Goal: Task Accomplishment & Management: Use online tool/utility

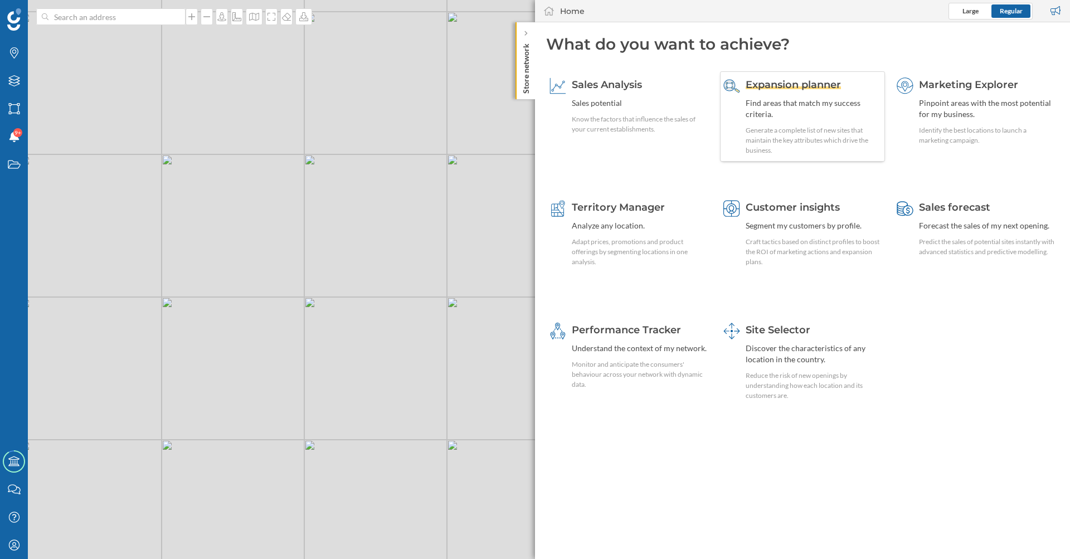
click at [769, 87] on span "Expansion planner" at bounding box center [793, 85] width 95 height 12
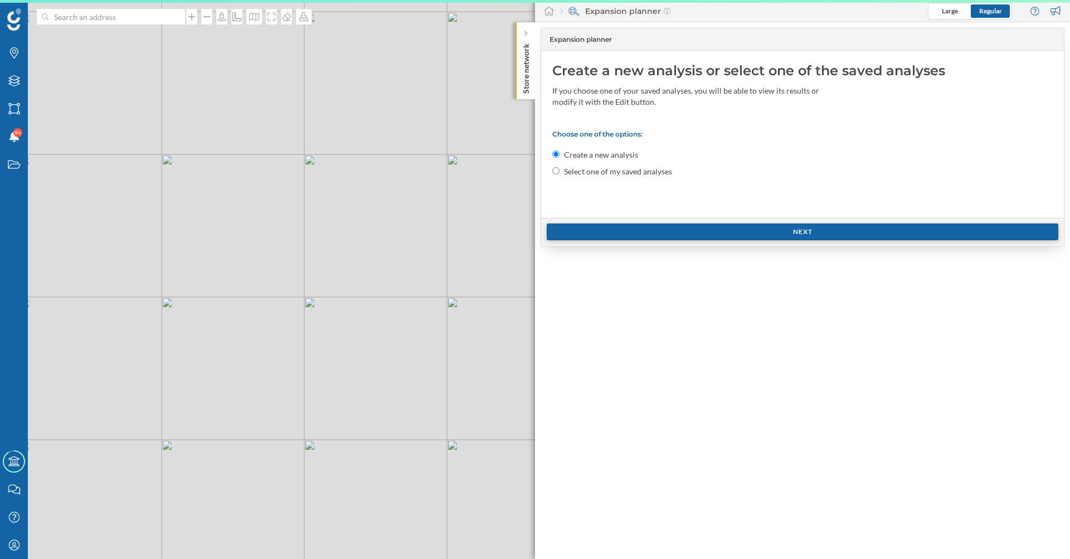
click at [672, 228] on div "Next" at bounding box center [803, 232] width 512 height 17
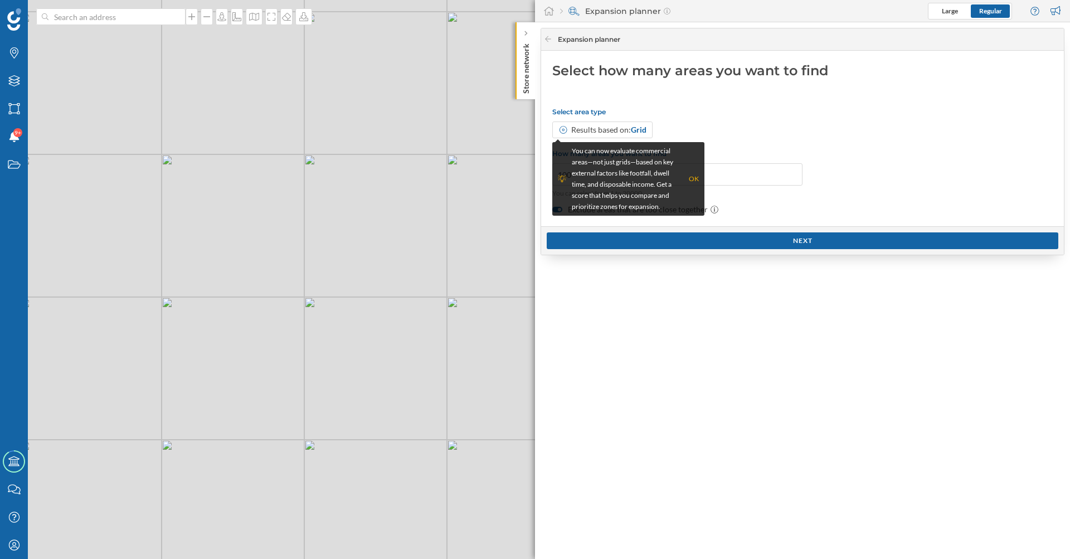
click at [852, 163] on div "Select area type Results based on: Grid How many areas you want to find 100 You…" at bounding box center [802, 162] width 501 height 108
click at [691, 180] on div "OK" at bounding box center [694, 178] width 10 height 11
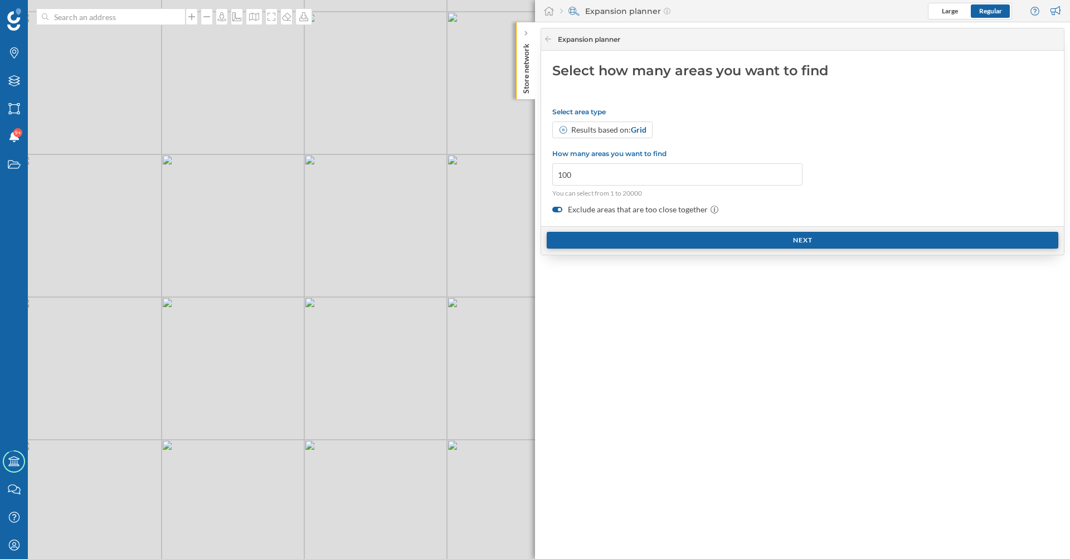
click at [671, 236] on div "Next" at bounding box center [803, 240] width 512 height 17
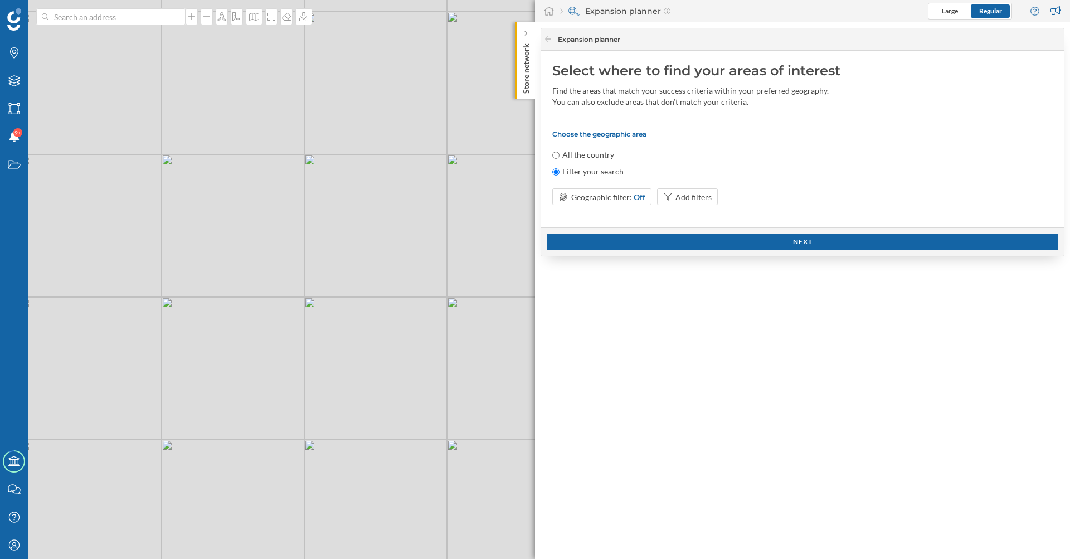
click at [580, 153] on label "All the country" at bounding box center [588, 154] width 52 height 11
click at [560, 153] on input "All the country" at bounding box center [555, 155] width 7 height 7
radio input "true"
radio input "false"
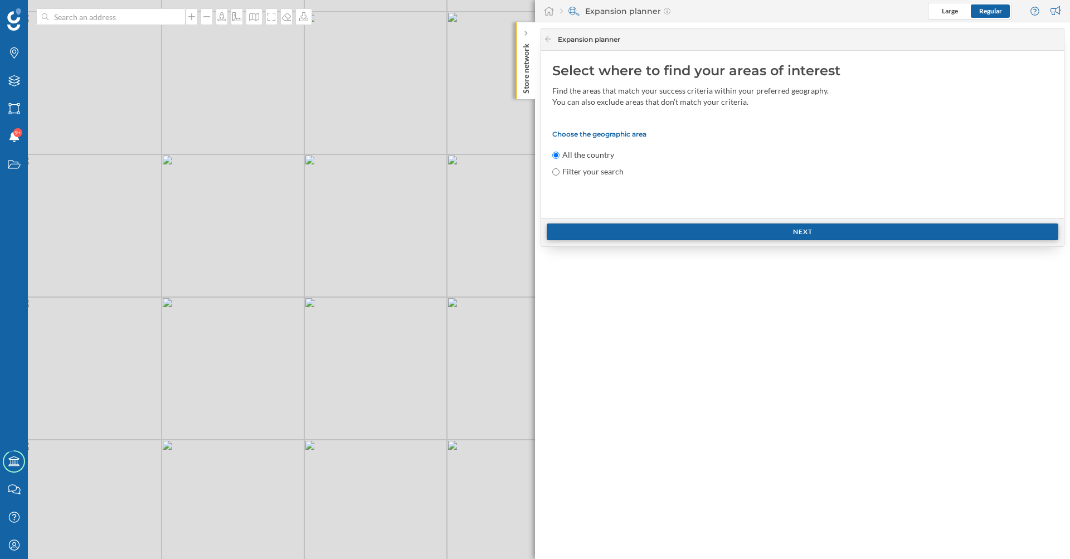
click at [677, 232] on div "Next" at bounding box center [803, 232] width 512 height 17
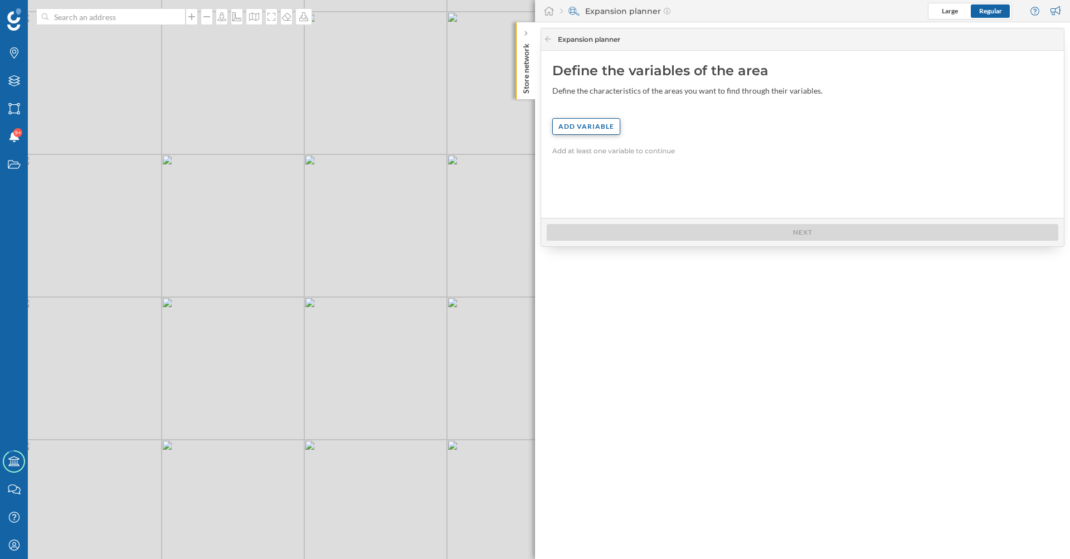
click at [587, 130] on div "Add variable" at bounding box center [586, 126] width 68 height 17
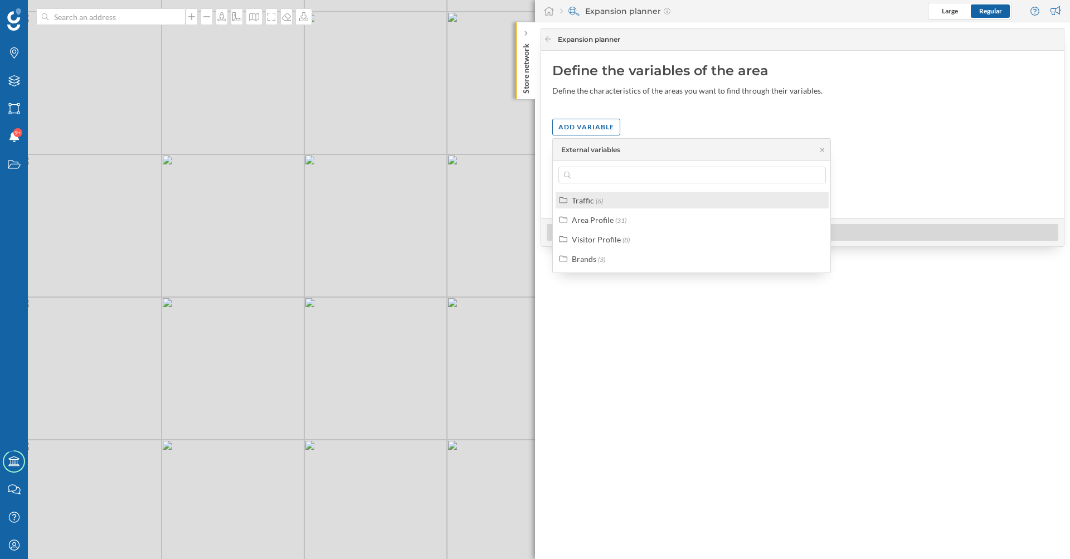
click at [599, 200] on span "(6)" at bounding box center [599, 201] width 7 height 8
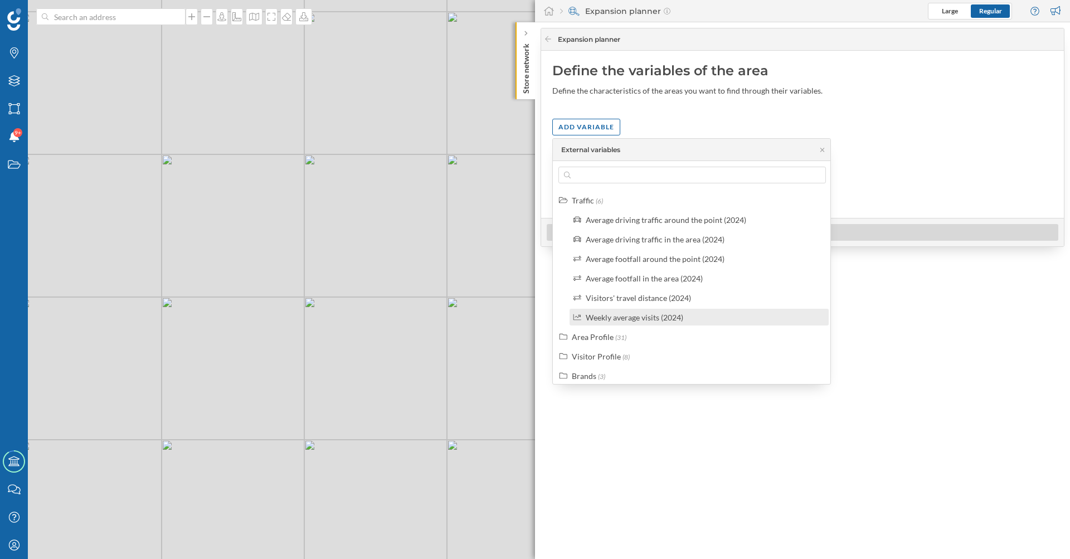
click at [668, 322] on div "Weekly average visits (2024)" at bounding box center [635, 317] width 98 height 9
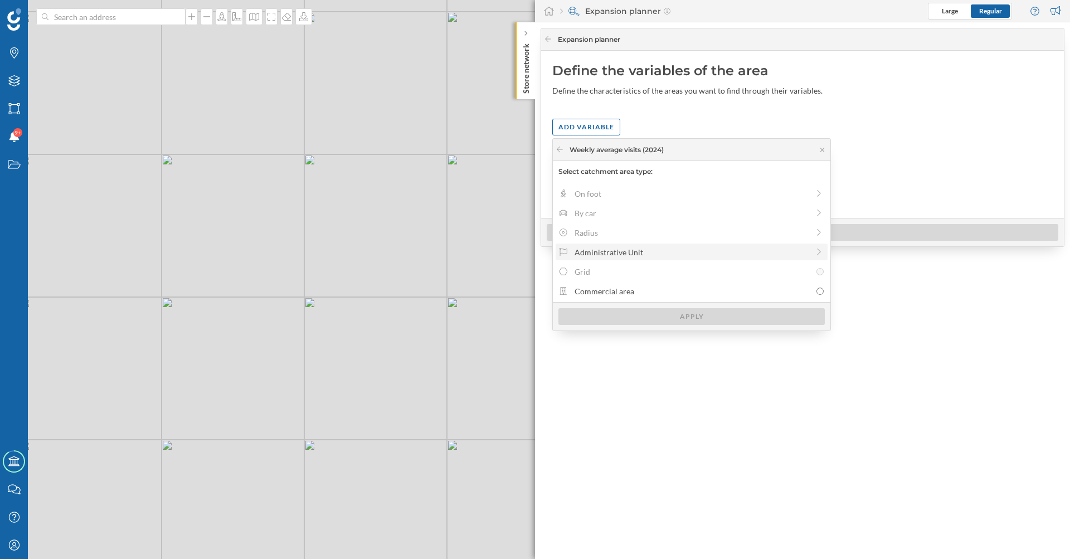
click at [614, 256] on div "Administrative Unit" at bounding box center [692, 252] width 234 height 12
click at [602, 272] on div "Census section" at bounding box center [693, 272] width 236 height 12
click at [817, 272] on input "Census section" at bounding box center [820, 271] width 7 height 7
radio input "true"
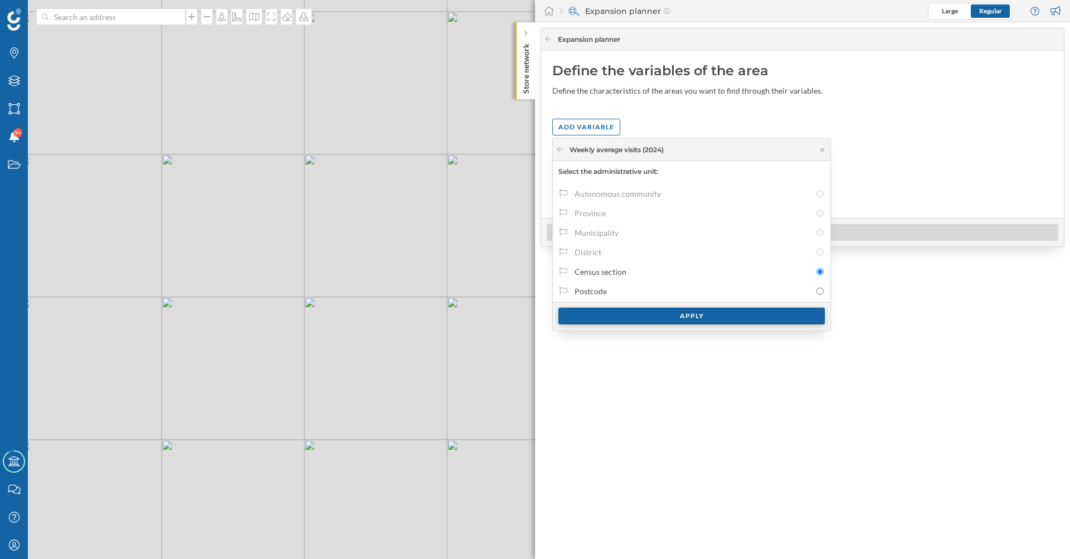
click at [652, 311] on div "Apply" at bounding box center [692, 316] width 266 height 17
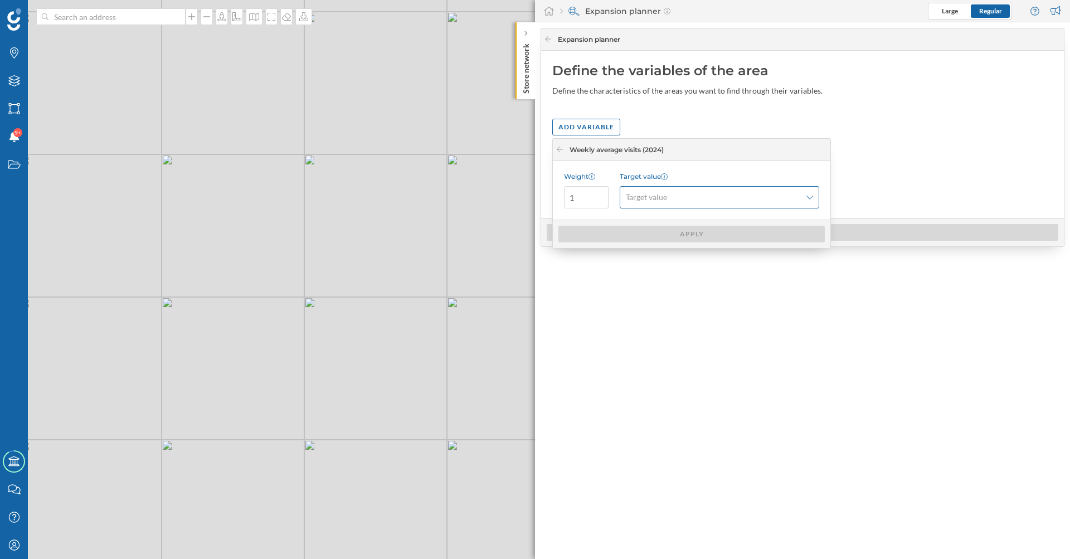
click at [672, 196] on span "Target value" at bounding box center [713, 197] width 175 height 11
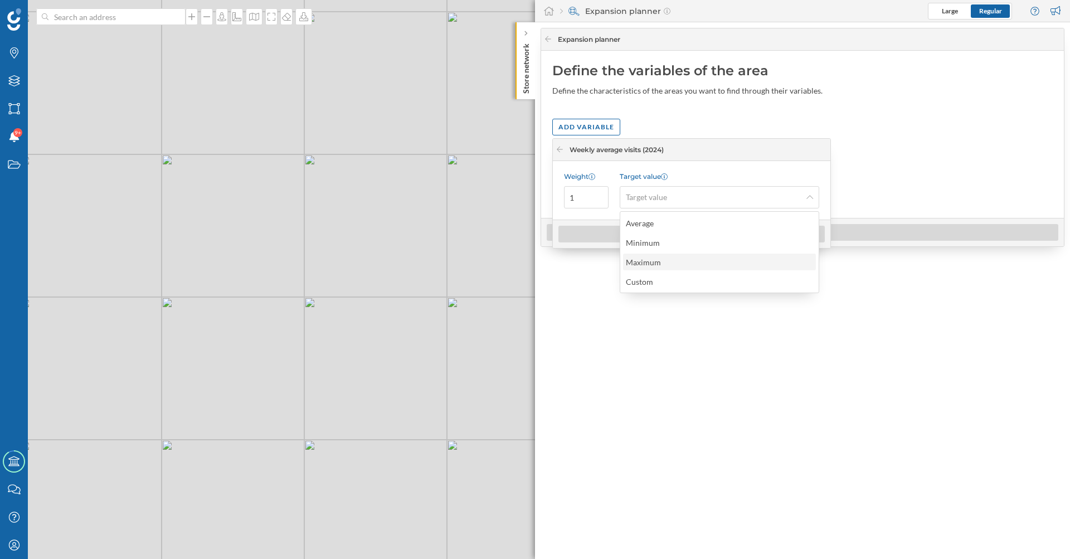
click at [656, 264] on div "Maximum" at bounding box center [643, 262] width 35 height 9
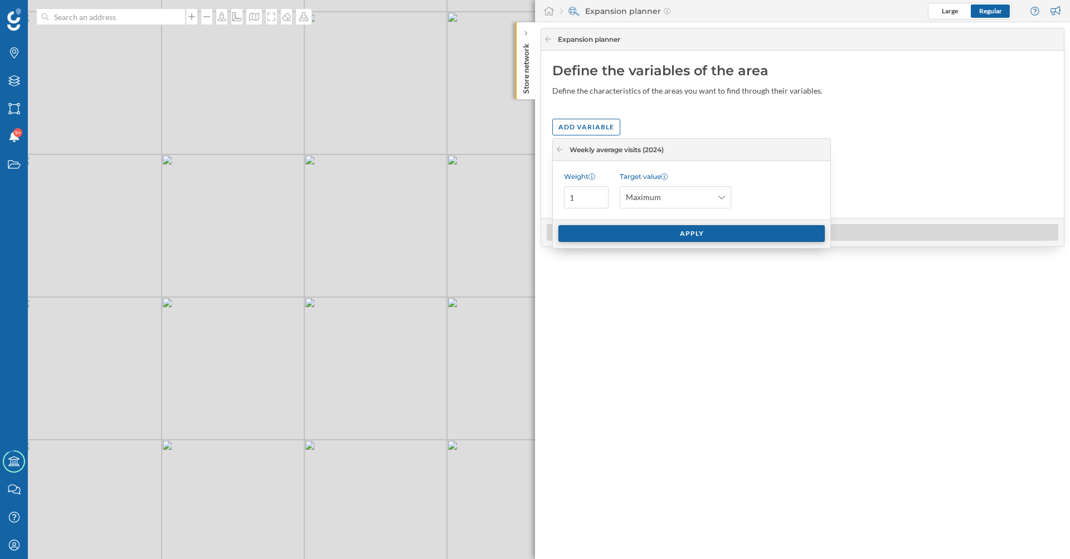
click at [639, 231] on div "Apply" at bounding box center [692, 233] width 266 height 17
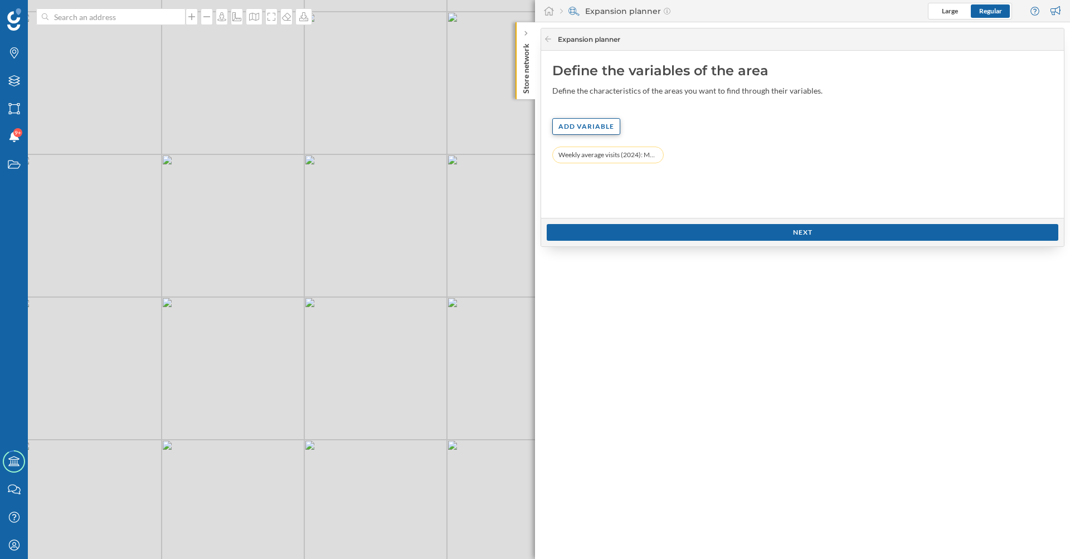
click at [600, 127] on div "Add variable" at bounding box center [586, 126] width 68 height 17
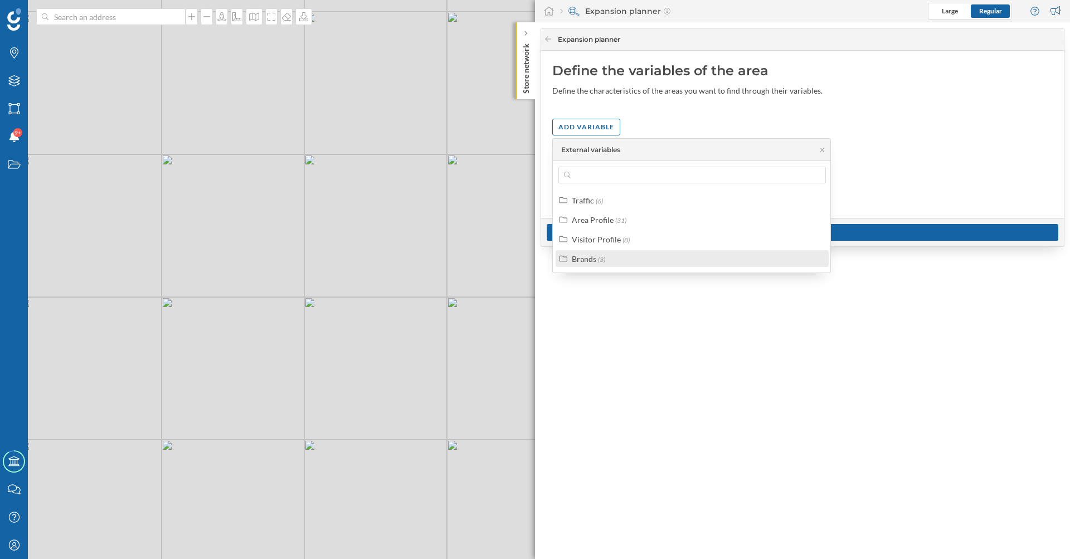
click at [612, 261] on div "Brands (3)" at bounding box center [697, 259] width 250 height 12
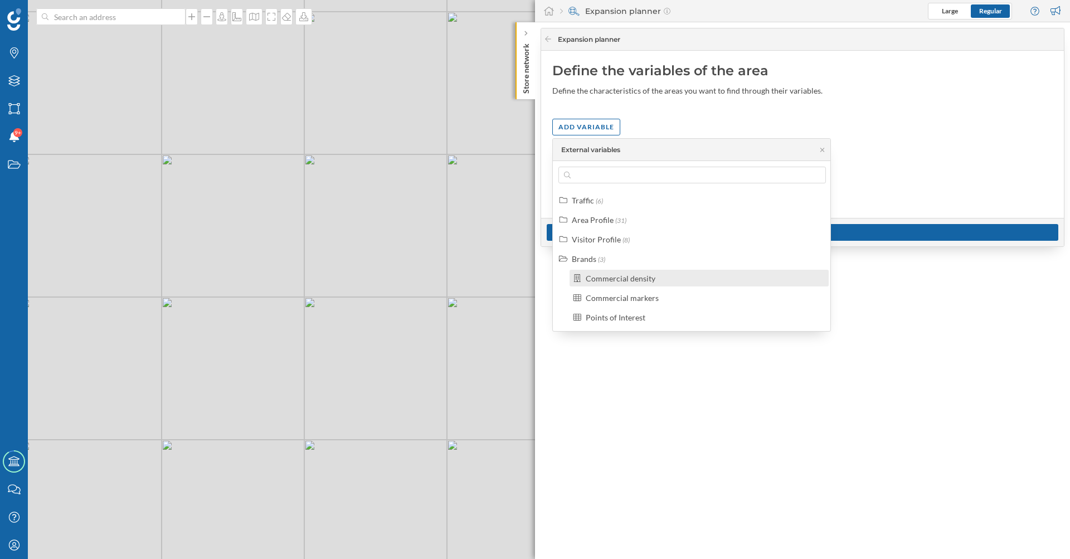
click at [665, 281] on div "Commercial density" at bounding box center [704, 279] width 236 height 12
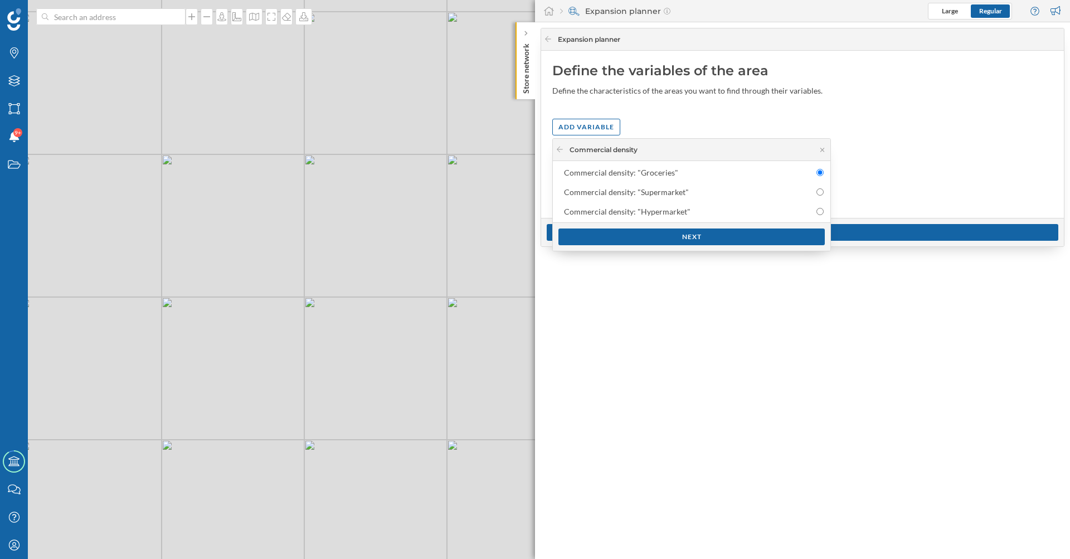
click at [557, 143] on div "Commercial density" at bounding box center [692, 150] width 278 height 22
click at [561, 149] on icon at bounding box center [560, 150] width 6 height 6
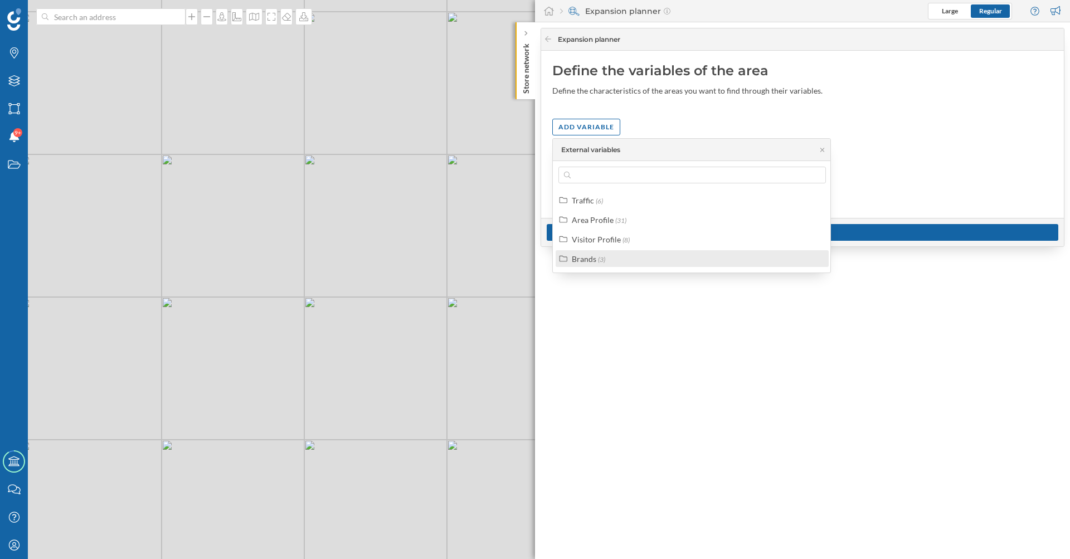
click at [591, 261] on div "Brands" at bounding box center [584, 258] width 25 height 9
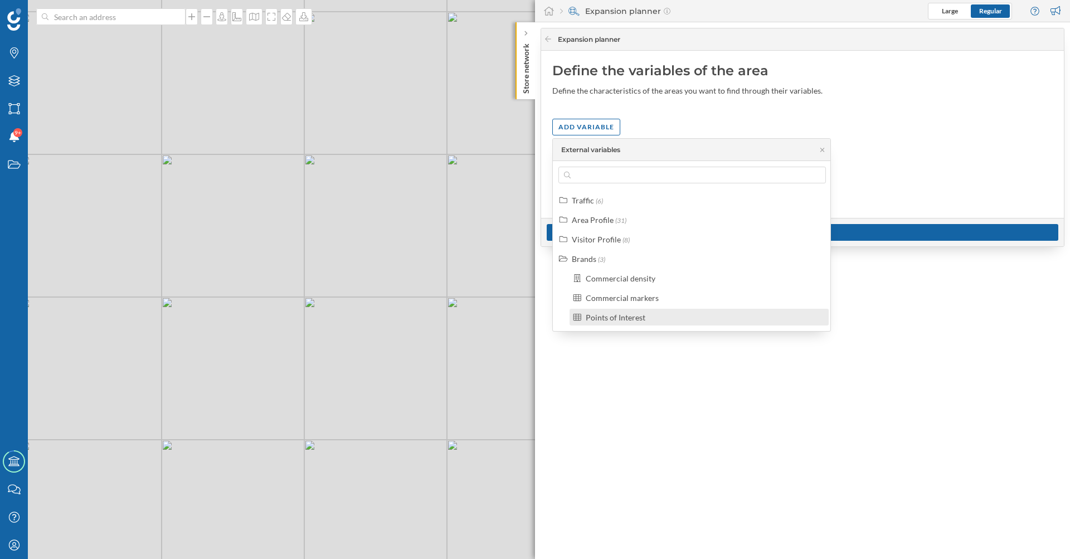
click at [603, 314] on div "Points of Interest" at bounding box center [616, 317] width 60 height 9
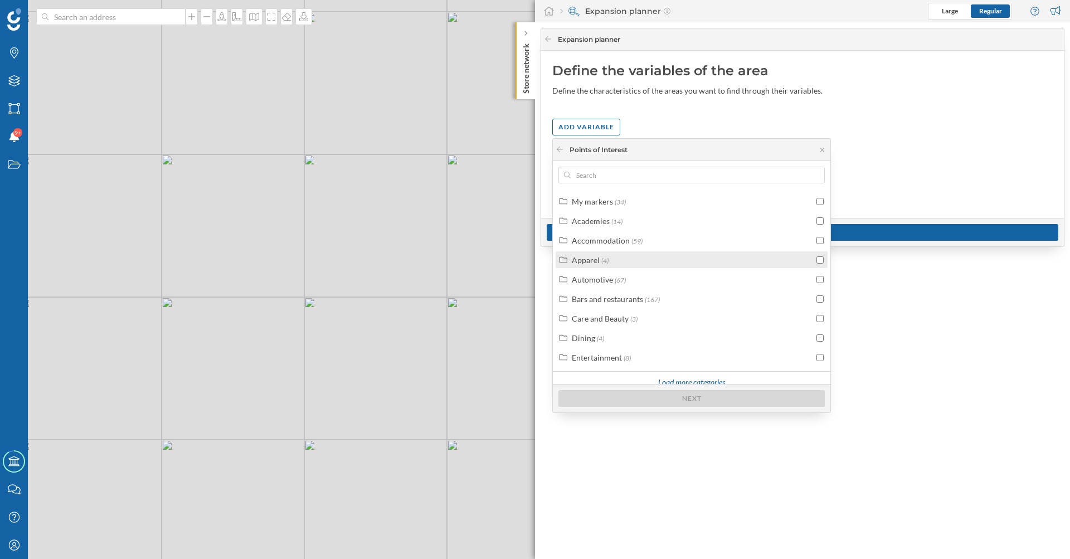
scroll to position [28, 0]
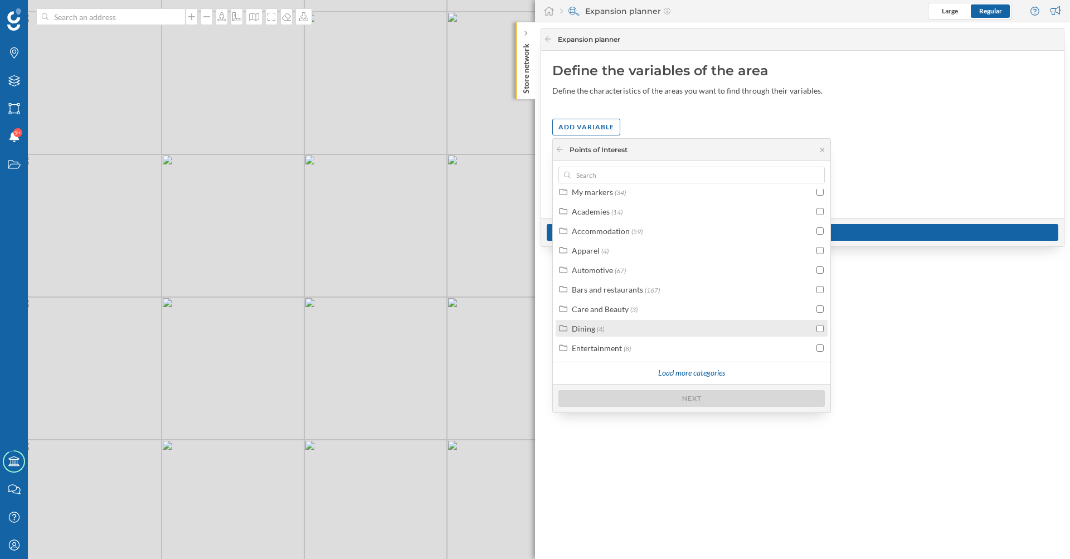
click at [817, 329] on input "checkbox" at bounding box center [820, 328] width 7 height 7
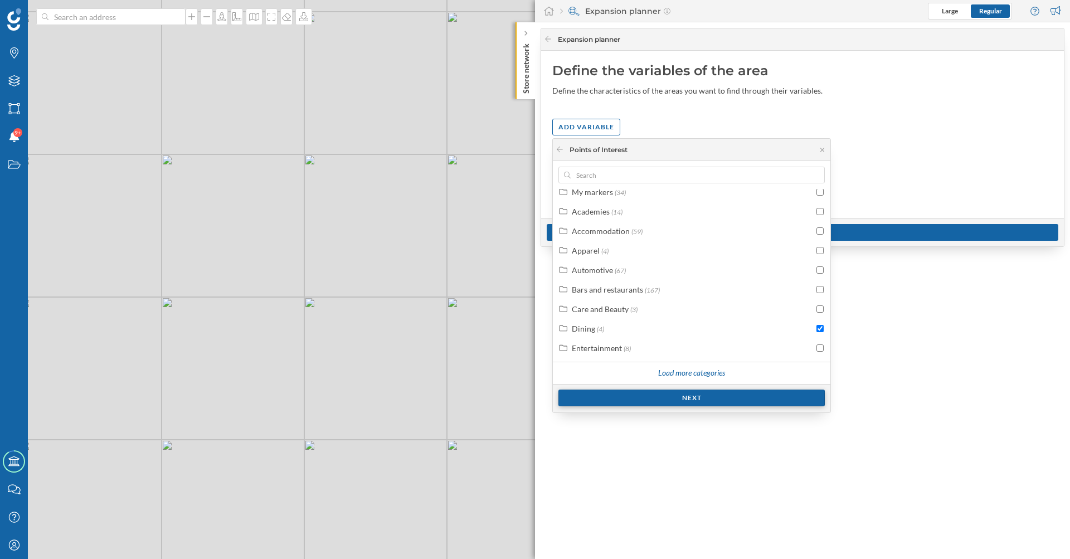
click at [700, 395] on div "Next" at bounding box center [692, 398] width 266 height 17
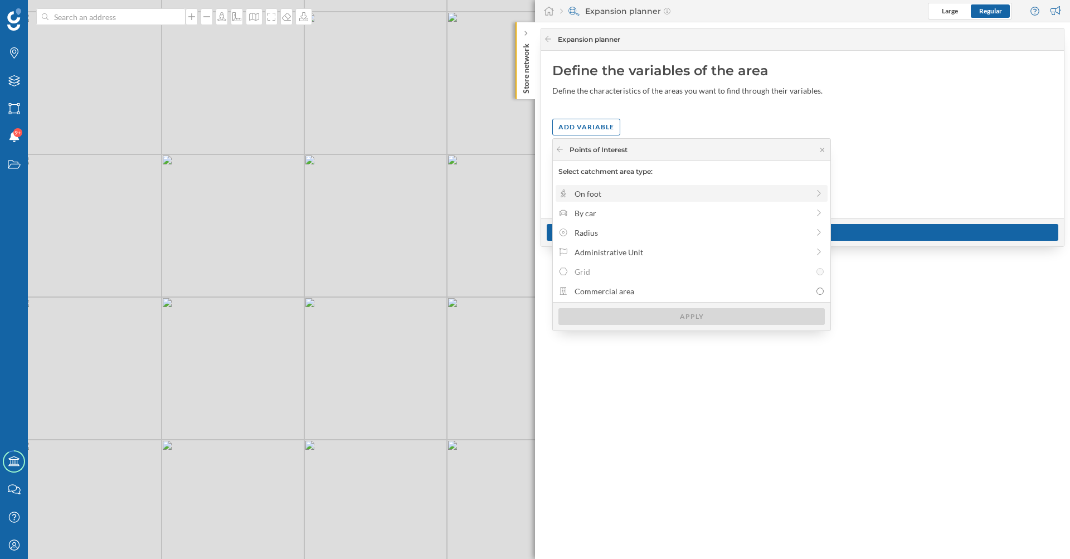
click at [821, 192] on icon at bounding box center [819, 194] width 10 height 8
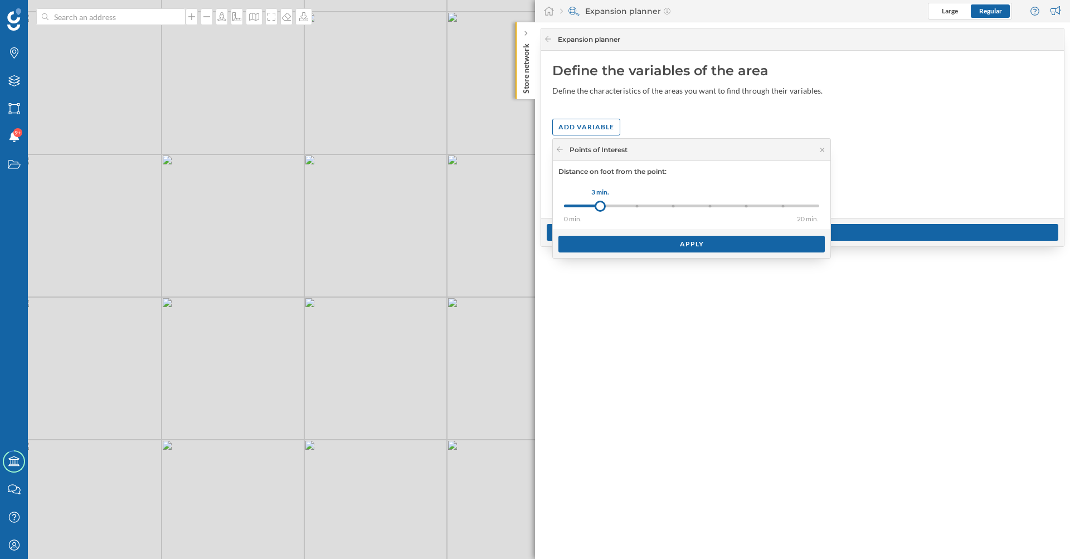
click at [637, 206] on div at bounding box center [637, 206] width 3 height 3
click at [617, 202] on div "0 min. 3 min. 5 min. 7 min. 8 min. 10 min. 15 min. 20 min. 5 min." at bounding box center [691, 206] width 255 height 14
click at [631, 242] on div "Apply" at bounding box center [692, 243] width 266 height 17
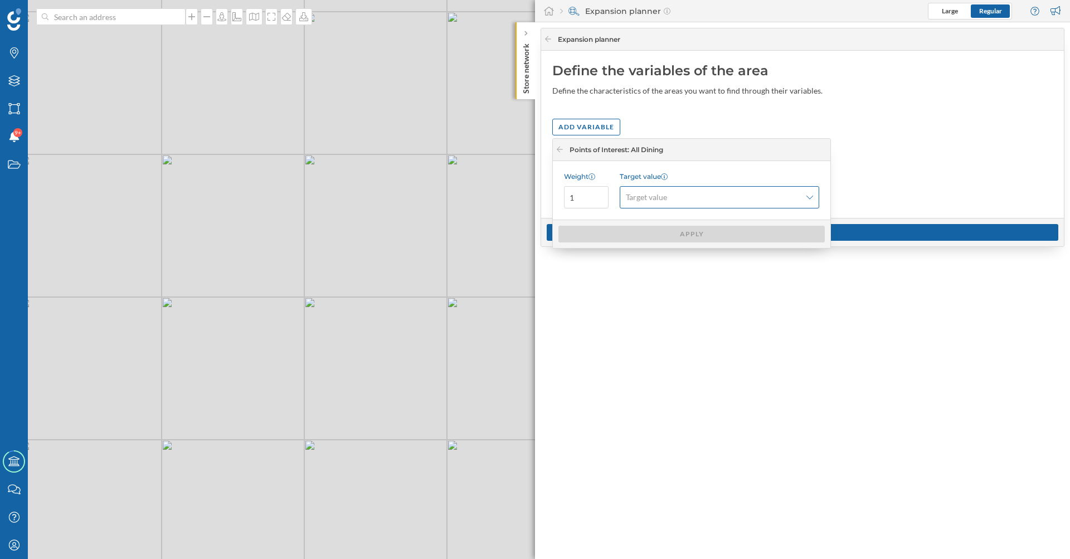
click at [675, 198] on span "Target value" at bounding box center [713, 197] width 175 height 11
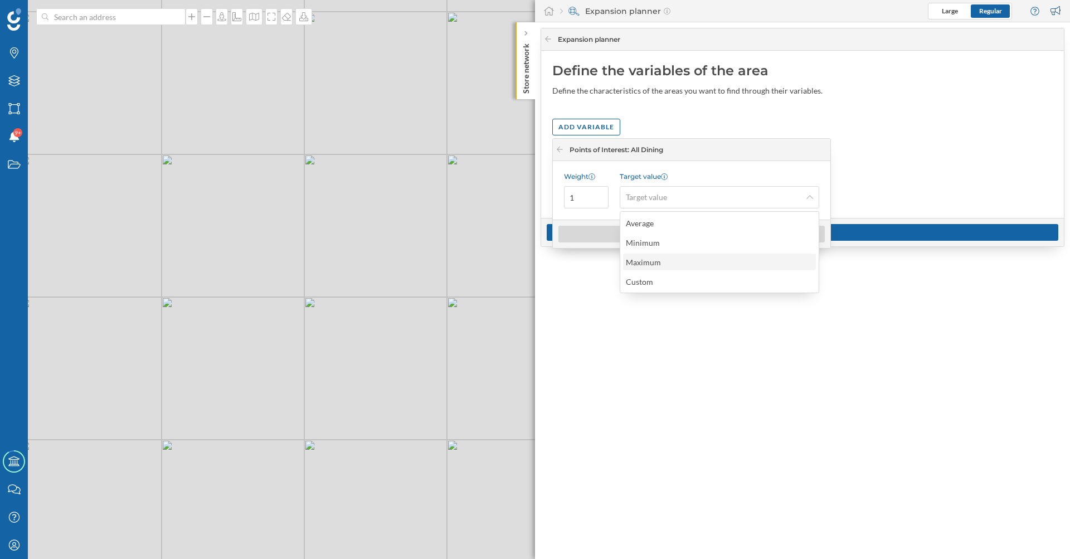
click at [655, 260] on div "Maximum" at bounding box center [643, 262] width 35 height 9
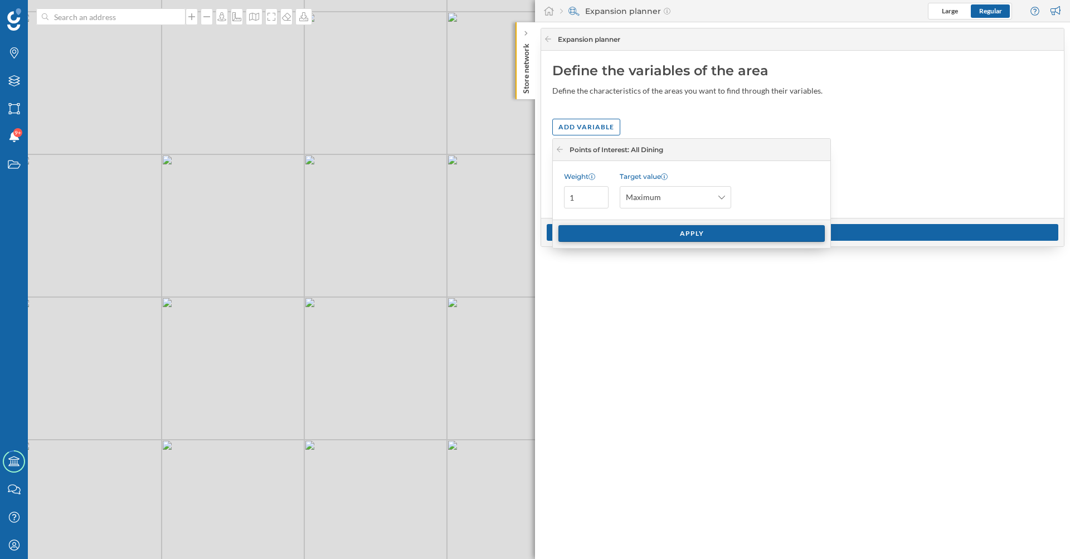
click at [648, 233] on div "Apply" at bounding box center [692, 233] width 266 height 17
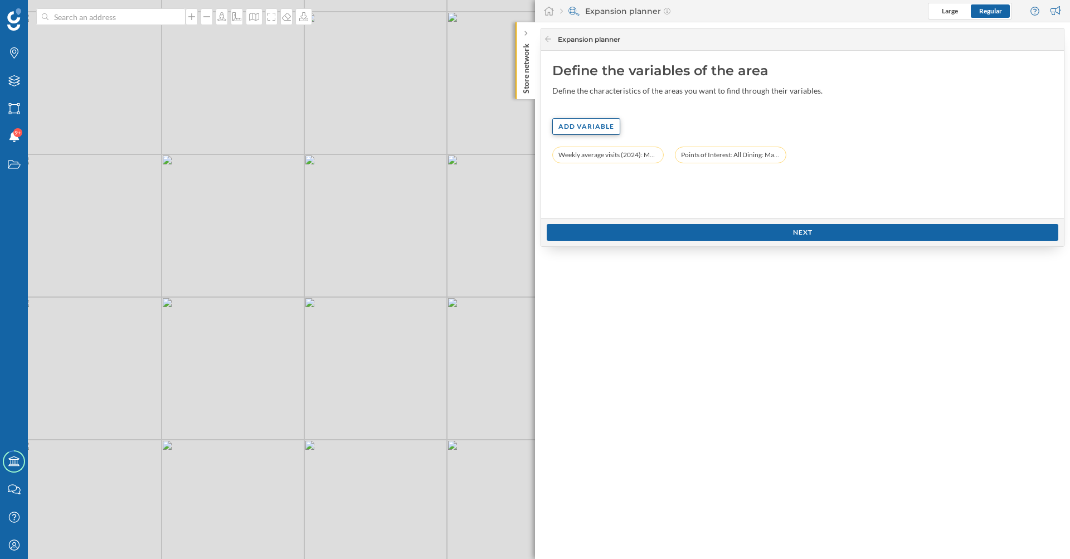
click at [594, 129] on div "Add variable" at bounding box center [586, 126] width 68 height 17
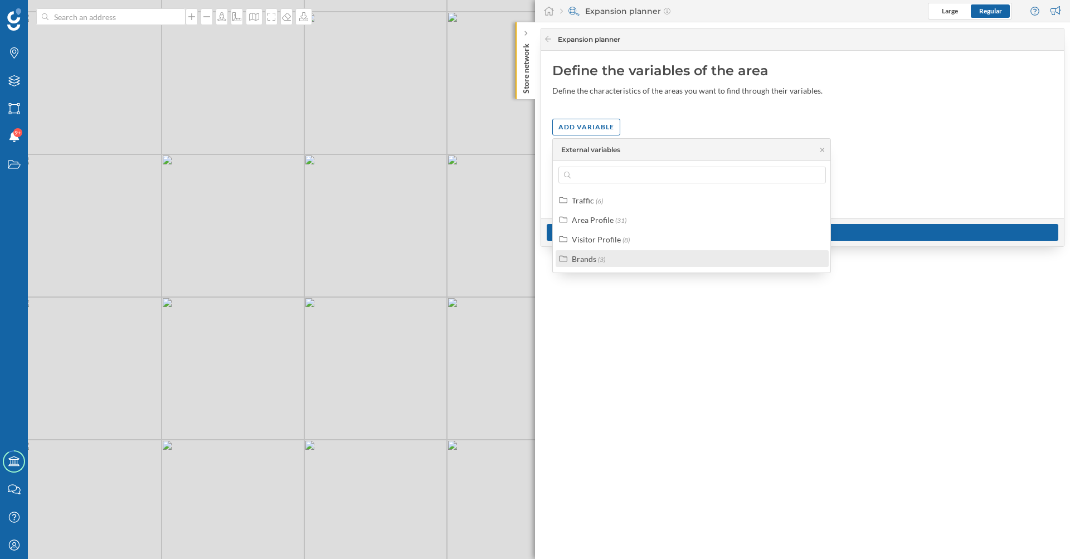
click at [600, 260] on span "(3)" at bounding box center [601, 259] width 7 height 8
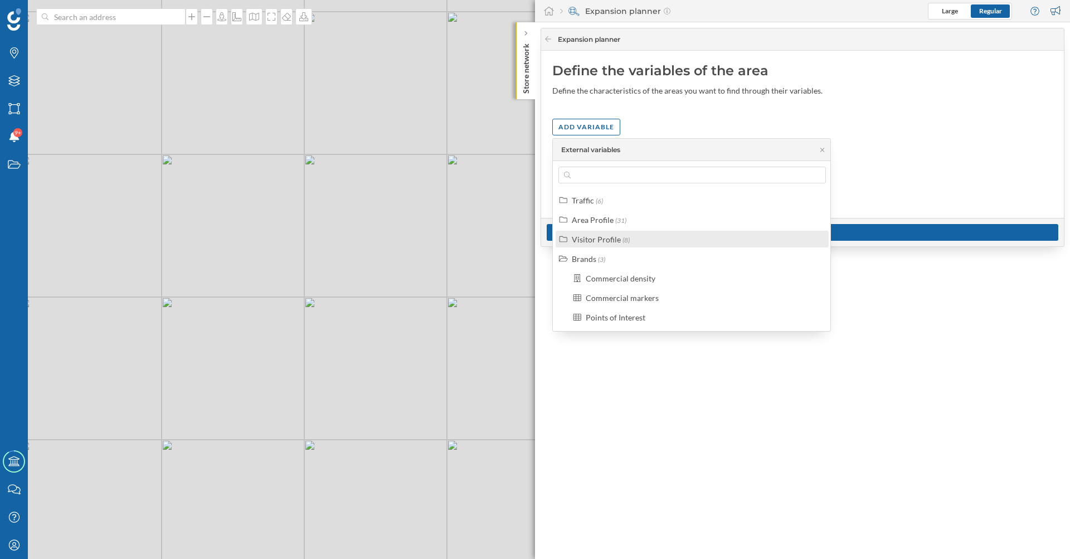
click at [596, 235] on div "Visitor Profile" at bounding box center [596, 239] width 49 height 9
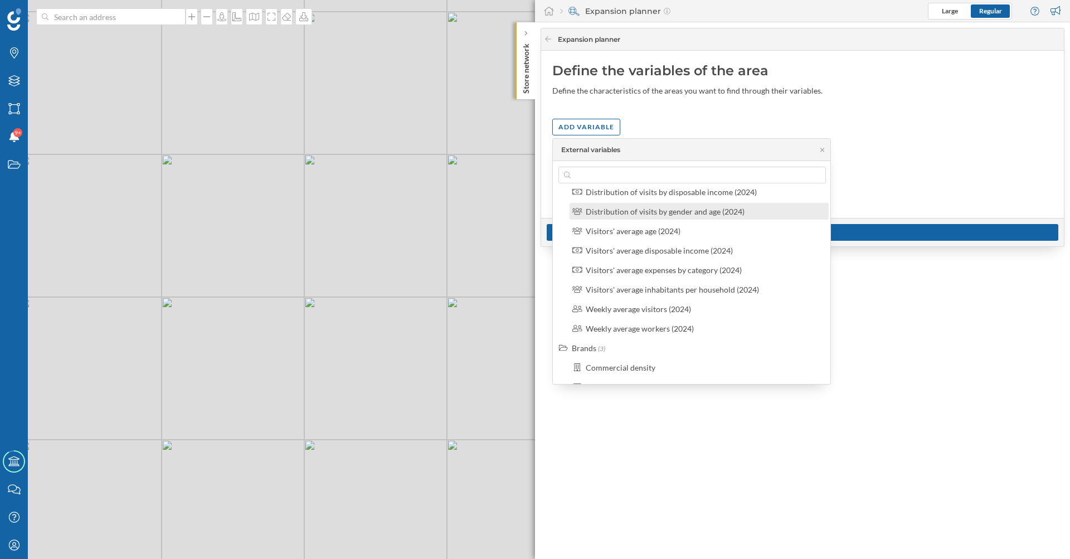
scroll to position [103, 0]
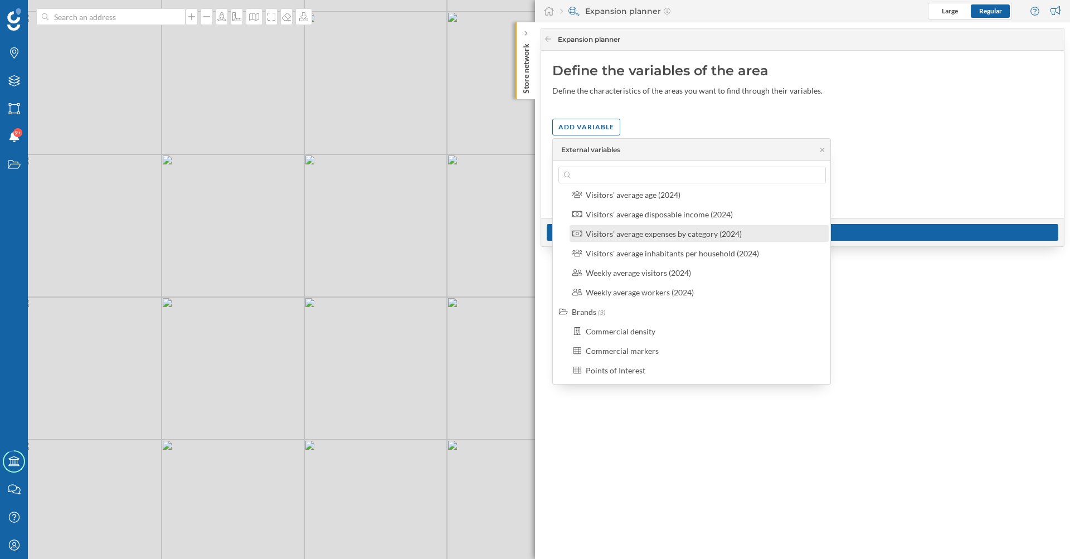
click at [664, 238] on div "Visitors' average expenses by category (2024)" at bounding box center [664, 233] width 156 height 9
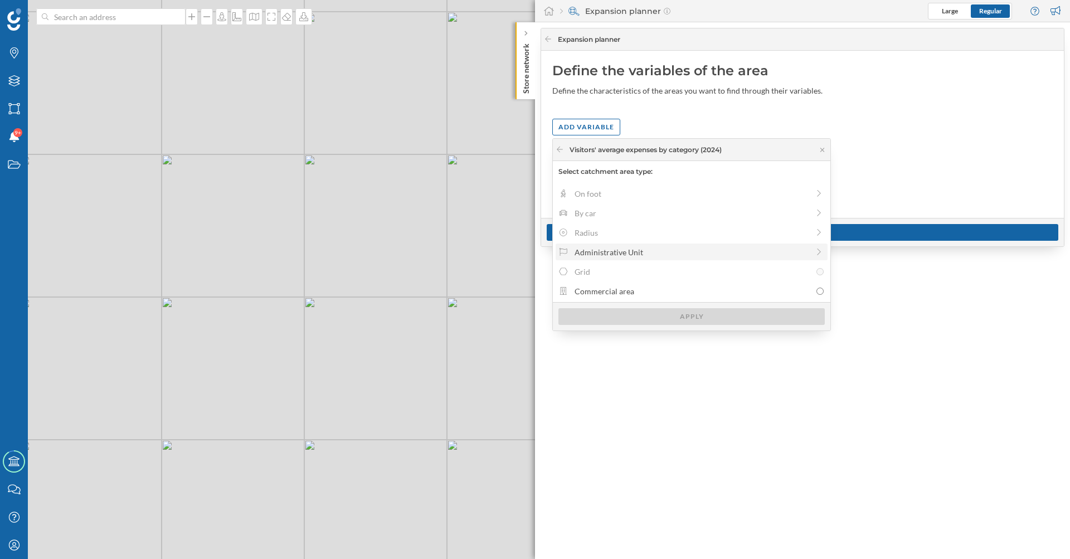
click at [816, 252] on icon at bounding box center [819, 252] width 10 height 8
click at [614, 274] on div "Census section" at bounding box center [693, 272] width 236 height 12
click at [817, 274] on input "Census section" at bounding box center [820, 271] width 7 height 7
radio input "true"
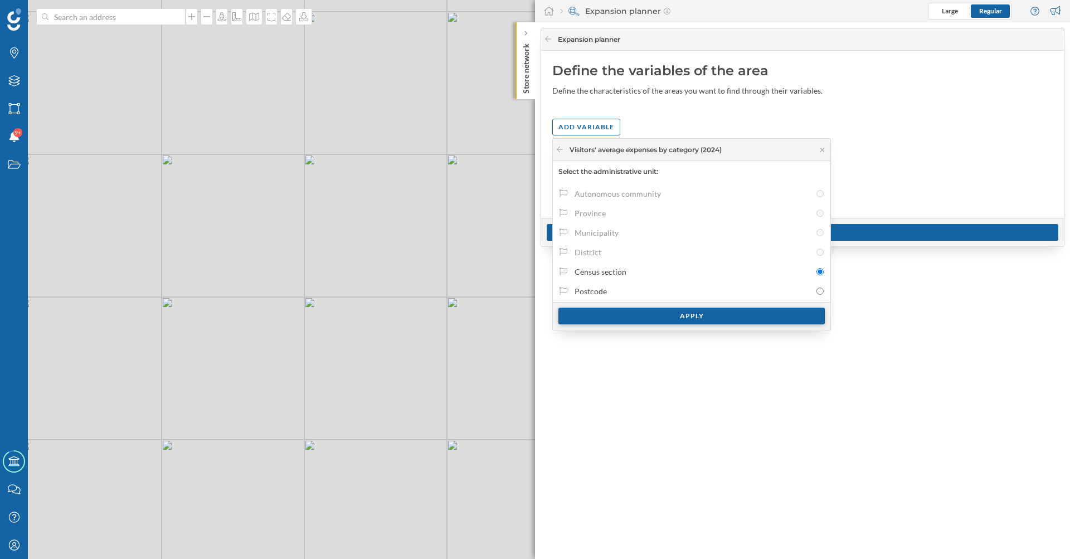
click at [663, 317] on div "Apply" at bounding box center [692, 316] width 266 height 17
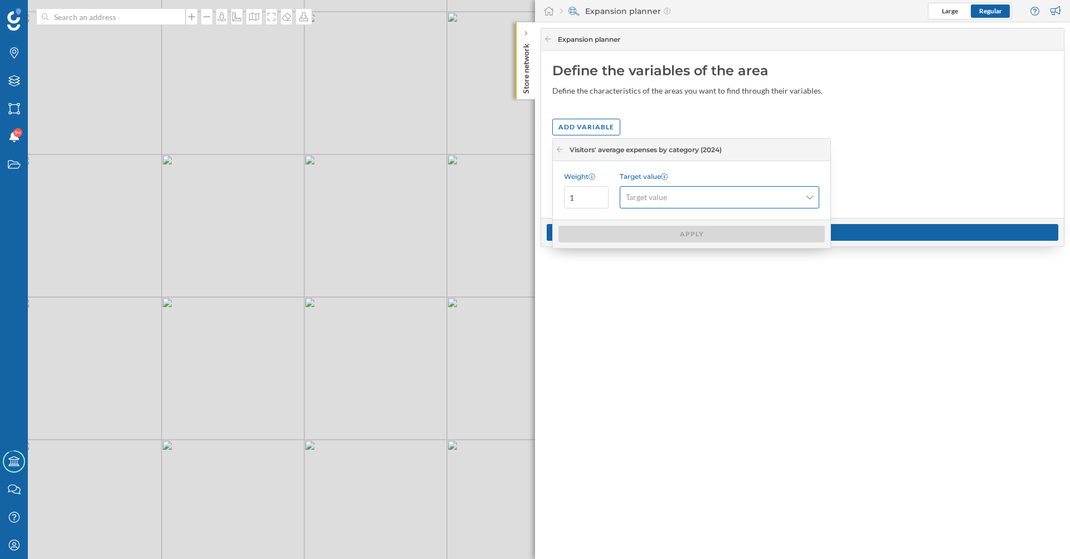
click at [691, 200] on span "Target value" at bounding box center [713, 197] width 175 height 11
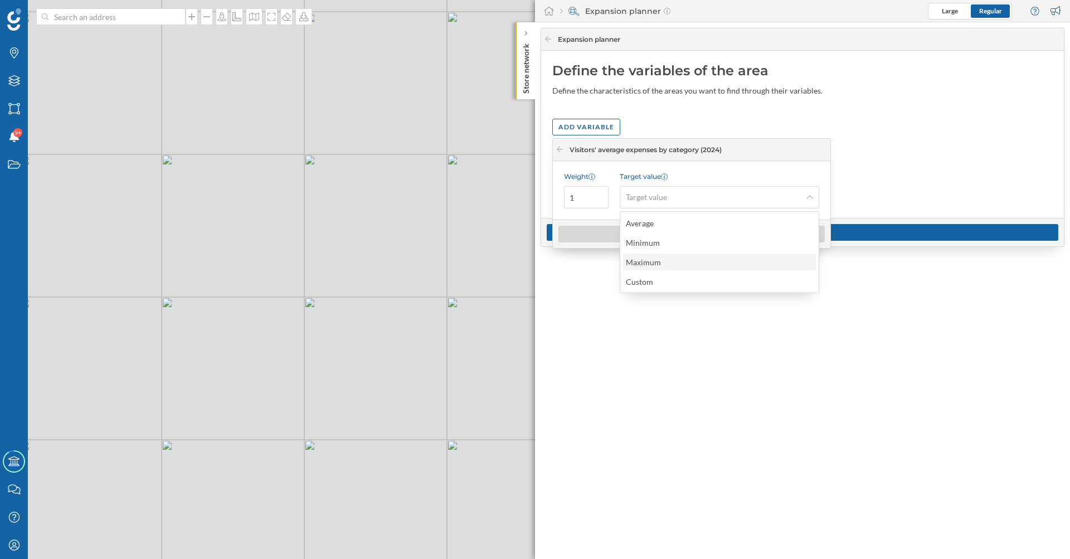
click at [681, 261] on div "Maximum" at bounding box center [719, 262] width 186 height 12
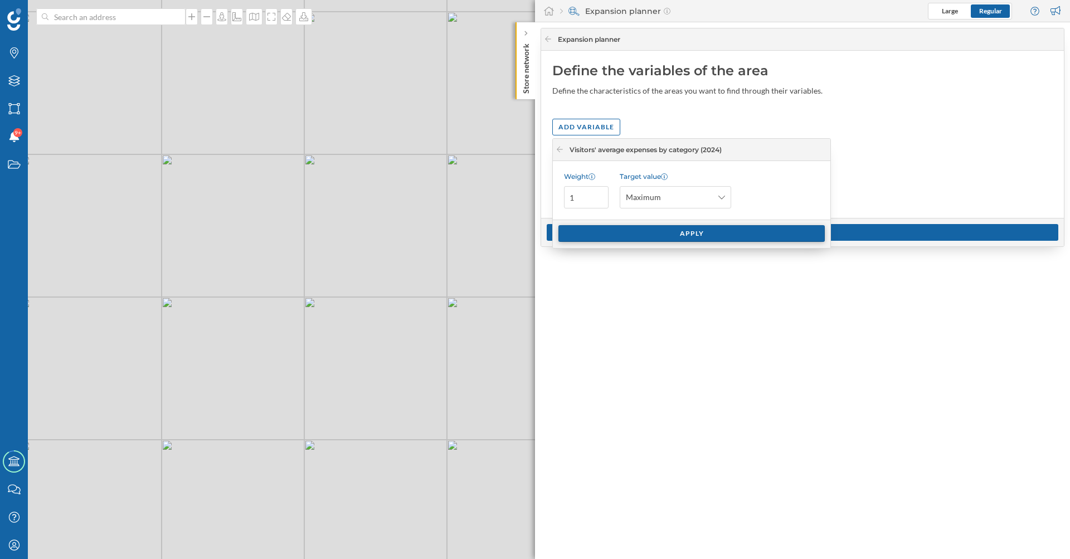
click at [670, 239] on div "Apply" at bounding box center [692, 233] width 266 height 17
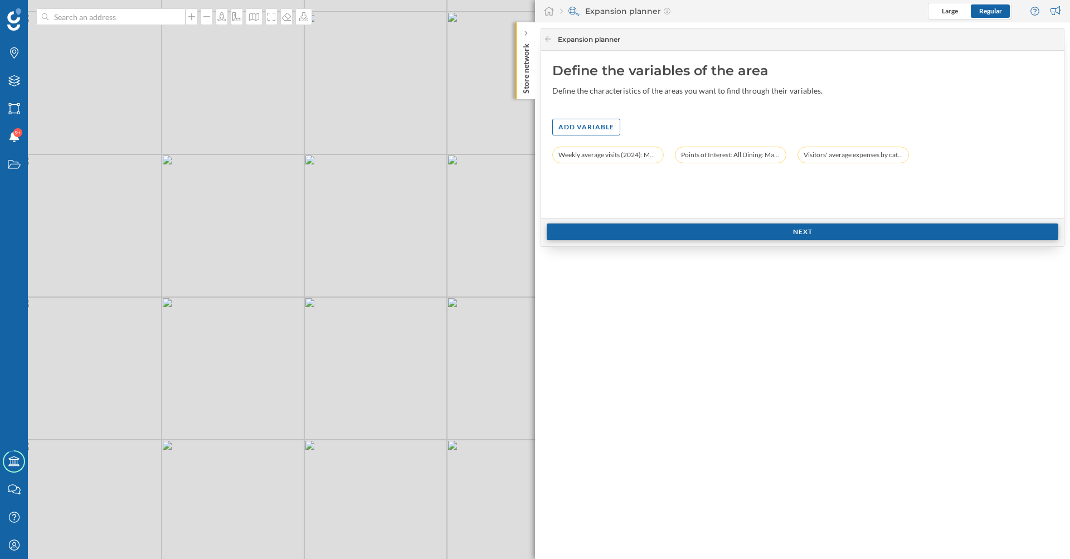
click at [748, 239] on div "Next" at bounding box center [803, 232] width 512 height 17
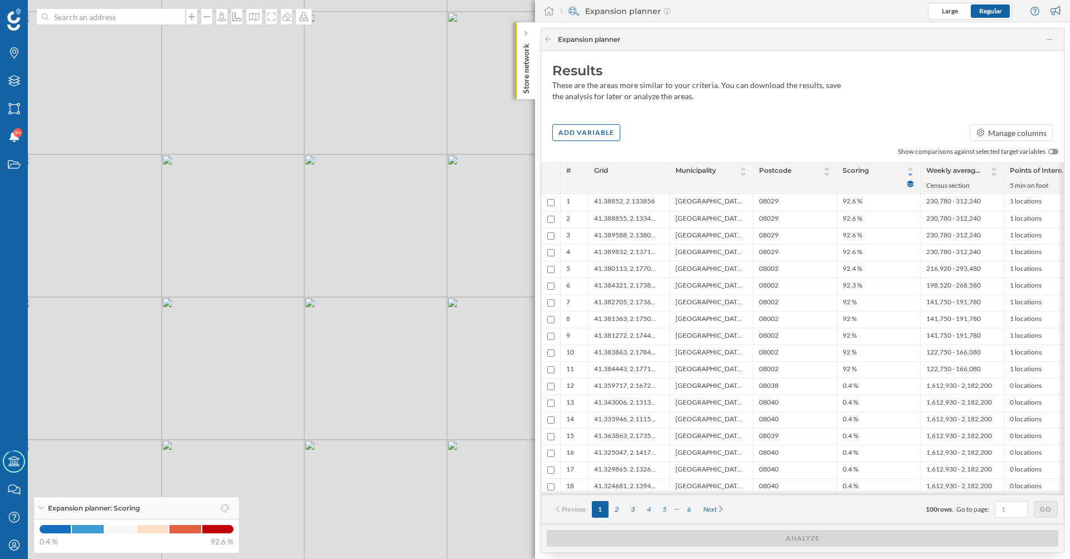
click at [910, 174] on icon at bounding box center [911, 175] width 4 height 2
drag, startPoint x: 419, startPoint y: 215, endPoint x: 271, endPoint y: 338, distance: 192.3
click at [271, 338] on div "© Mapbox © OpenStreetMap Improve this map" at bounding box center [535, 279] width 1070 height 559
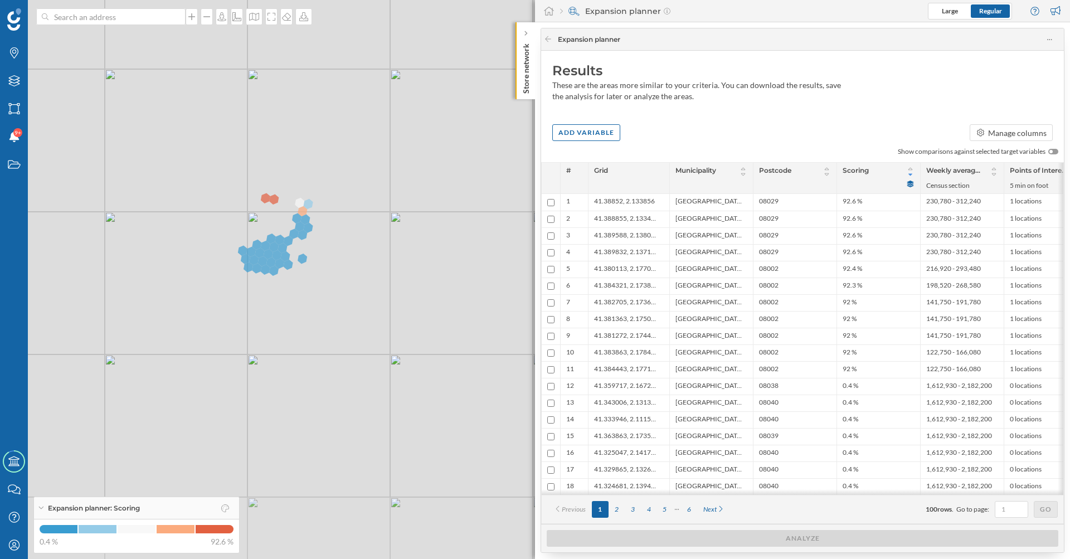
drag, startPoint x: 326, startPoint y: 282, endPoint x: 309, endPoint y: 176, distance: 107.8
click at [309, 176] on div "© Mapbox © OpenStreetMap Improve this map" at bounding box center [535, 279] width 1070 height 559
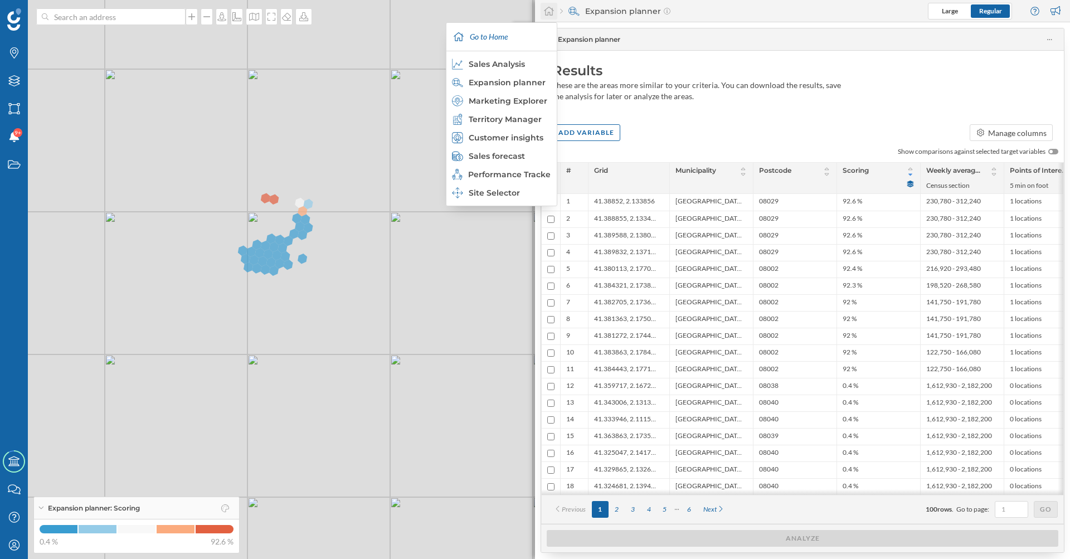
click at [547, 7] on icon at bounding box center [549, 11] width 11 height 10
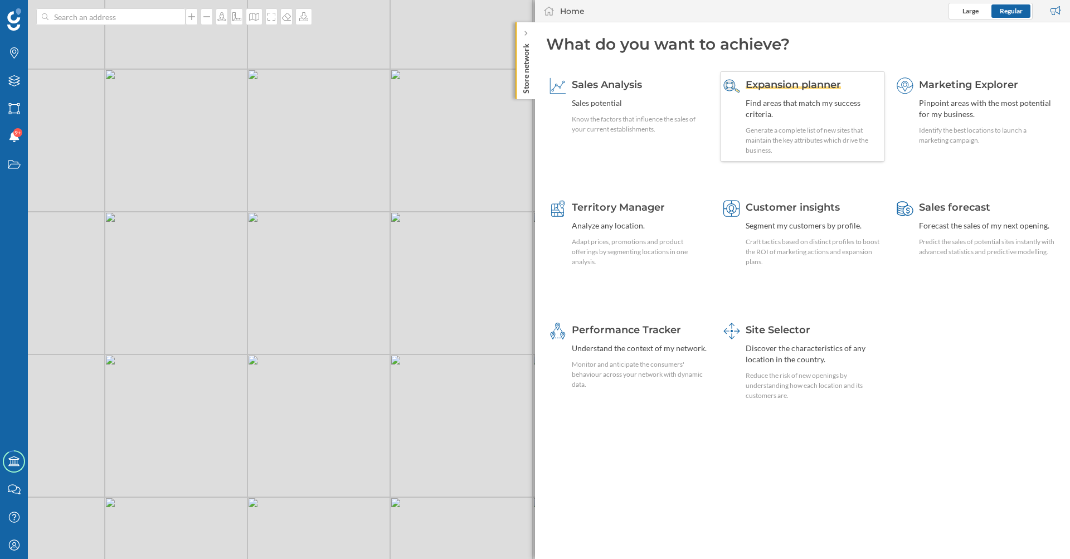
click at [791, 84] on span "Expansion planner" at bounding box center [793, 85] width 95 height 12
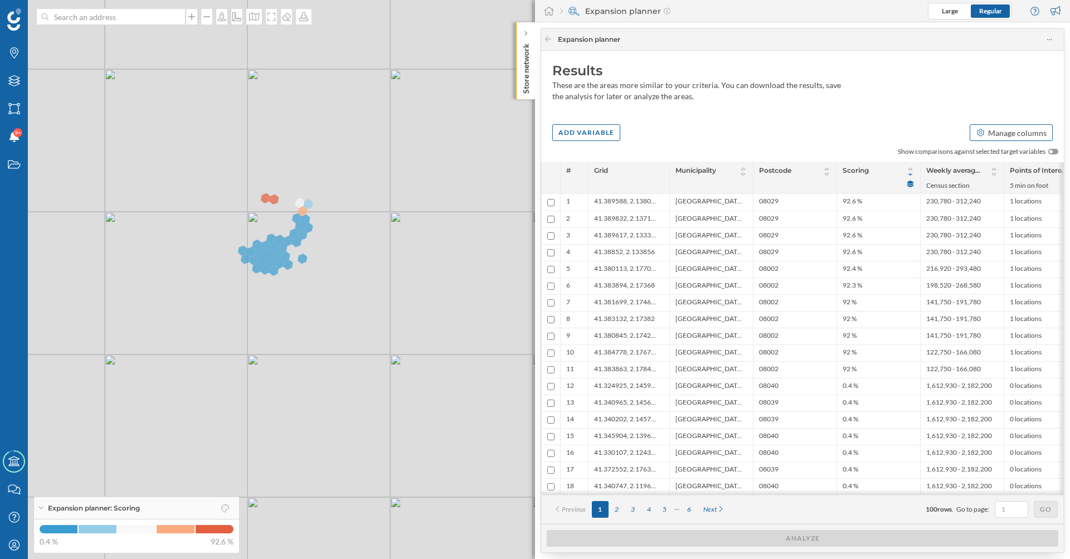
click at [990, 125] on div "Manage columns" at bounding box center [1012, 132] width 84 height 17
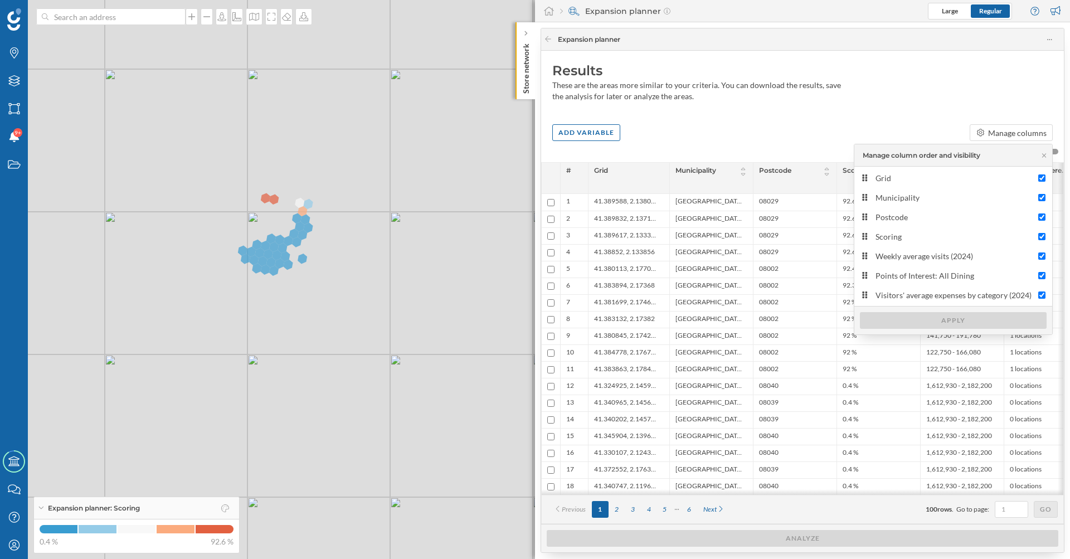
click at [816, 115] on div "Results These are the areas more similar to your criteria. You can download the…" at bounding box center [802, 85] width 523 height 68
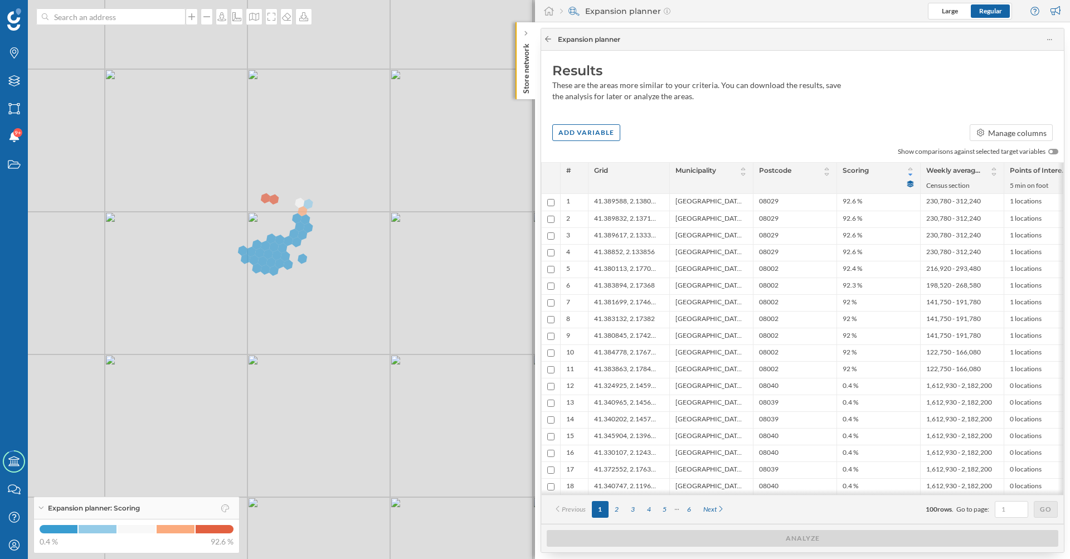
click at [546, 36] on icon at bounding box center [548, 39] width 8 height 7
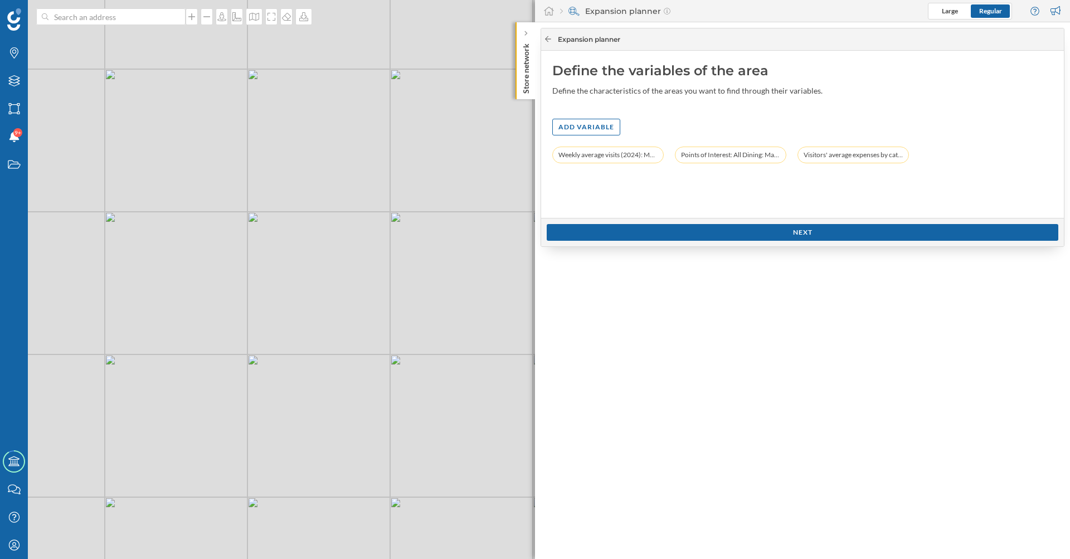
click at [546, 36] on icon at bounding box center [548, 39] width 8 height 7
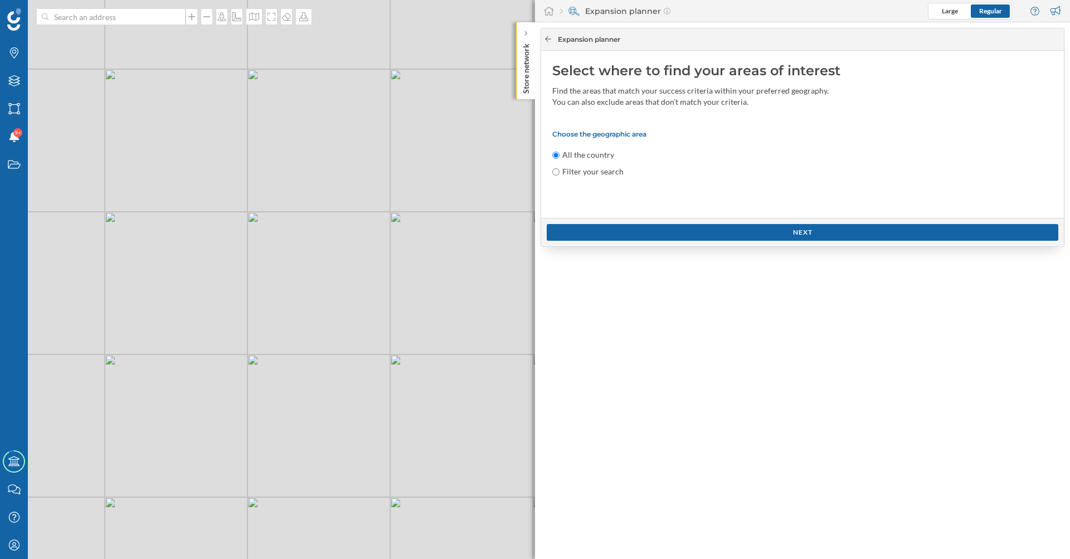
click at [546, 36] on icon at bounding box center [548, 39] width 8 height 7
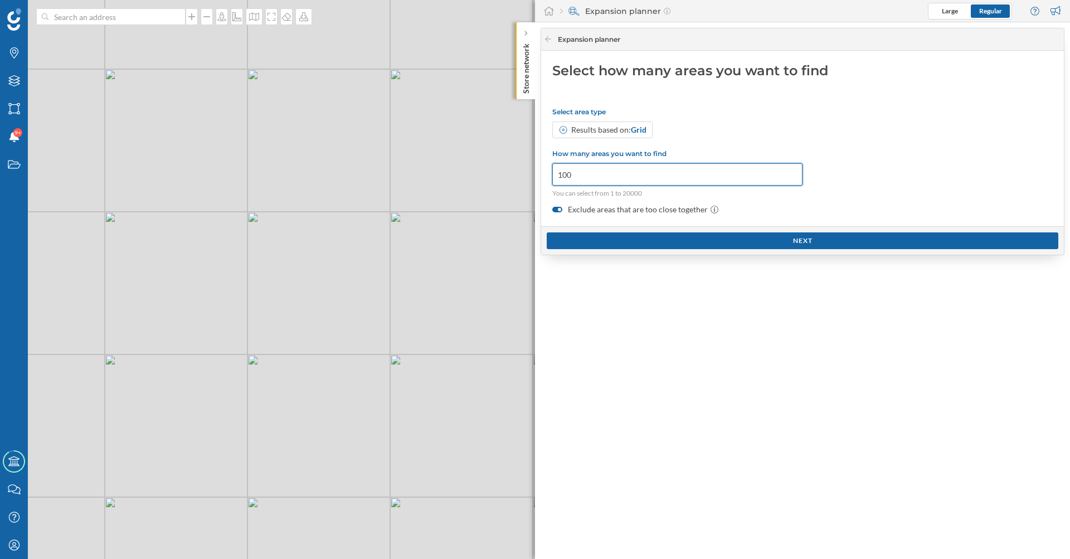
click at [566, 171] on input "100" at bounding box center [677, 174] width 250 height 22
click at [617, 195] on p "You can select from 1 to 20000" at bounding box center [677, 193] width 250 height 10
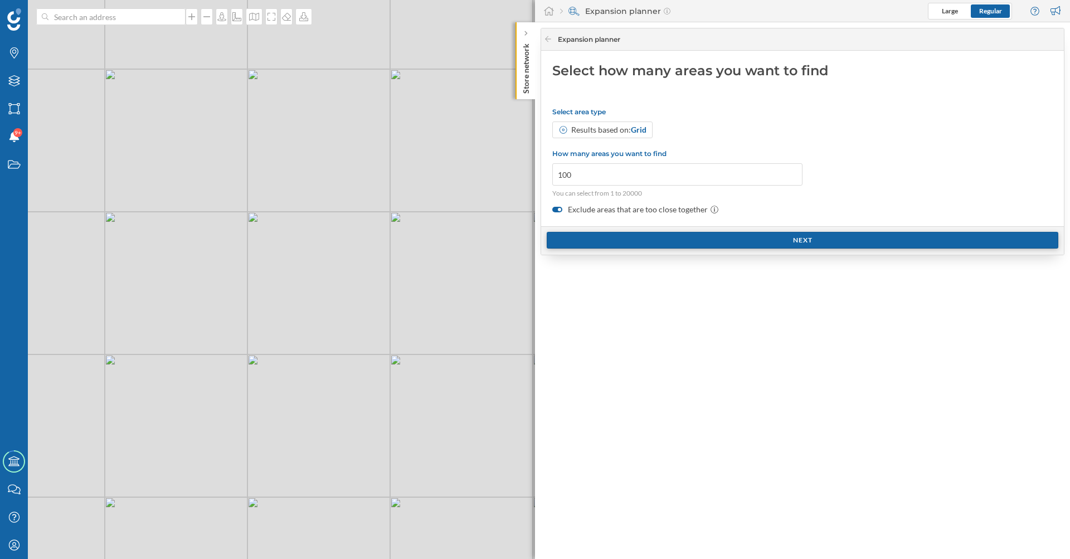
click at [646, 239] on div "Next" at bounding box center [803, 240] width 512 height 17
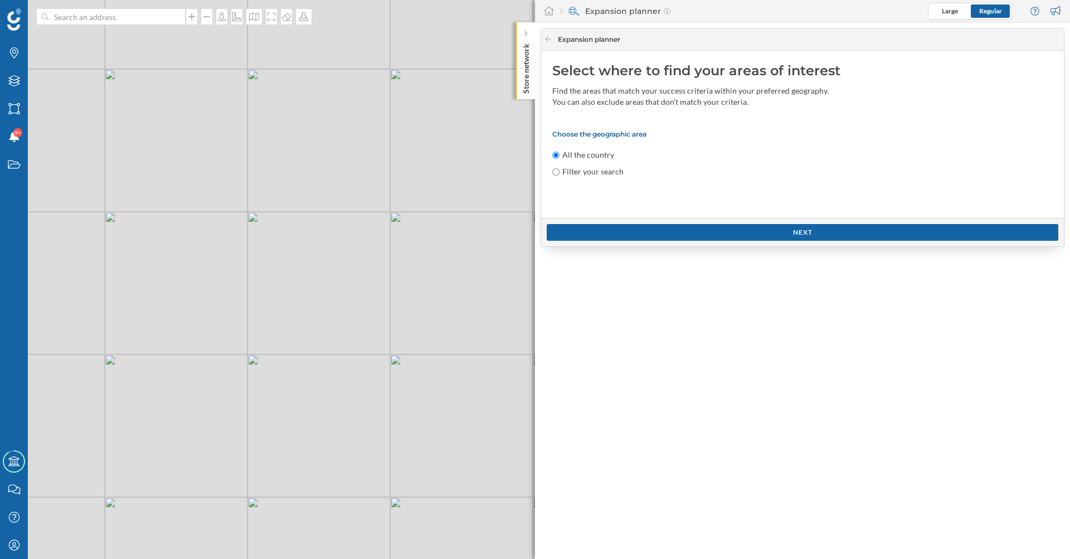
click at [571, 170] on label "Filter your search" at bounding box center [592, 171] width 61 height 11
click at [560, 170] on input "Filter your search" at bounding box center [555, 171] width 7 height 7
radio input "true"
radio input "false"
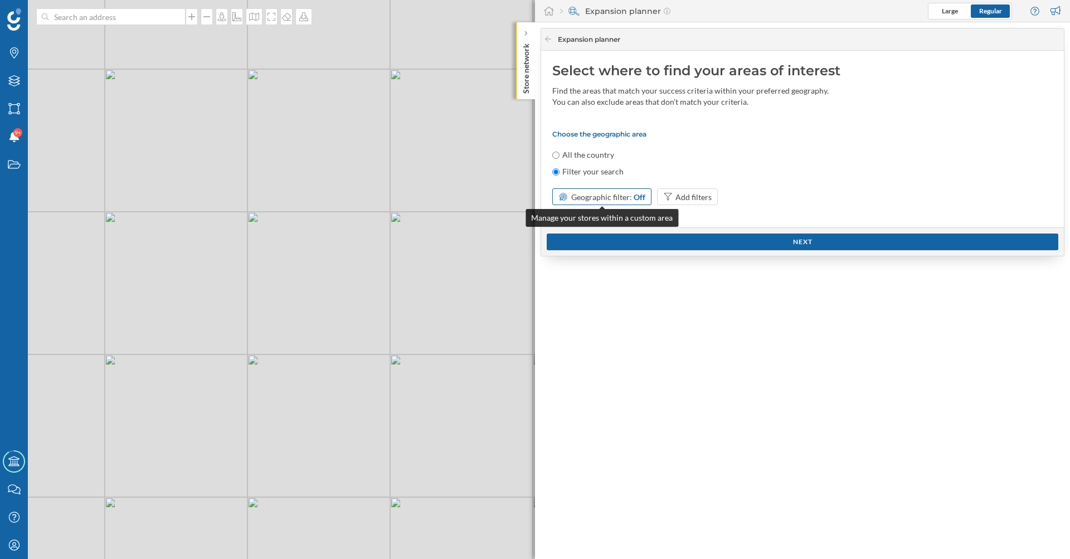
click at [595, 193] on span "Geographic filter:" at bounding box center [601, 196] width 61 height 9
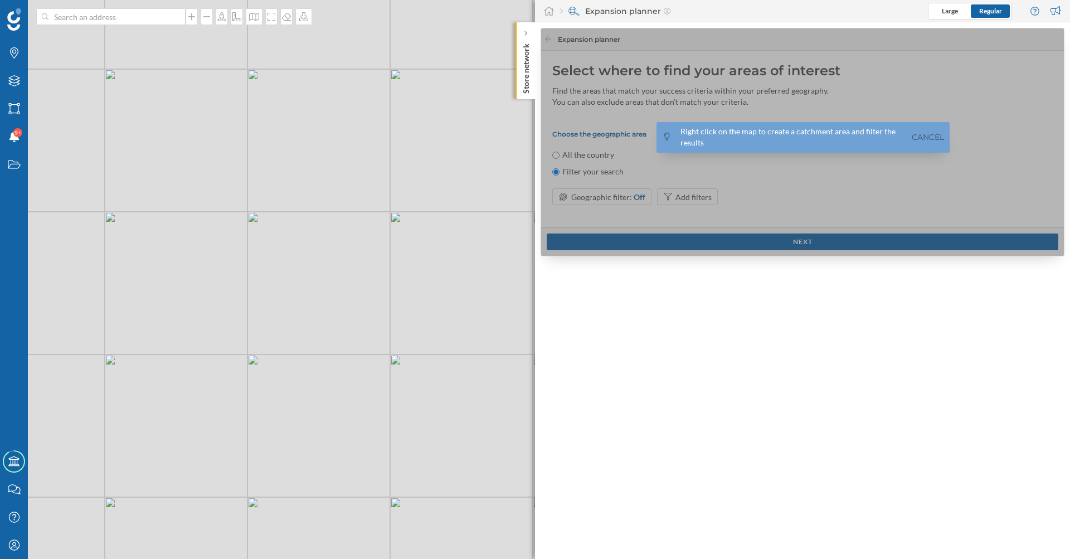
click at [282, 186] on div "© Mapbox © OpenStreetMap Improve this map" at bounding box center [535, 279] width 1070 height 559
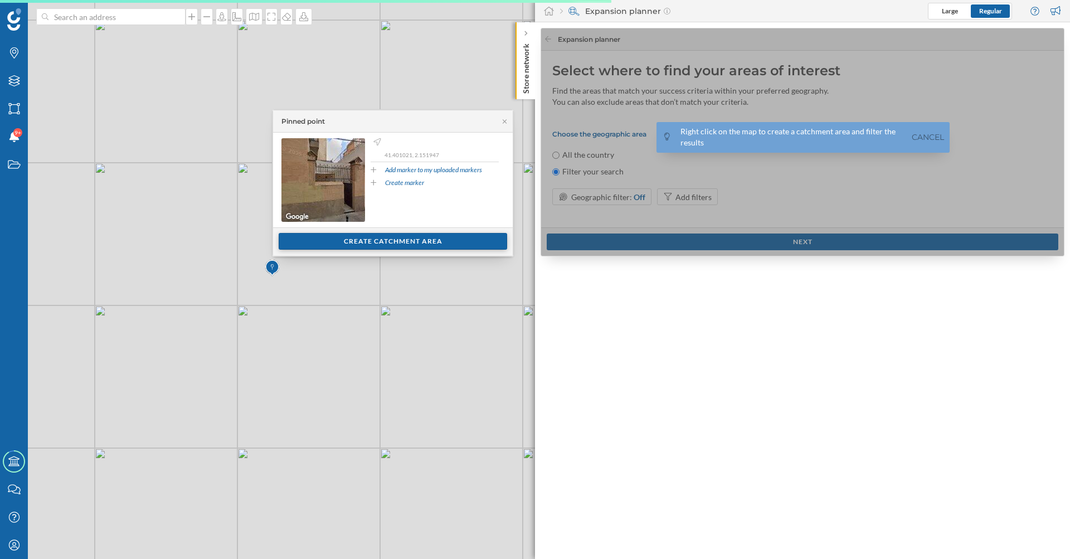
click at [331, 245] on div "Create catchment area" at bounding box center [393, 241] width 229 height 17
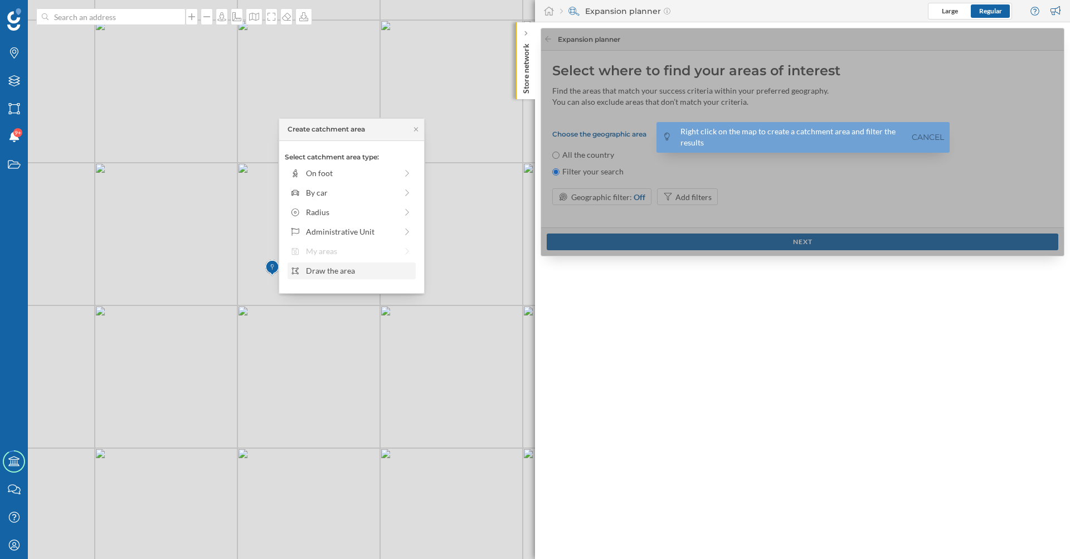
click at [334, 268] on div "Draw the area" at bounding box center [359, 271] width 106 height 12
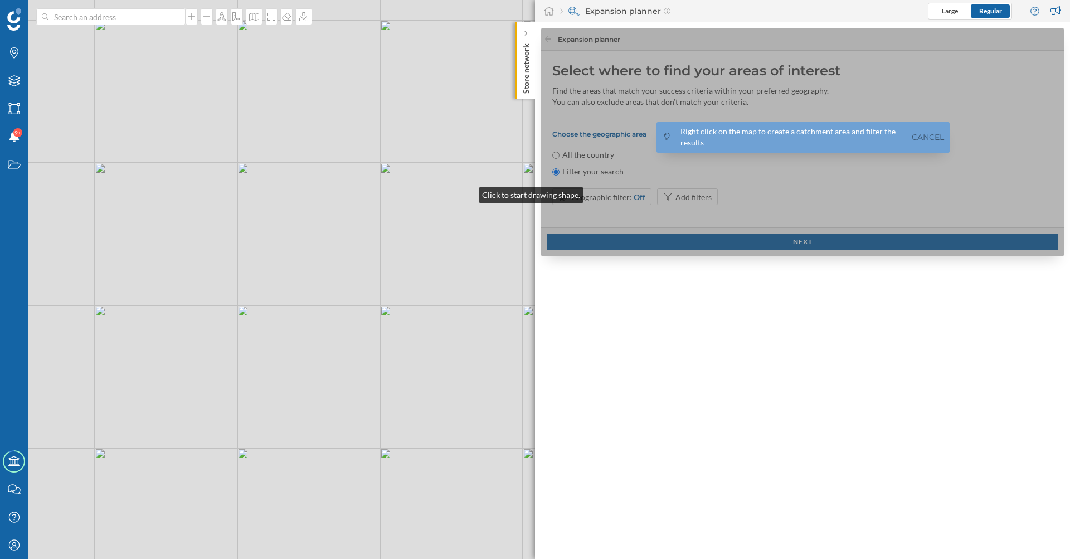
click at [468, 192] on div "© Mapbox © OpenStreetMap Improve this map" at bounding box center [535, 279] width 1070 height 559
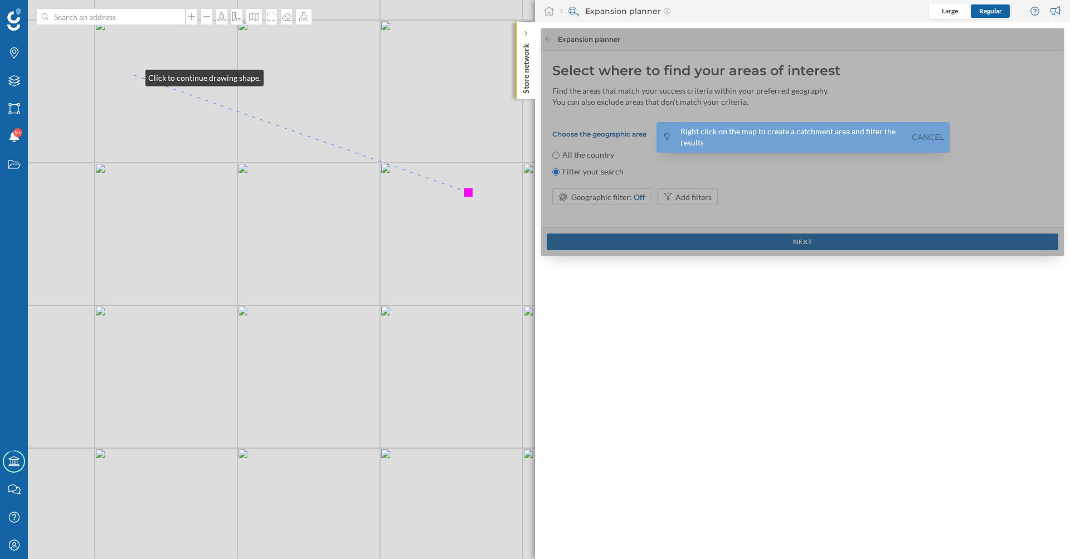
click at [134, 75] on div "© Mapbox © OpenStreetMap Improve this map" at bounding box center [535, 279] width 1070 height 559
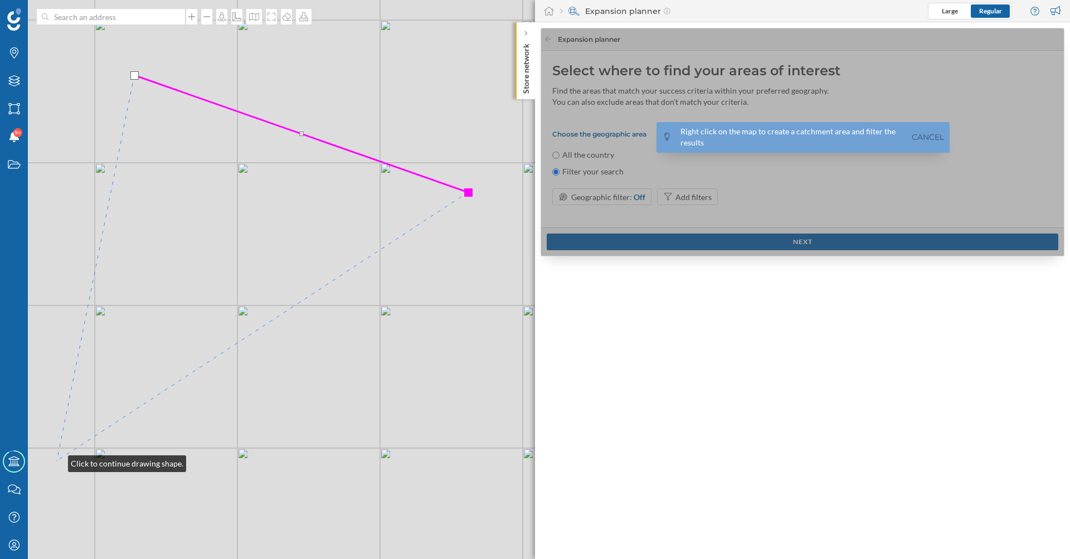
click at [57, 461] on div "© Mapbox © OpenStreetMap Improve this map" at bounding box center [535, 279] width 1070 height 559
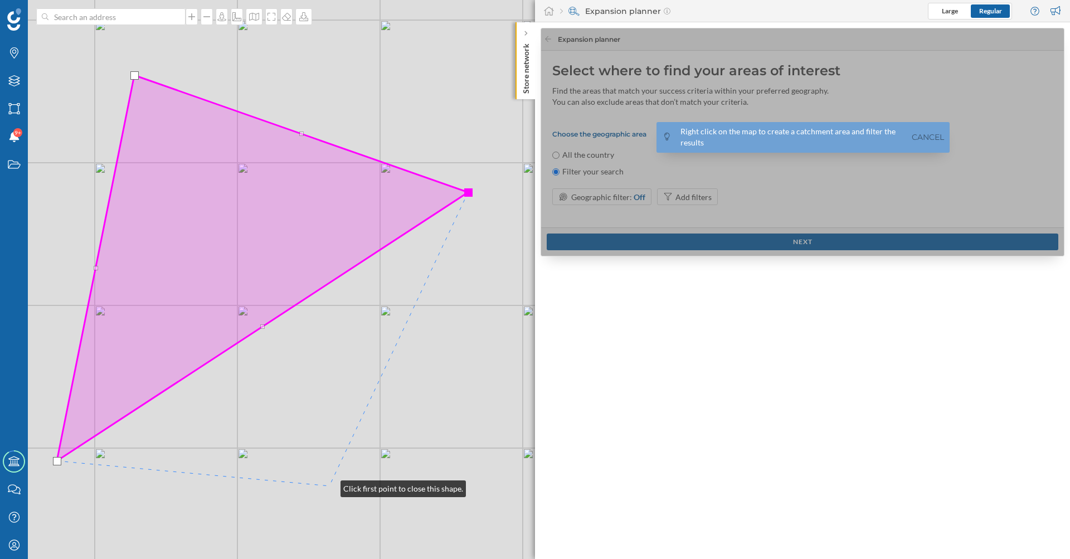
click at [330, 486] on div "© Mapbox © OpenStreetMap Improve this map" at bounding box center [535, 279] width 1070 height 559
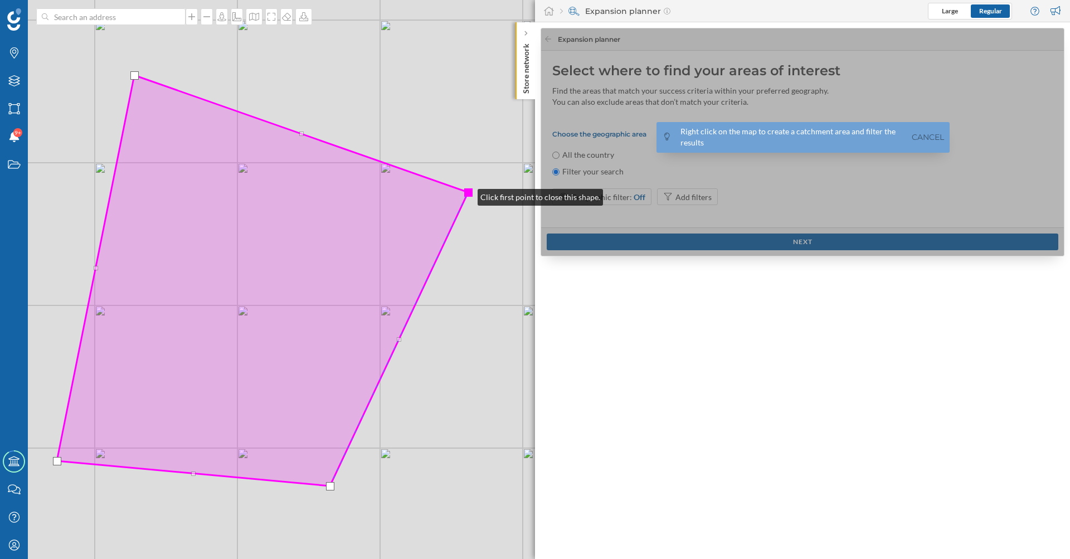
click at [467, 195] on div at bounding box center [468, 192] width 8 height 8
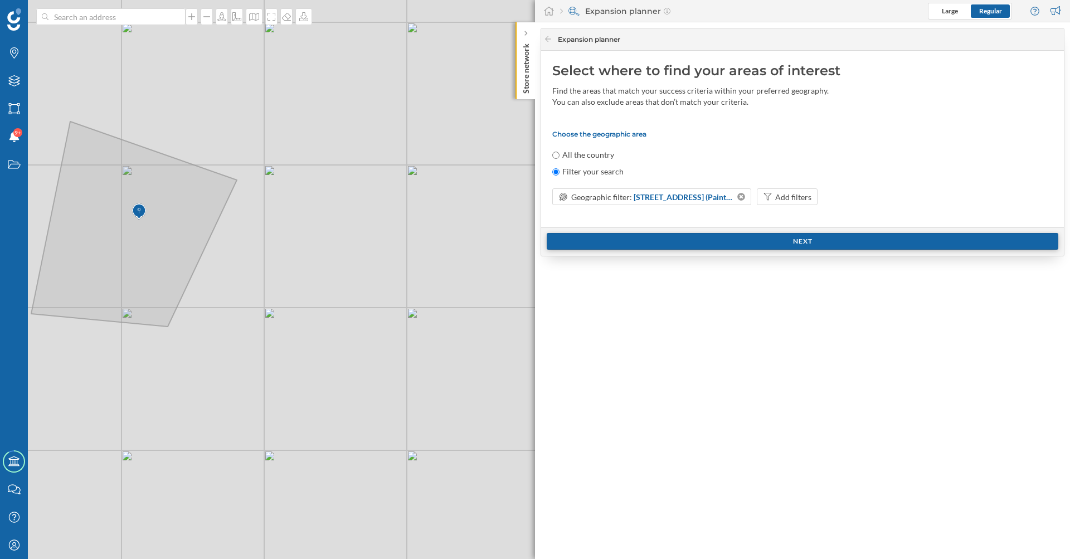
click at [654, 239] on div "Next" at bounding box center [803, 241] width 512 height 17
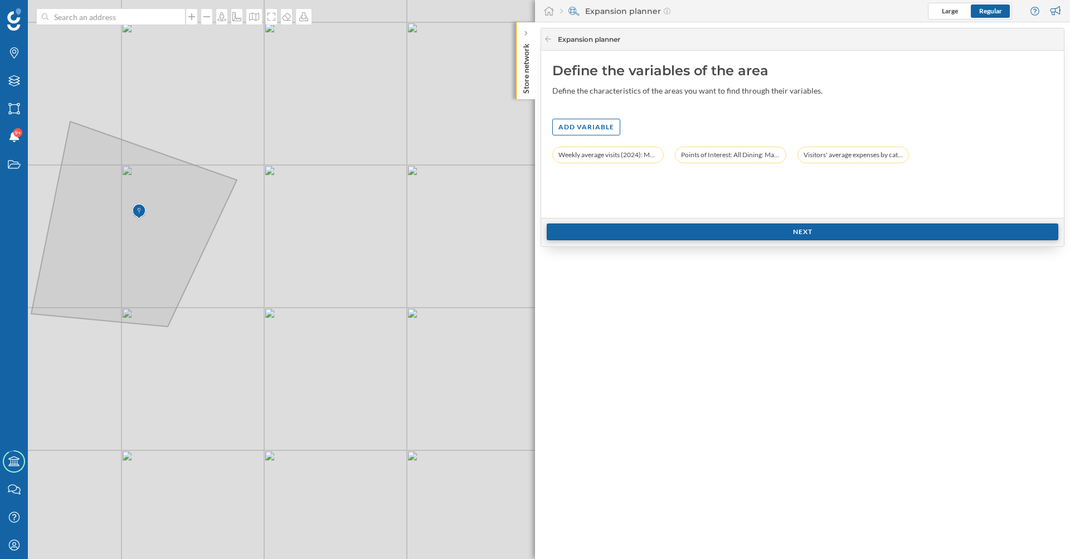
click at [632, 237] on div "Next" at bounding box center [803, 232] width 512 height 17
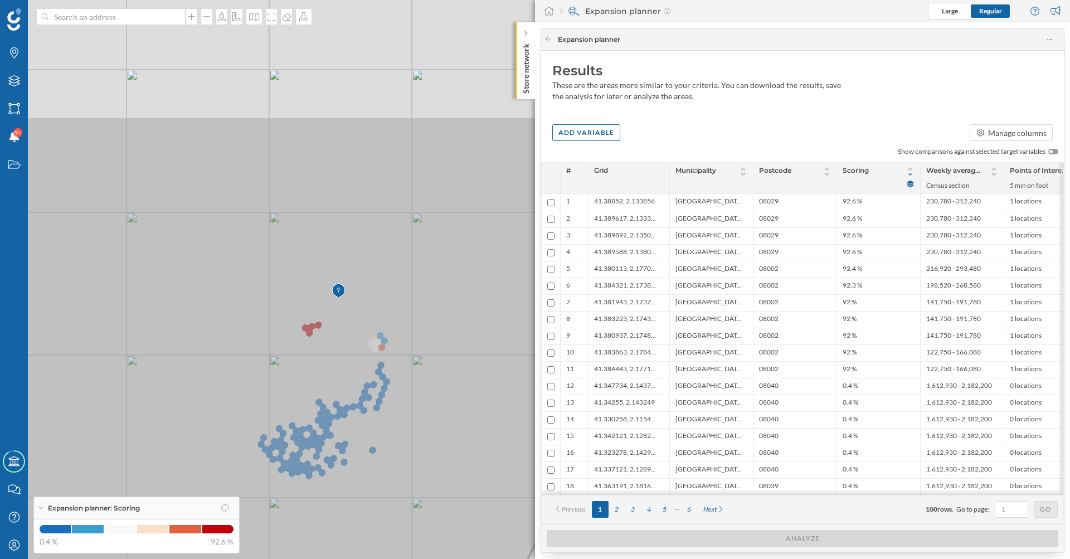
drag, startPoint x: 120, startPoint y: 217, endPoint x: 241, endPoint y: 391, distance: 211.9
click at [241, 391] on icon at bounding box center [371, 416] width 719 height 600
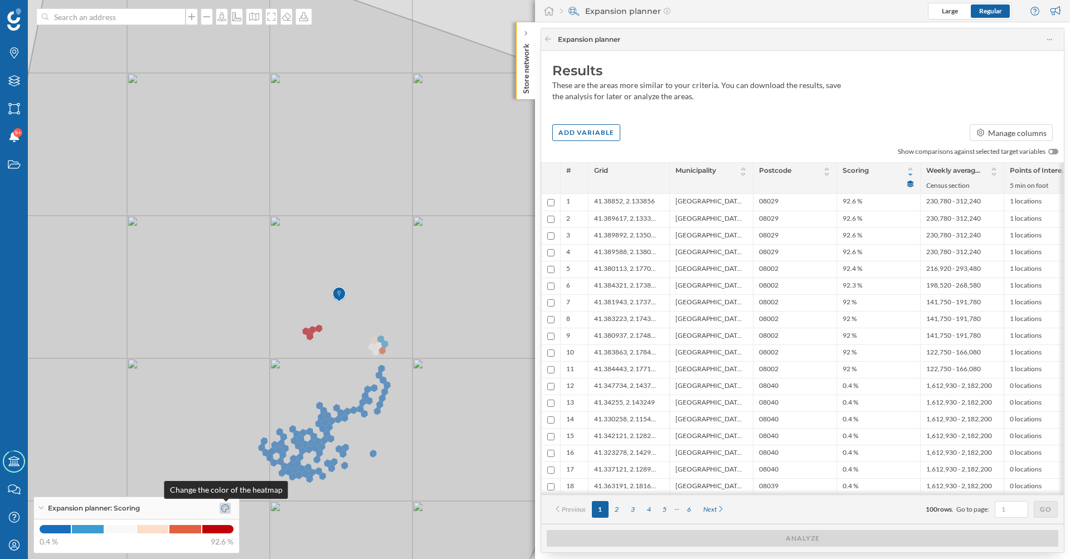
click at [227, 510] on icon at bounding box center [225, 509] width 8 height 8
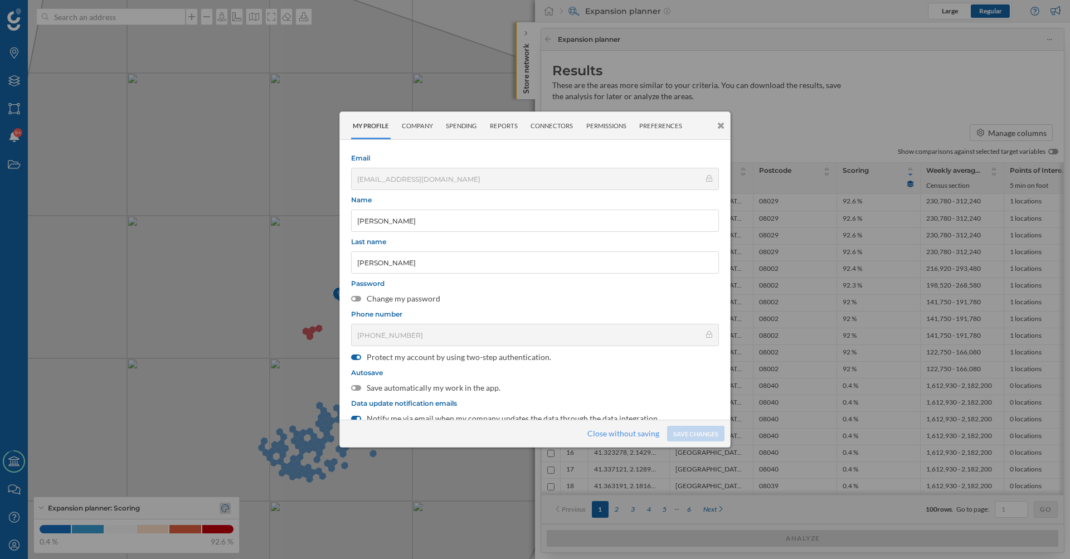
scroll to position [130, 0]
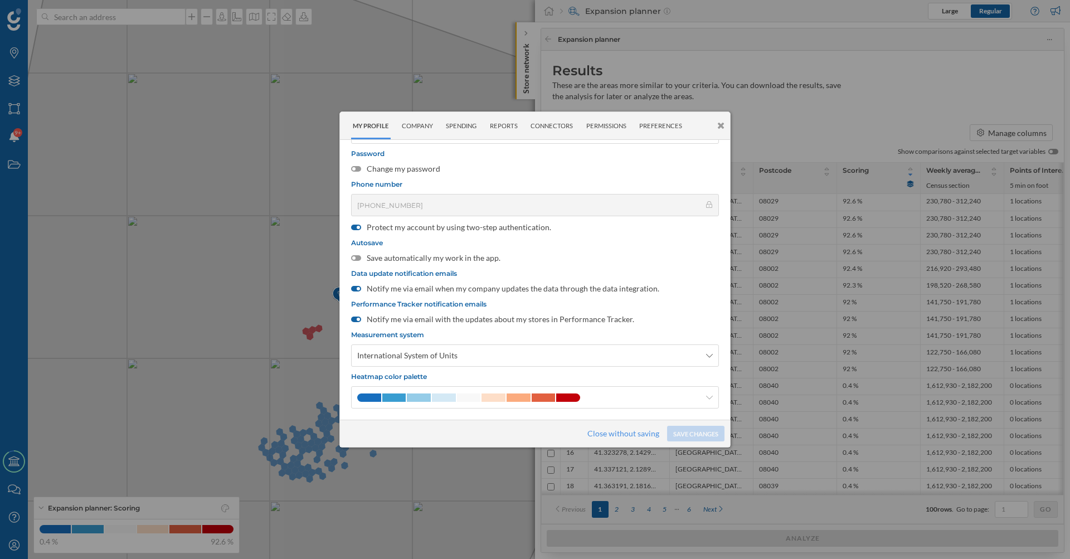
click at [719, 128] on icon at bounding box center [720, 125] width 7 height 9
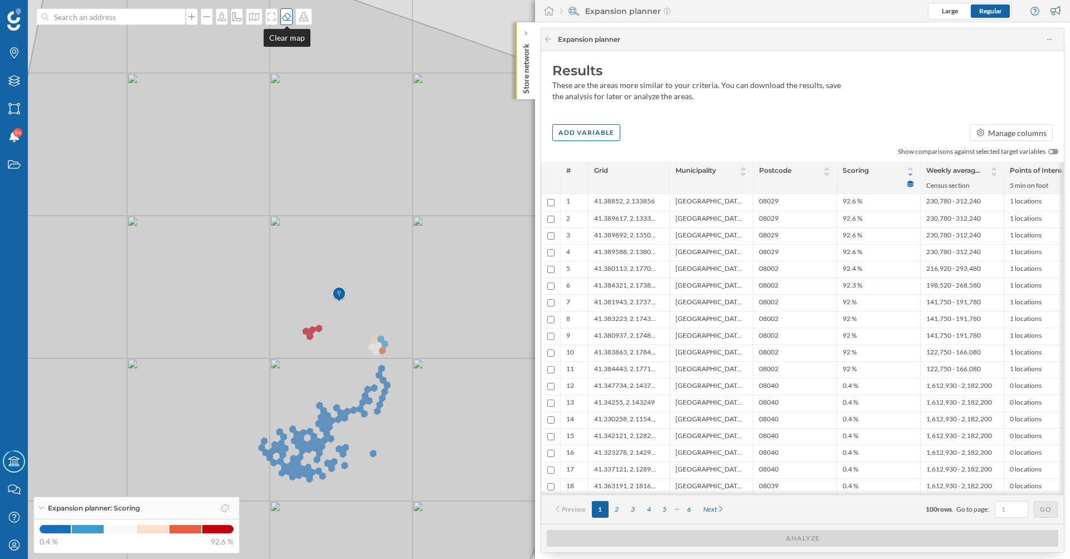
click at [287, 17] on icon at bounding box center [286, 16] width 11 height 9
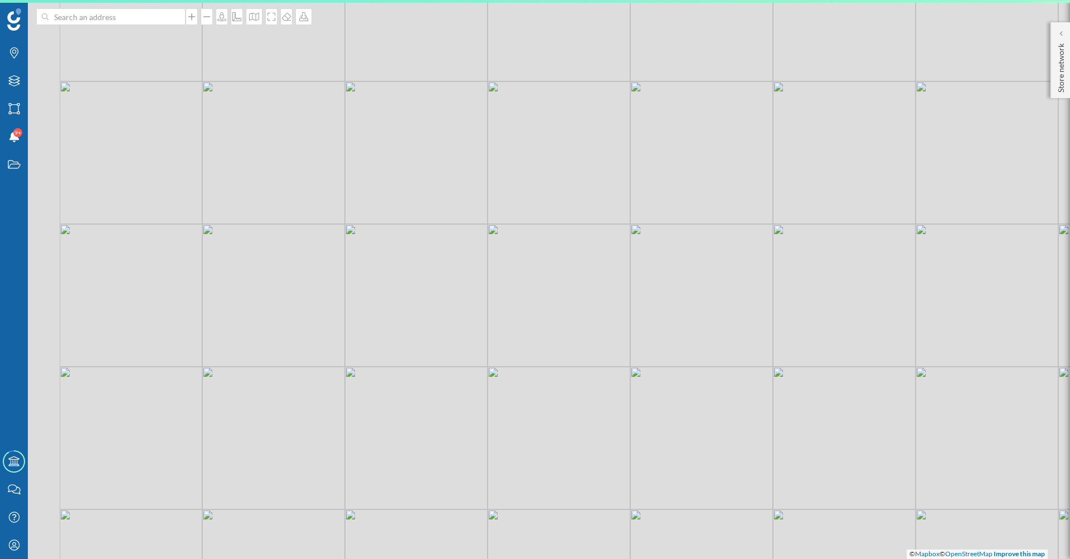
drag, startPoint x: 173, startPoint y: 252, endPoint x: 795, endPoint y: 251, distance: 622.7
click at [795, 251] on div "© Mapbox © OpenStreetMap Improve this map" at bounding box center [535, 279] width 1070 height 559
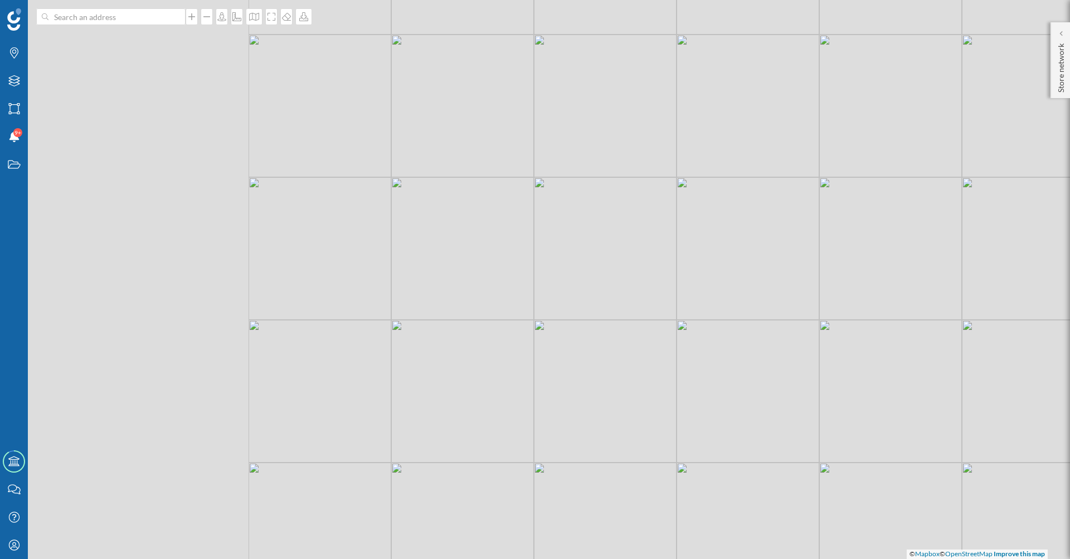
drag, startPoint x: 159, startPoint y: 386, endPoint x: 775, endPoint y: 271, distance: 626.5
click at [775, 271] on div "© Mapbox © OpenStreetMap Improve this map" at bounding box center [535, 279] width 1070 height 559
drag, startPoint x: 289, startPoint y: 232, endPoint x: 678, endPoint y: 509, distance: 477.2
click at [678, 509] on div "© Mapbox © OpenStreetMap Improve this map" at bounding box center [535, 279] width 1070 height 559
drag, startPoint x: 482, startPoint y: 242, endPoint x: 921, endPoint y: 372, distance: 458.1
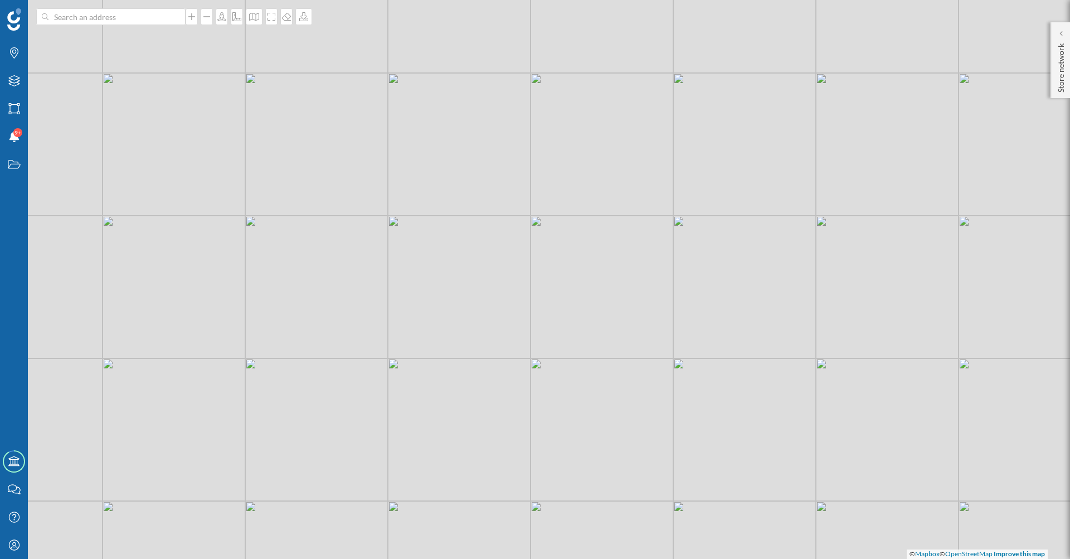
click at [950, 370] on div "© Mapbox © OpenStreetMap Improve this map" at bounding box center [535, 279] width 1070 height 559
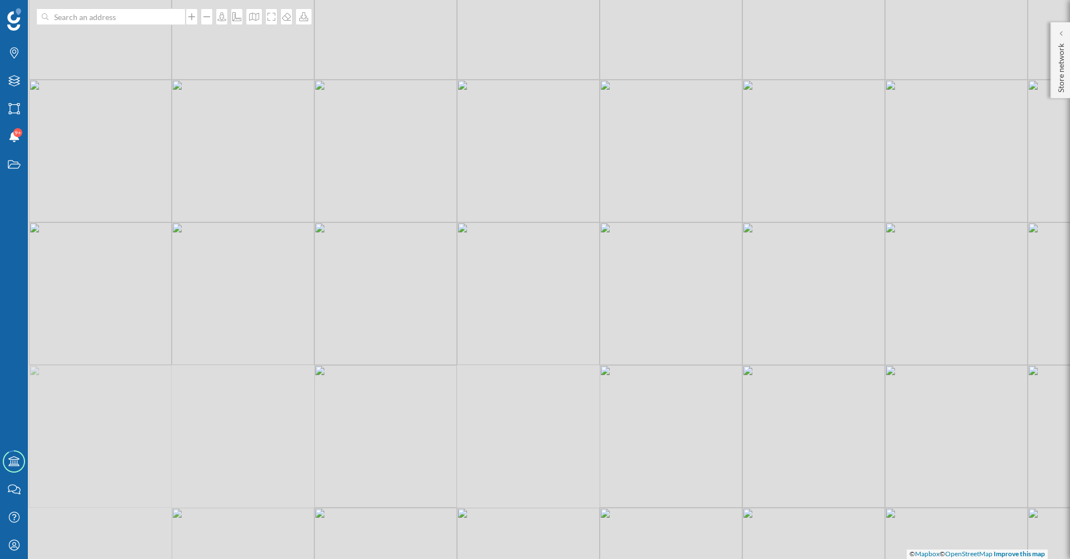
drag, startPoint x: 384, startPoint y: 307, endPoint x: 916, endPoint y: 346, distance: 533.3
click at [916, 346] on div "© Mapbox © OpenStreetMap Improve this map" at bounding box center [535, 279] width 1070 height 559
drag, startPoint x: 362, startPoint y: 351, endPoint x: 472, endPoint y: 396, distance: 118.2
click at [472, 396] on div "© Mapbox © OpenStreetMap Improve this map" at bounding box center [535, 279] width 1070 height 559
click at [1051, 65] on div "Brands Layers Areas Notifications 9+ States Academy Contact us Help Center My P…" at bounding box center [535, 279] width 1070 height 559
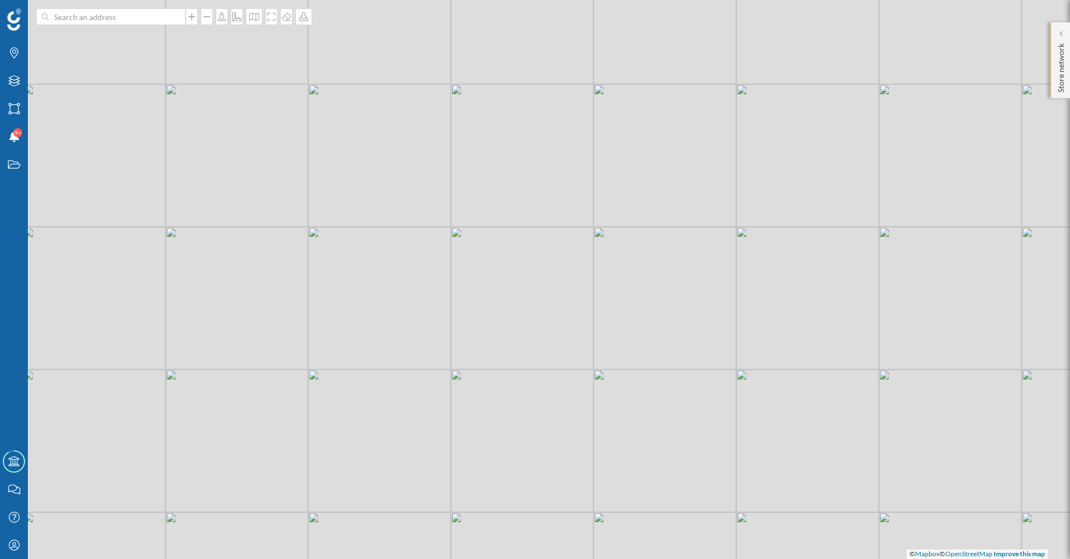
click at [1054, 66] on div "Store network" at bounding box center [1061, 60] width 20 height 76
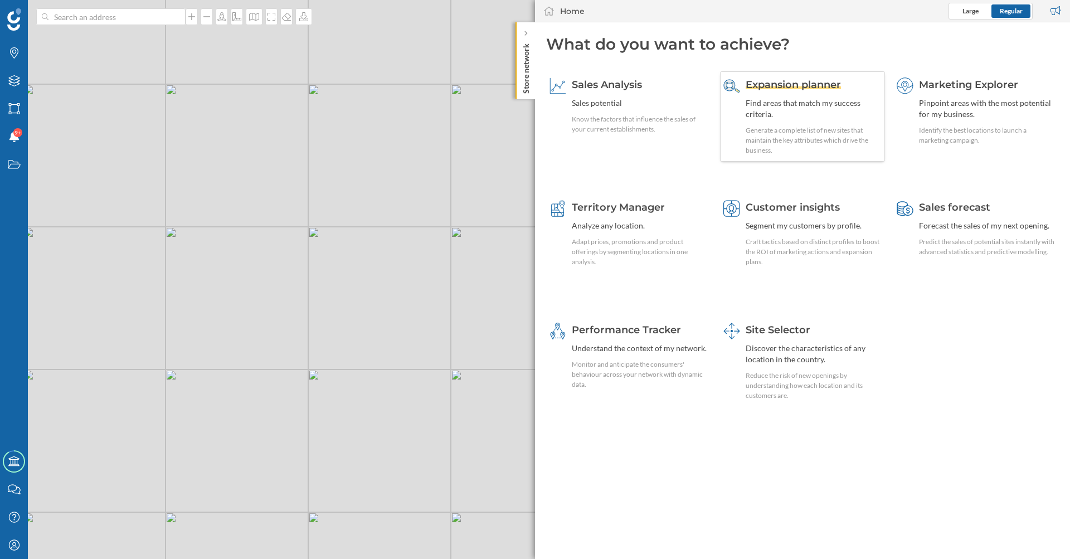
click at [756, 93] on div "Expansion planner Find areas that match my success criteria. Generate a complet…" at bounding box center [814, 116] width 137 height 78
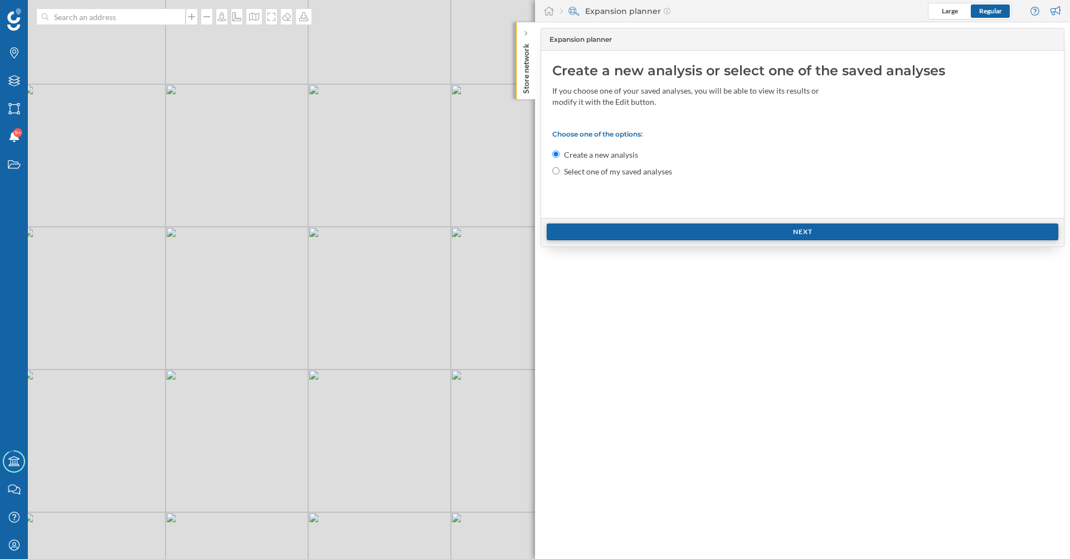
click at [686, 235] on div "Next" at bounding box center [803, 232] width 512 height 17
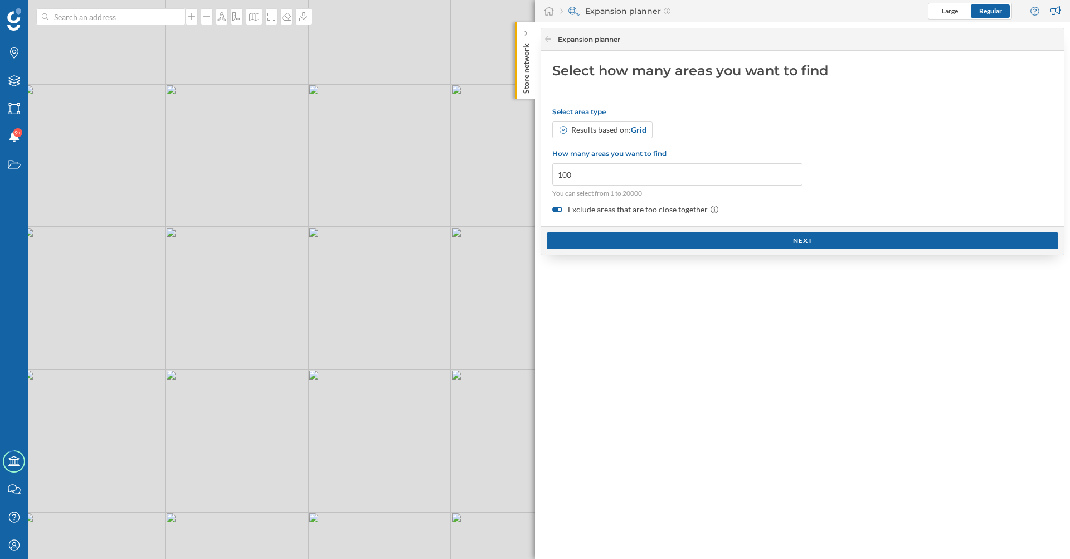
click at [556, 209] on div at bounding box center [557, 210] width 10 height 6
click at [0, 0] on input "Exclude areas that are too close together" at bounding box center [0, 0] width 0 height 0
click at [593, 241] on div "Next" at bounding box center [803, 240] width 512 height 17
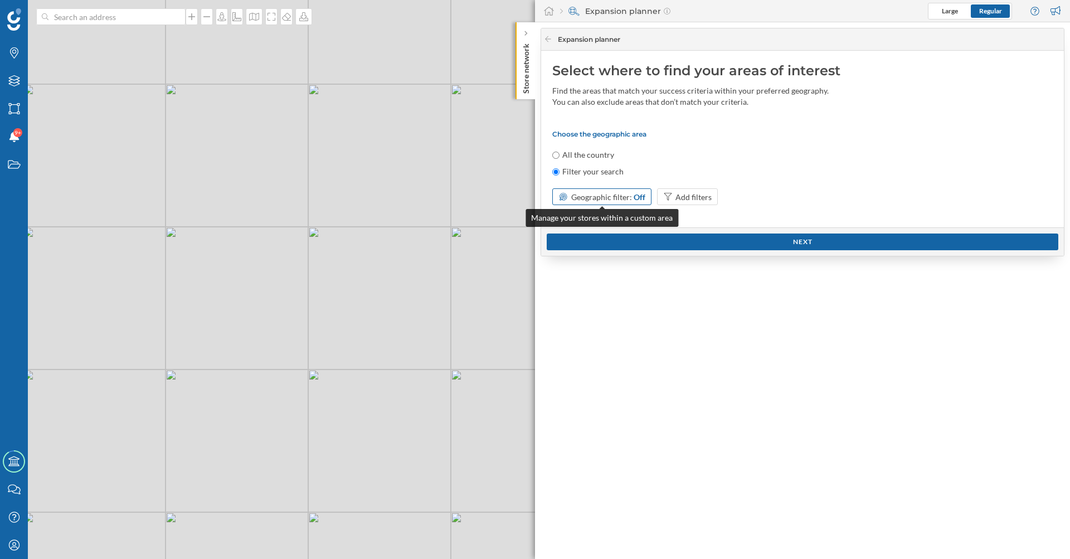
click at [619, 197] on span "Geographic filter:" at bounding box center [601, 196] width 61 height 9
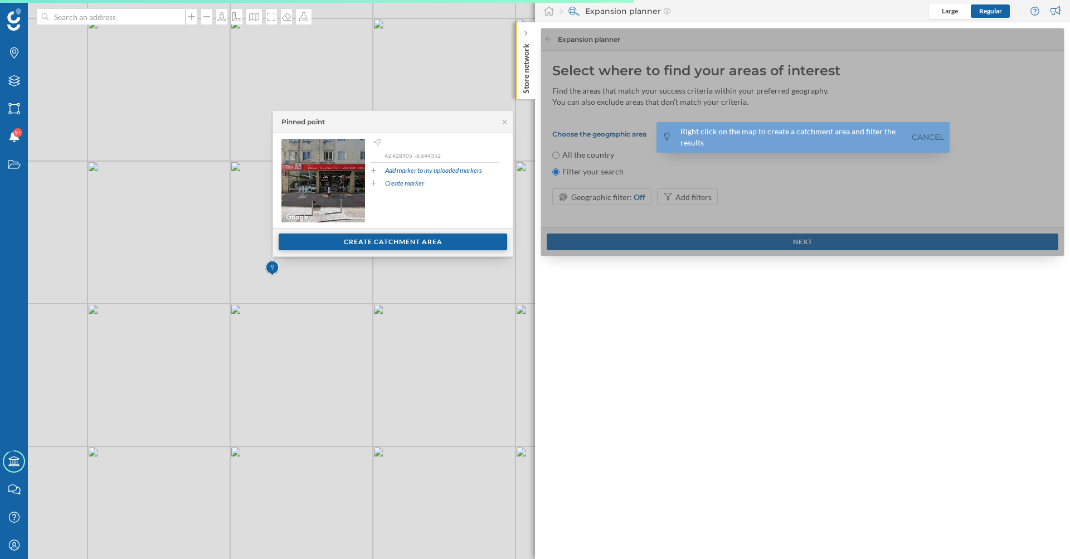
click at [356, 249] on div "Create catchment area" at bounding box center [393, 242] width 229 height 17
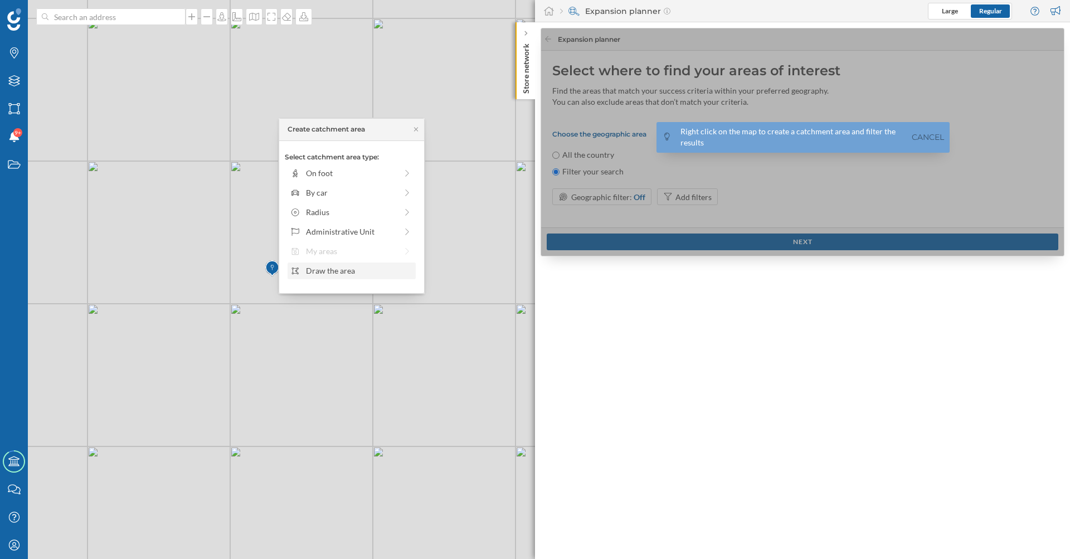
click at [333, 272] on div "Draw the area" at bounding box center [359, 271] width 106 height 12
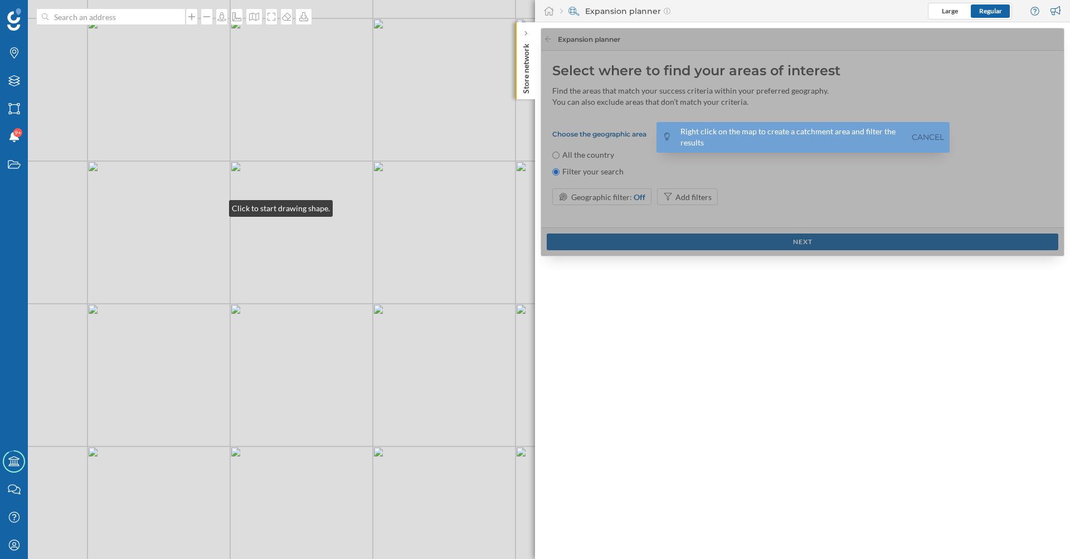
drag, startPoint x: 218, startPoint y: 206, endPoint x: 271, endPoint y: 237, distance: 61.5
click at [218, 206] on div "© Mapbox © OpenStreetMap Improve this map" at bounding box center [535, 279] width 1070 height 559
click at [341, 215] on div "© Mapbox © OpenStreetMap Improve this map" at bounding box center [535, 279] width 1070 height 559
click at [336, 347] on div "© Mapbox © OpenStreetMap Improve this map" at bounding box center [535, 279] width 1070 height 559
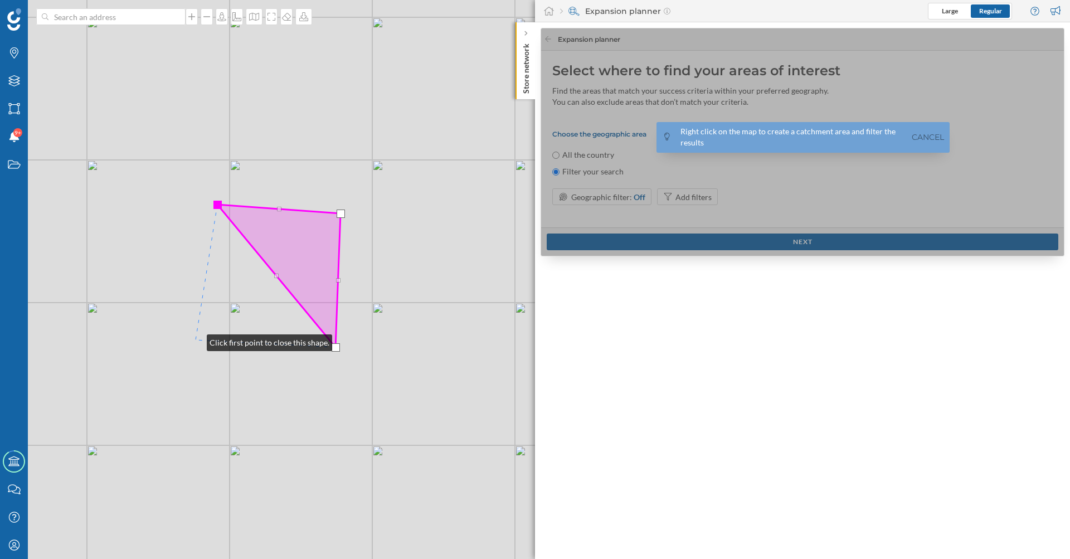
click at [196, 340] on div "© Mapbox © OpenStreetMap Improve this map" at bounding box center [535, 279] width 1070 height 559
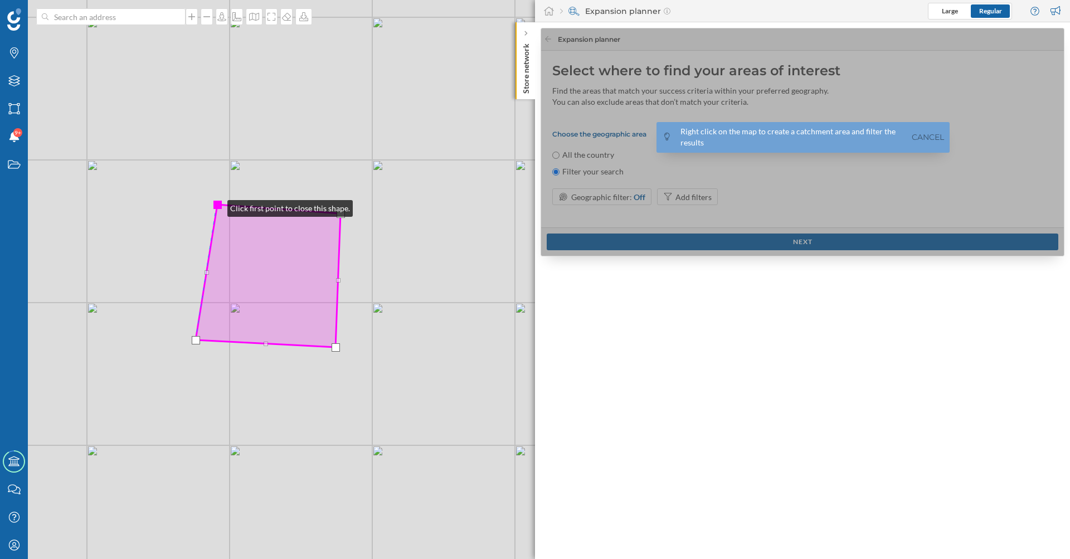
click at [216, 206] on div at bounding box center [218, 205] width 8 height 8
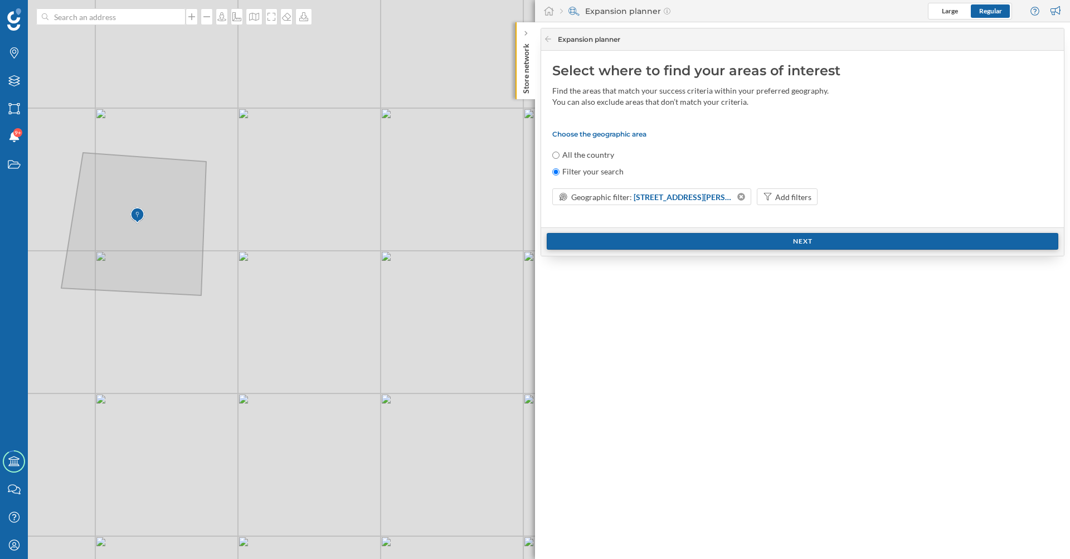
click at [673, 245] on div "Next" at bounding box center [803, 241] width 512 height 17
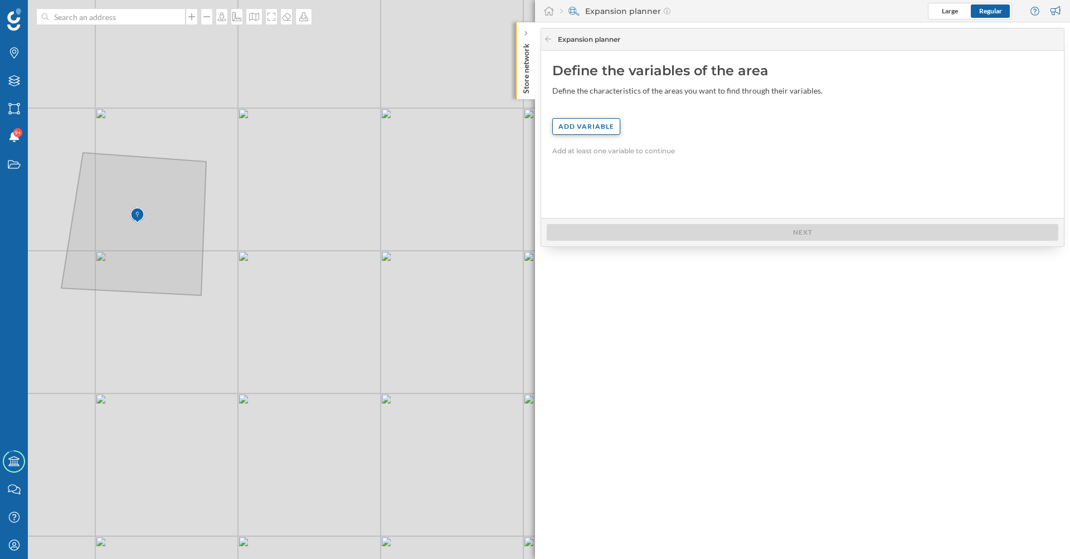
click at [598, 128] on div "Add variable" at bounding box center [586, 126] width 68 height 17
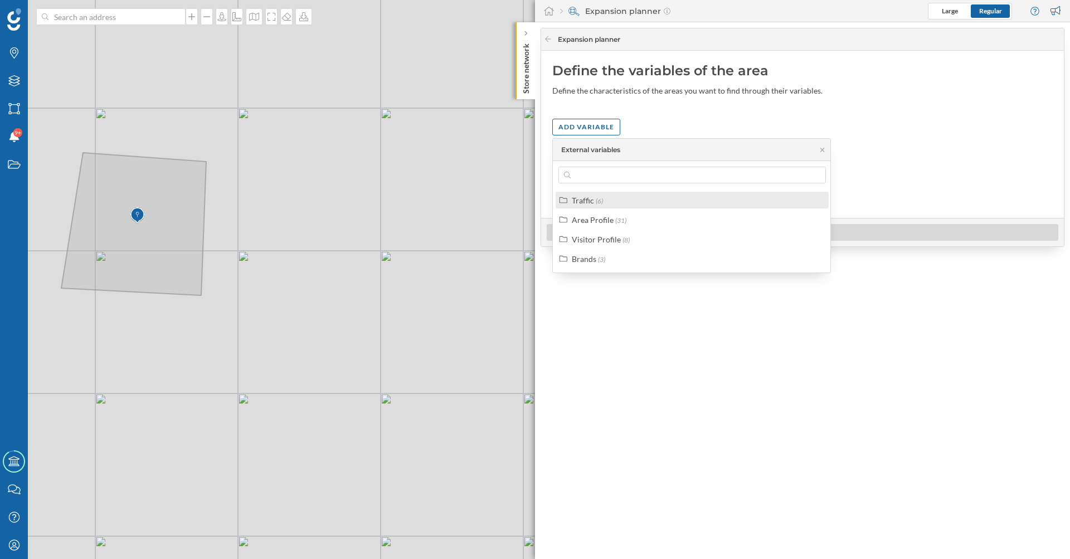
click at [594, 201] on label "Traffic (6)" at bounding box center [587, 201] width 31 height 12
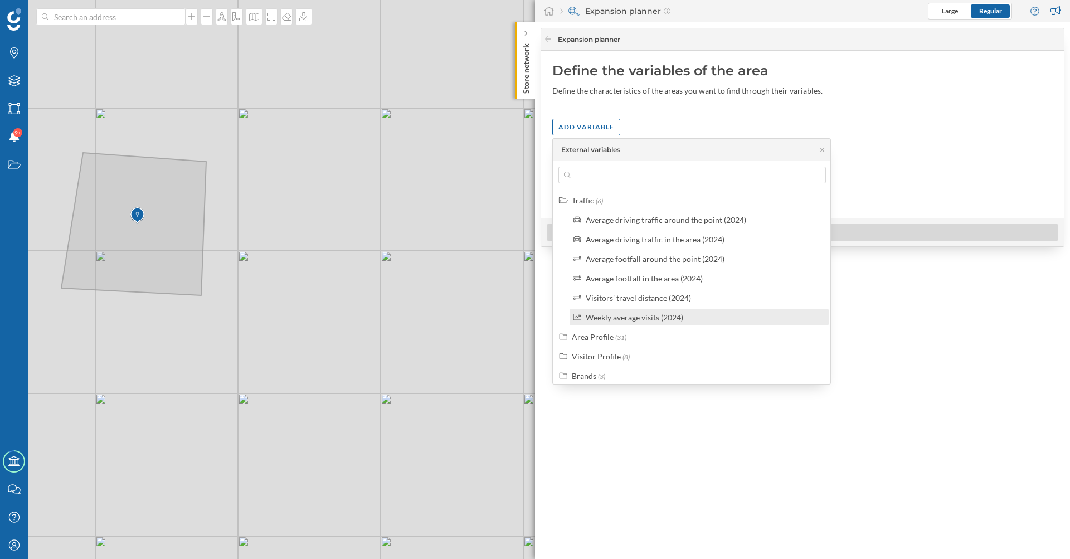
click at [622, 316] on div "Weekly average visits (2024)" at bounding box center [635, 317] width 98 height 9
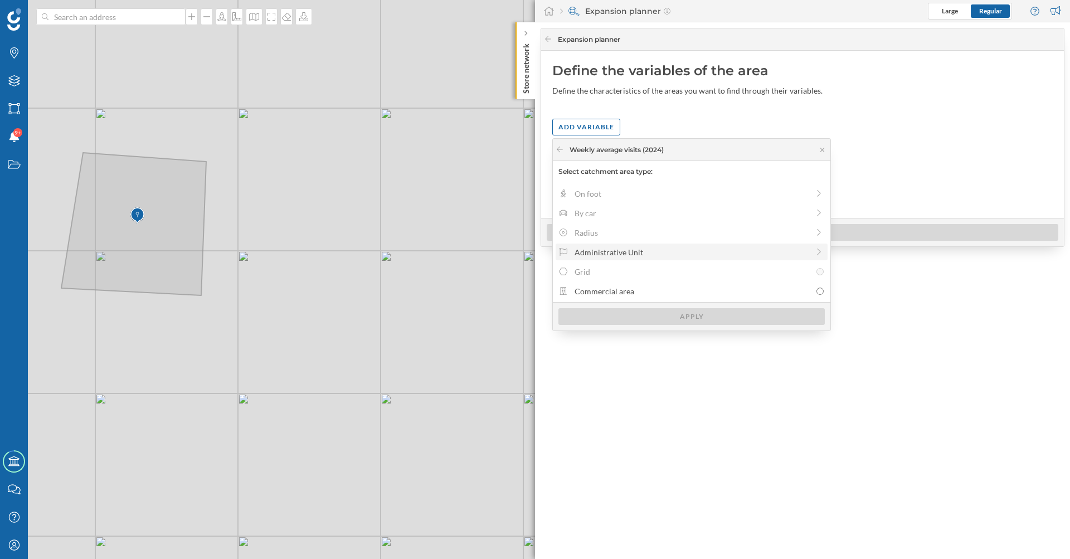
click at [629, 255] on div "Administrative Unit" at bounding box center [692, 252] width 234 height 12
click at [617, 278] on label "Census section" at bounding box center [692, 271] width 272 height 17
click at [817, 275] on input "Census section" at bounding box center [820, 271] width 7 height 7
radio input "true"
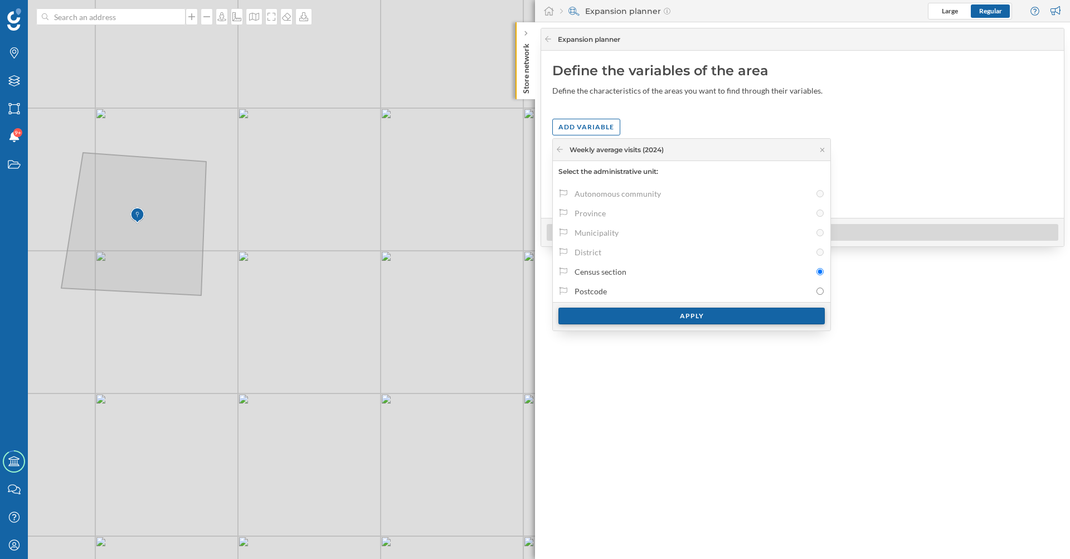
click at [630, 314] on div "Apply" at bounding box center [692, 316] width 266 height 17
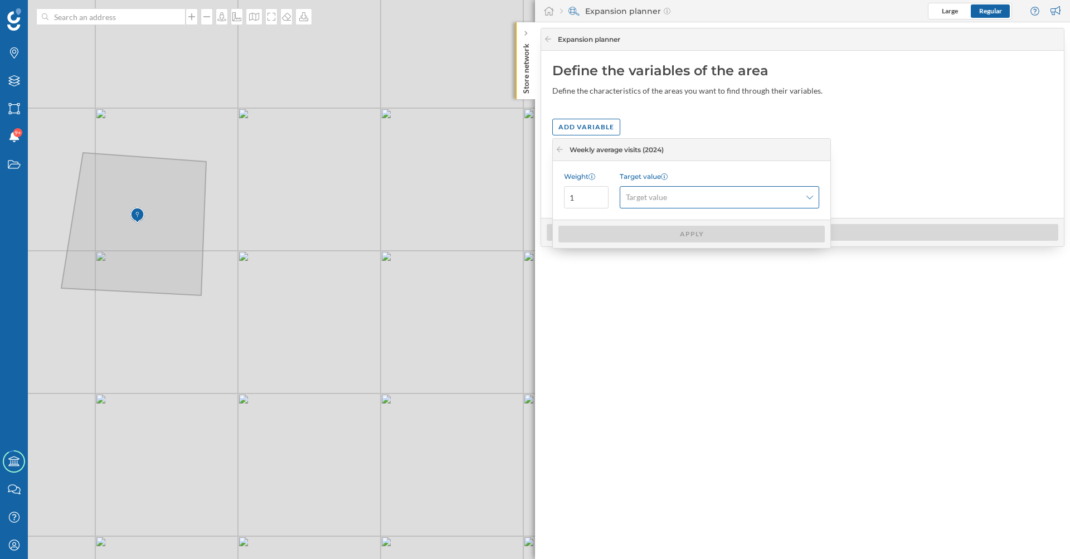
click at [667, 187] on div "Target value" at bounding box center [720, 197] width 200 height 22
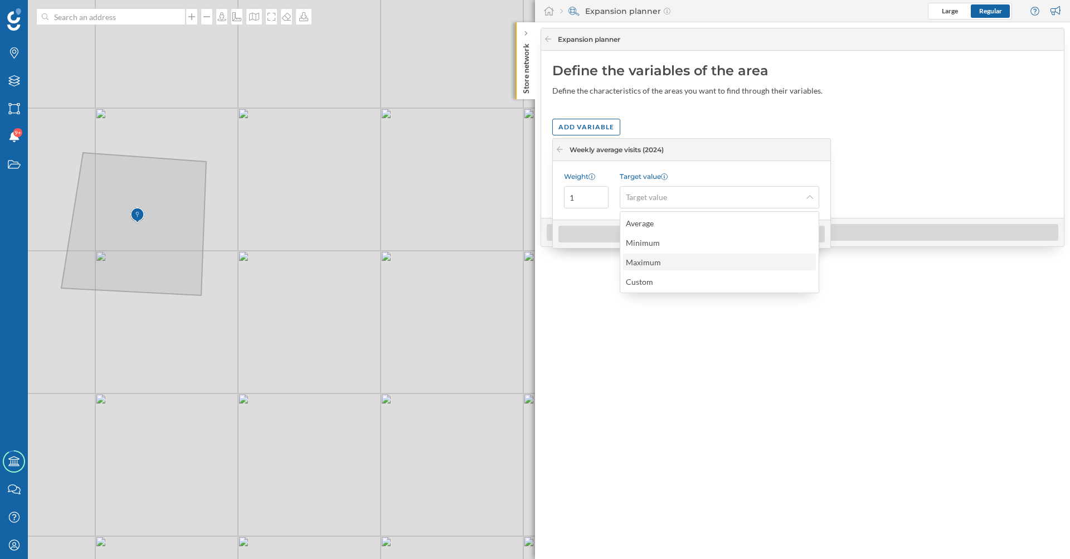
click at [666, 264] on div "Maximum" at bounding box center [646, 262] width 41 height 12
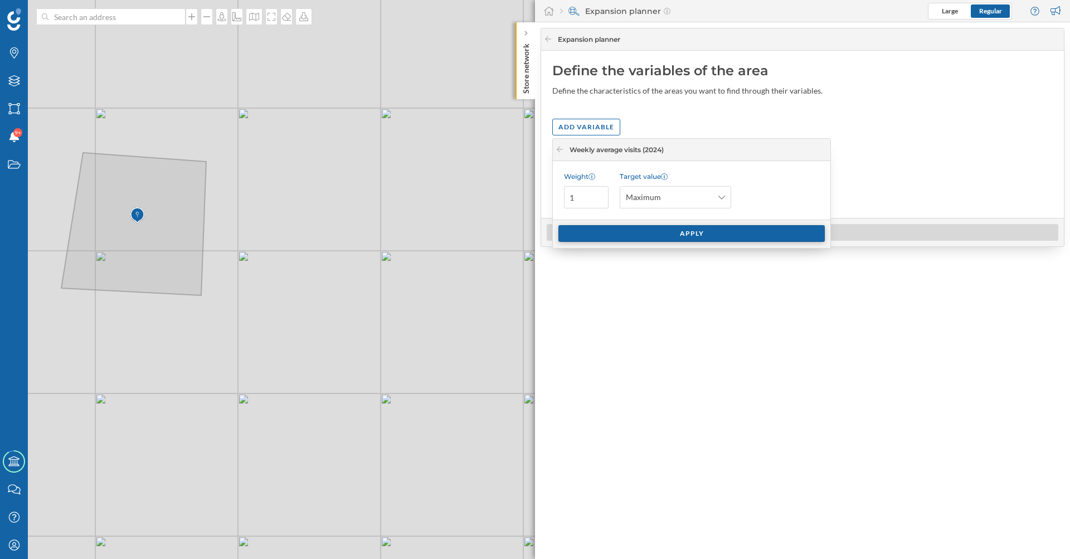
click at [658, 238] on div "Apply" at bounding box center [692, 233] width 266 height 17
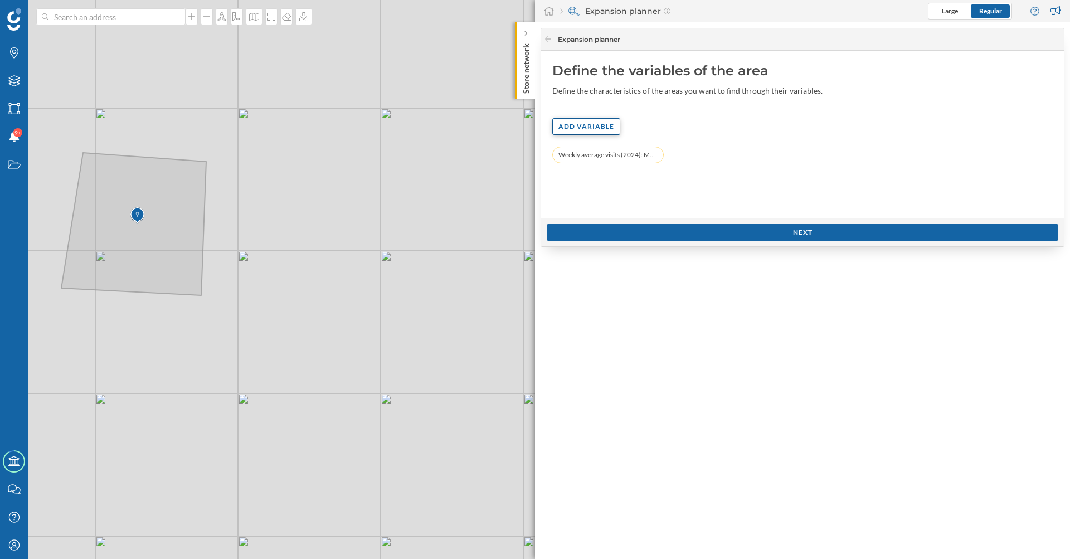
click at [598, 124] on div "Add variable" at bounding box center [586, 126] width 68 height 17
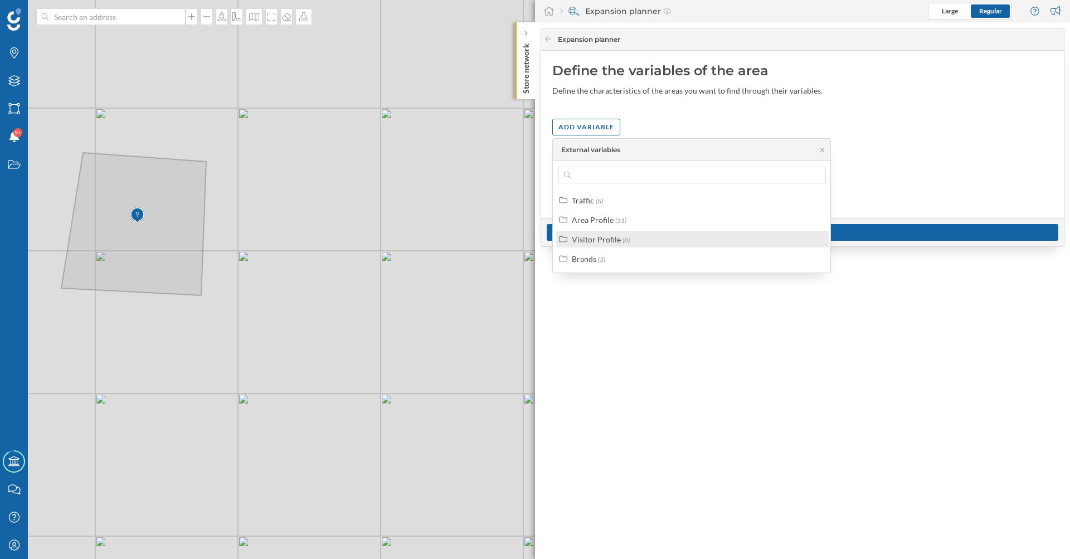
click at [613, 243] on div "Visitor Profile" at bounding box center [596, 239] width 49 height 9
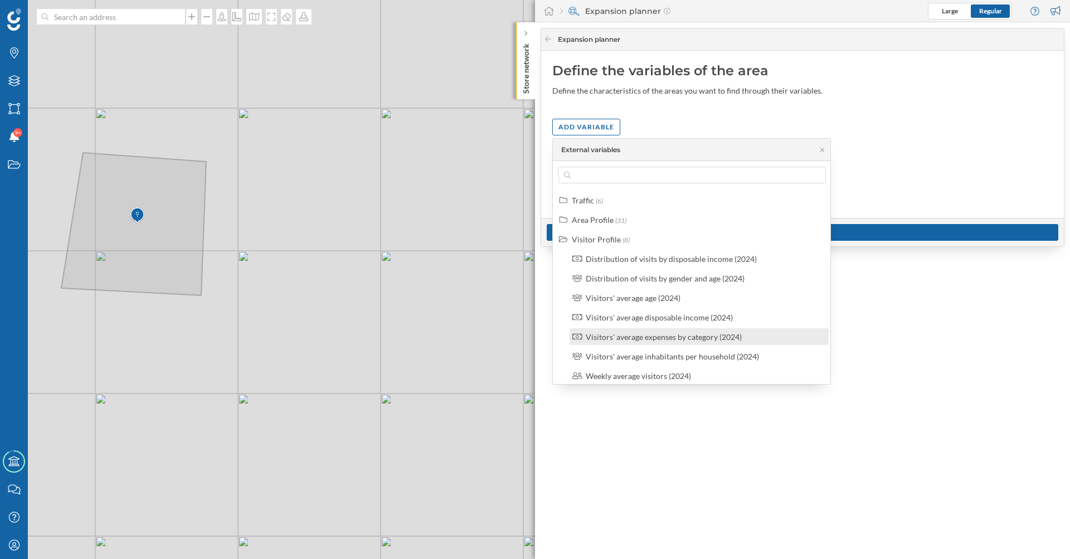
click at [678, 337] on div "Visitors' average expenses by category (2024)" at bounding box center [664, 336] width 156 height 9
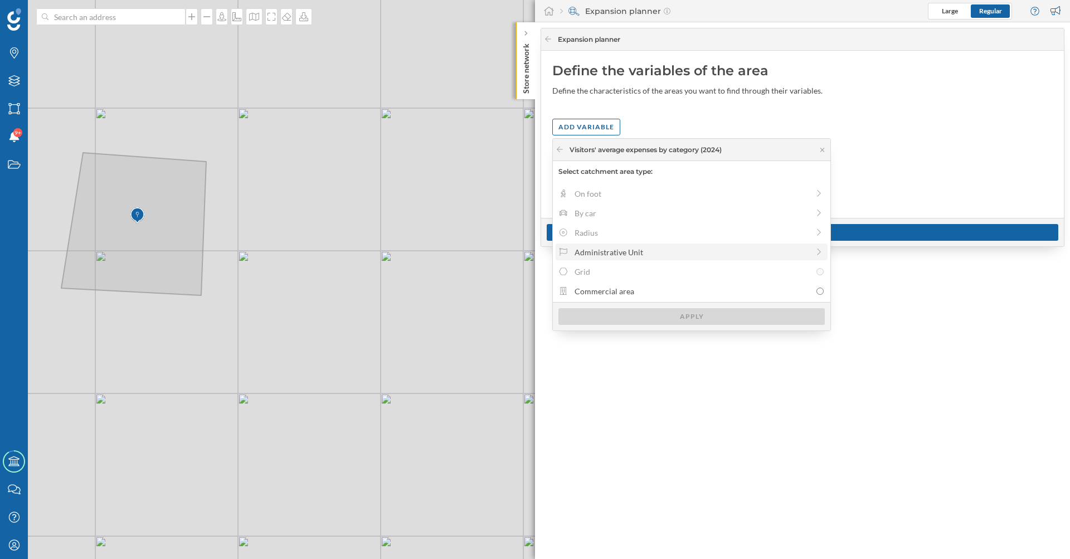
click at [647, 255] on div "Administrative Unit" at bounding box center [692, 252] width 234 height 12
click at [614, 272] on div "Census section" at bounding box center [693, 272] width 236 height 12
click at [817, 272] on input "Census section" at bounding box center [820, 271] width 7 height 7
radio input "true"
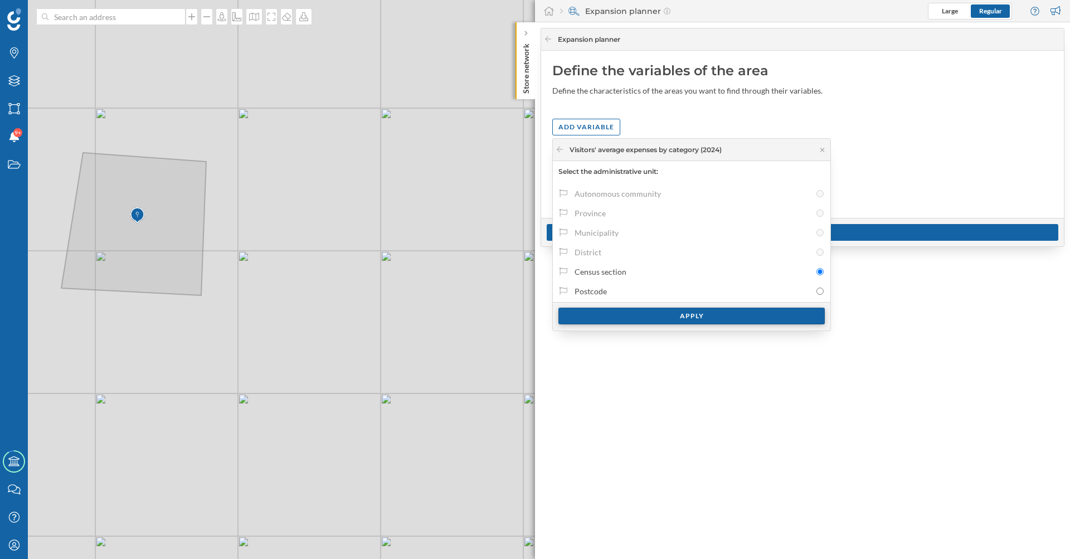
click at [633, 314] on div "Apply" at bounding box center [692, 316] width 266 height 17
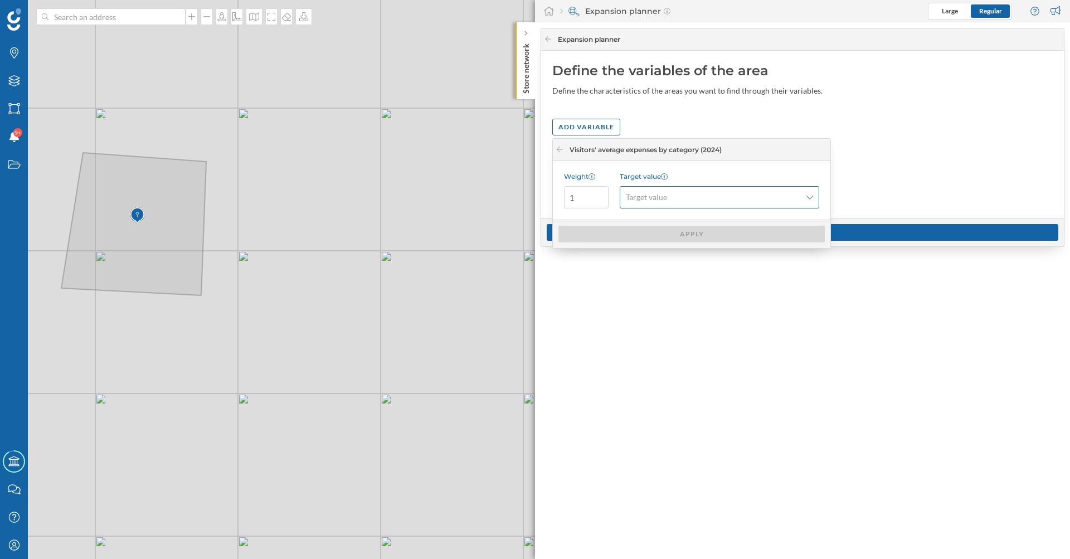
click at [666, 195] on span "Target value" at bounding box center [646, 197] width 41 height 11
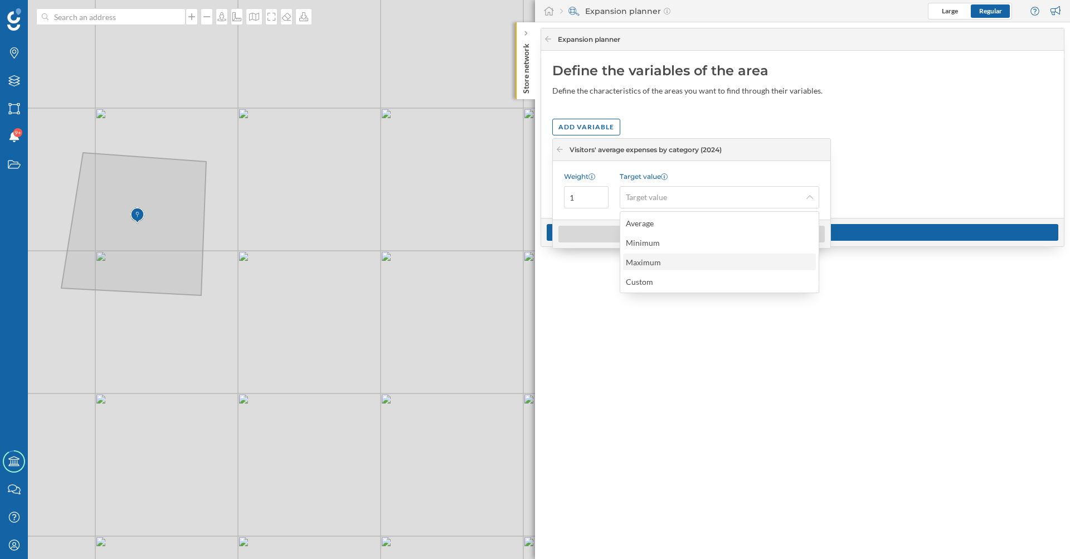
click at [662, 259] on div "Maximum" at bounding box center [646, 262] width 41 height 12
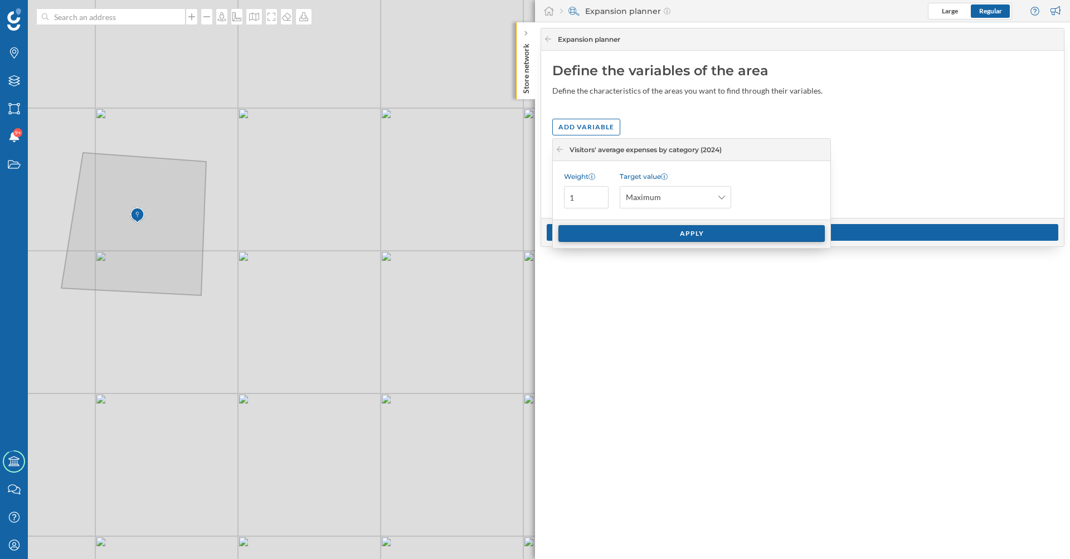
click at [649, 234] on div "Apply" at bounding box center [692, 233] width 266 height 17
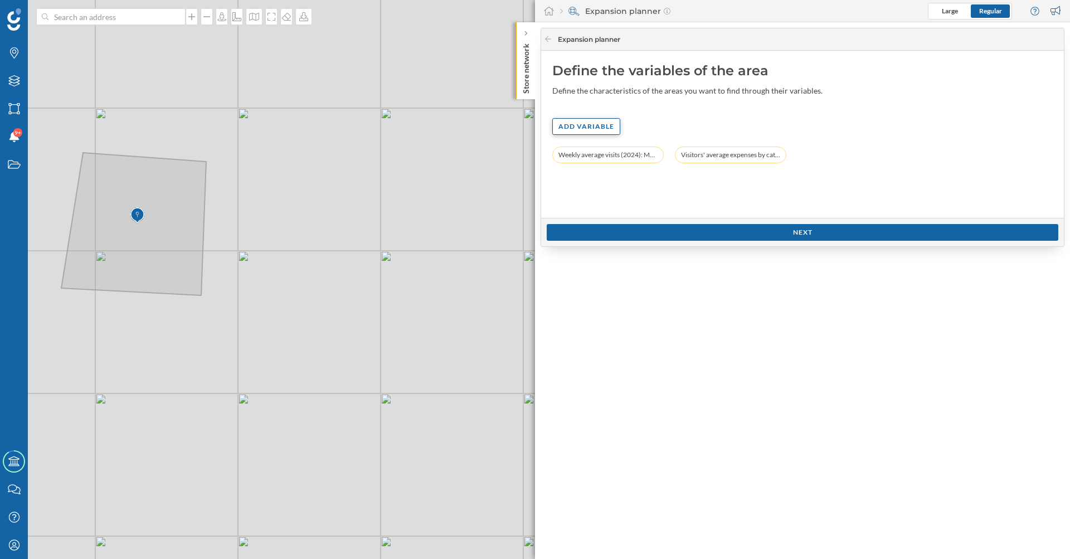
click at [590, 131] on div "Add variable" at bounding box center [586, 126] width 68 height 17
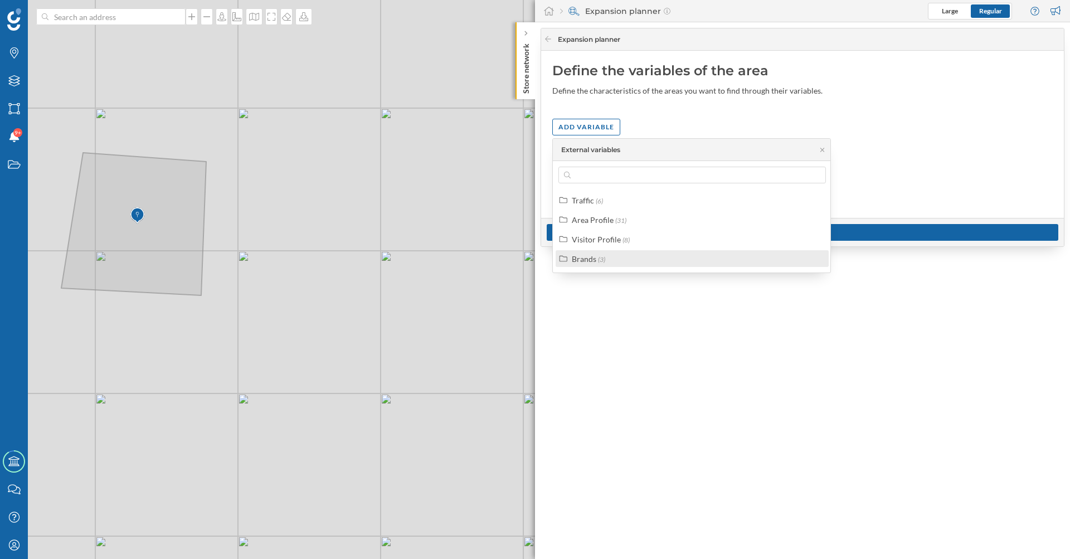
click at [594, 259] on div "Brands" at bounding box center [584, 258] width 25 height 9
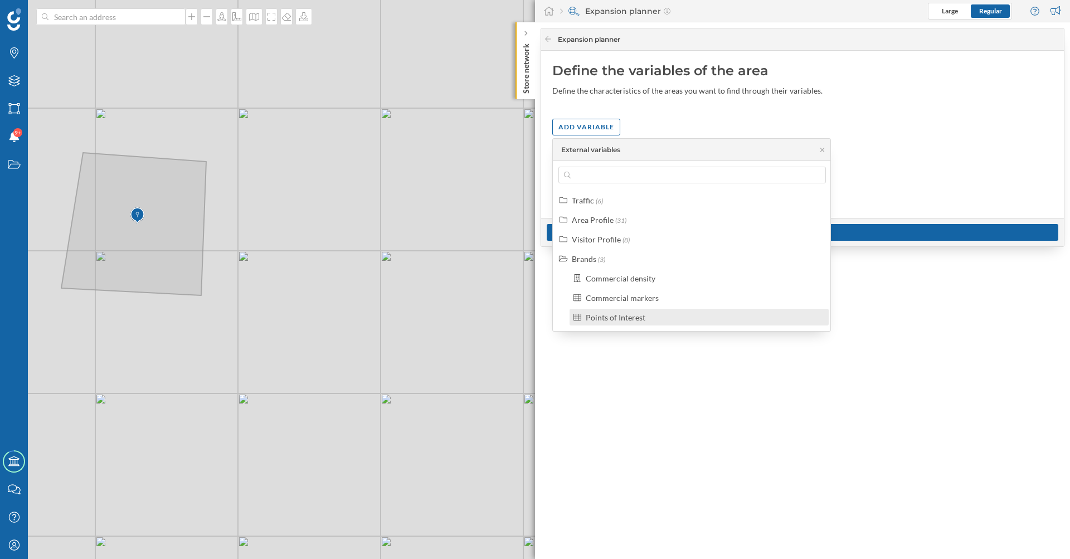
click at [606, 318] on div "Points of Interest" at bounding box center [616, 317] width 60 height 9
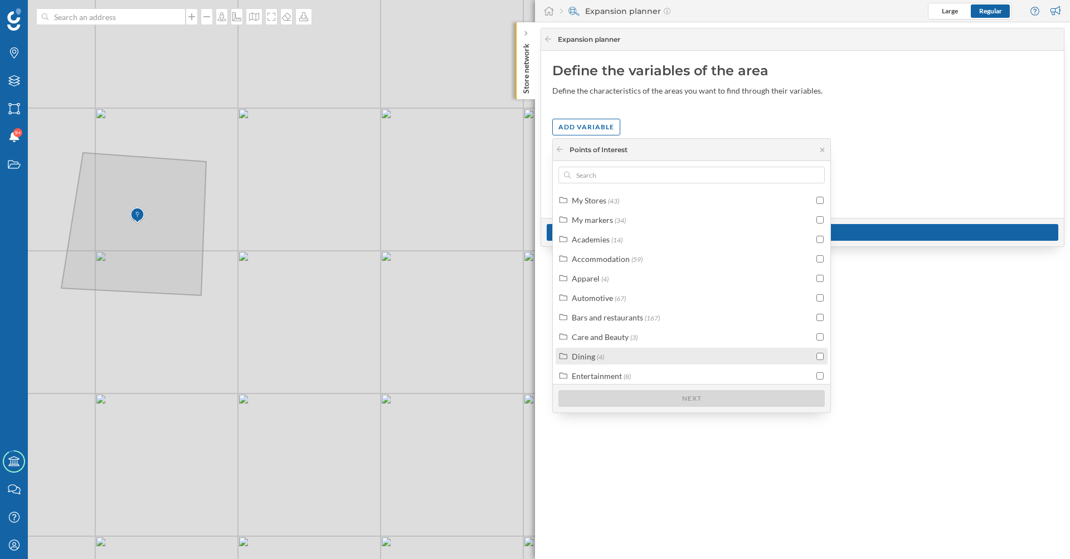
click at [615, 358] on div "Dining (4)" at bounding box center [693, 357] width 242 height 12
click at [820, 358] on input "checkbox" at bounding box center [820, 356] width 7 height 7
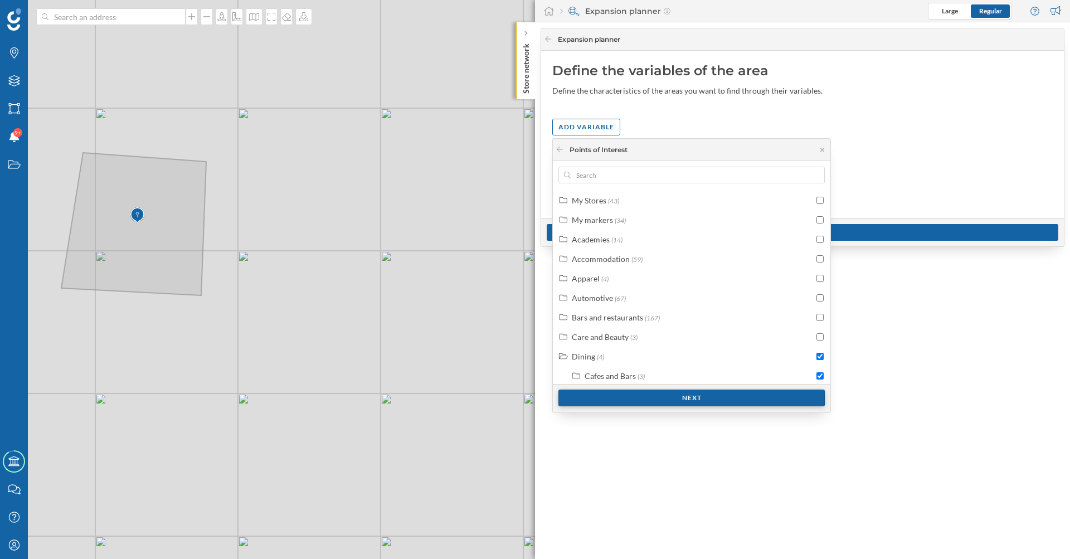
click at [721, 396] on div "Next" at bounding box center [692, 398] width 266 height 17
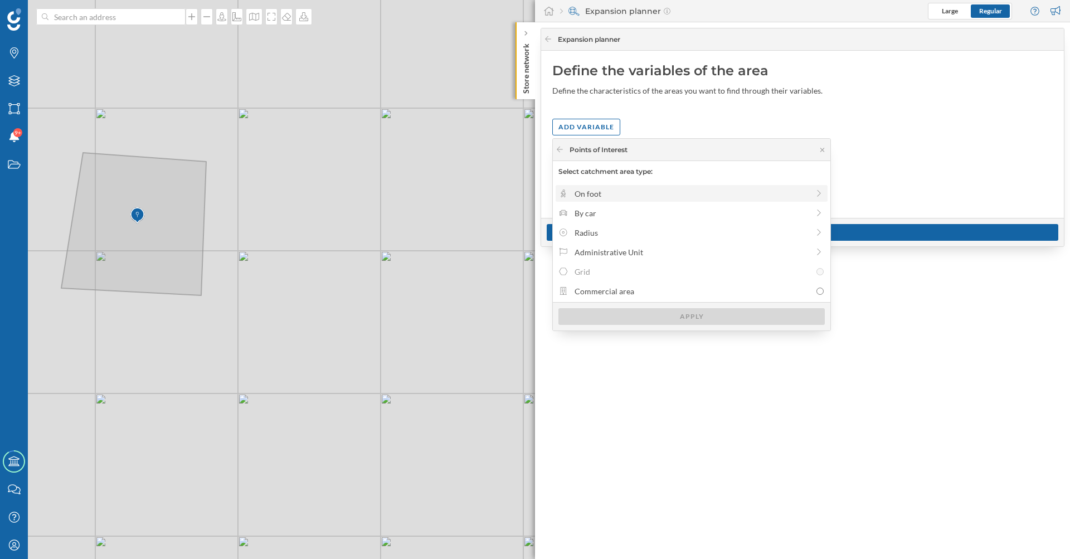
click at [649, 191] on div "On foot" at bounding box center [692, 194] width 234 height 12
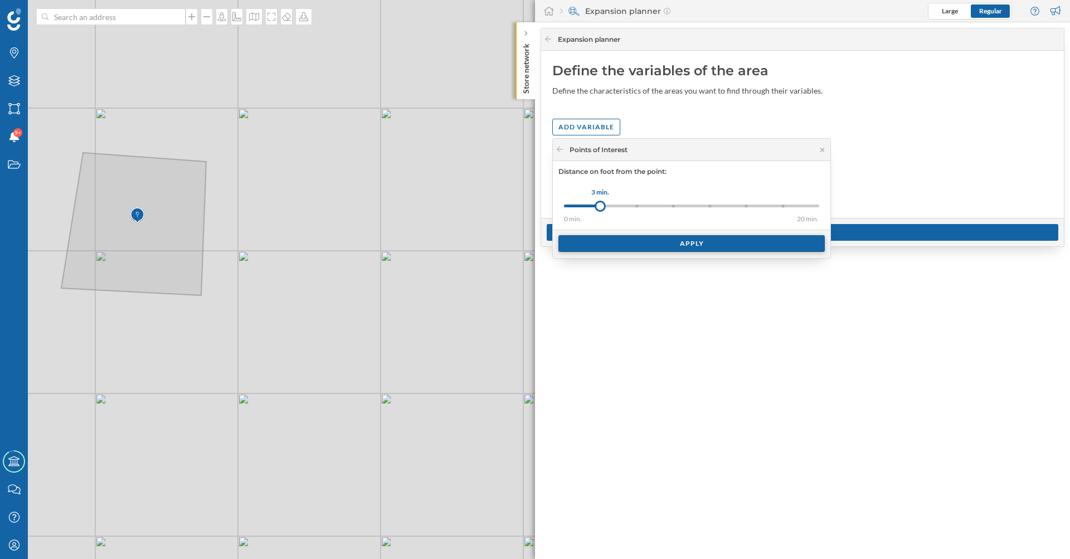
click at [649, 242] on div "Apply" at bounding box center [692, 243] width 266 height 17
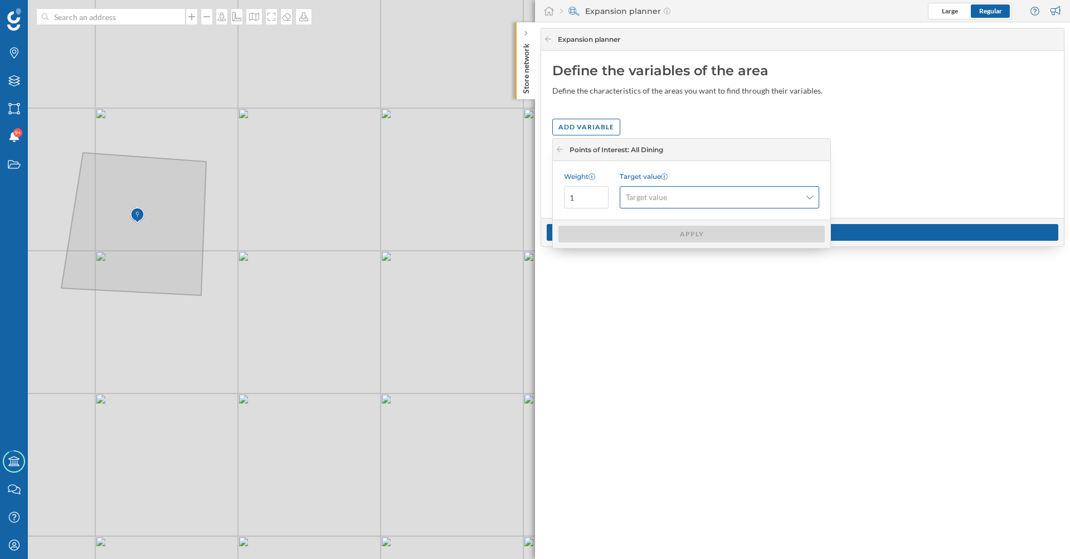
click at [684, 192] on span "Target value" at bounding box center [713, 197] width 175 height 11
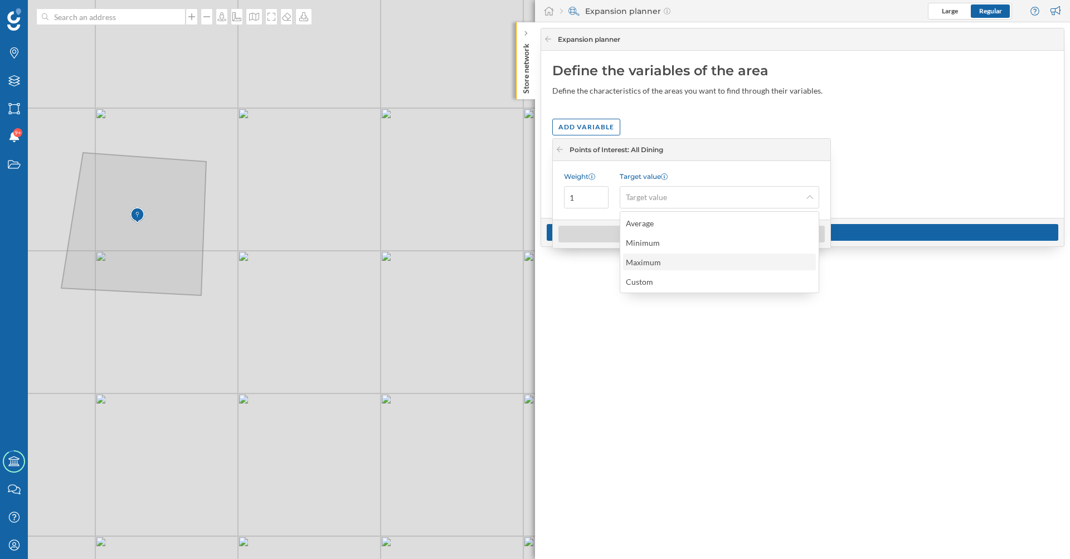
click at [669, 260] on div "Maximum" at bounding box center [719, 262] width 186 height 12
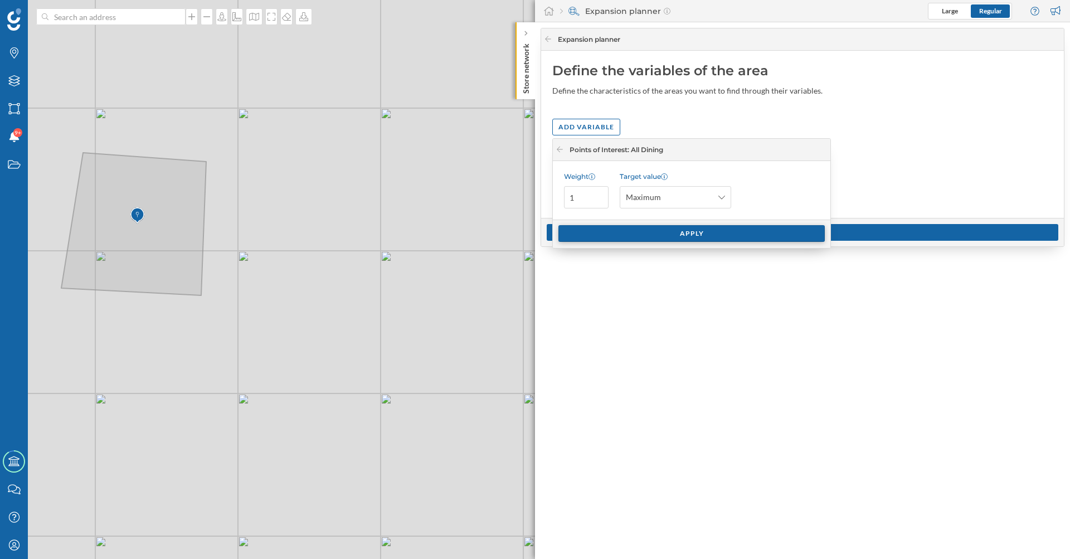
click at [659, 236] on div "Apply" at bounding box center [692, 233] width 266 height 17
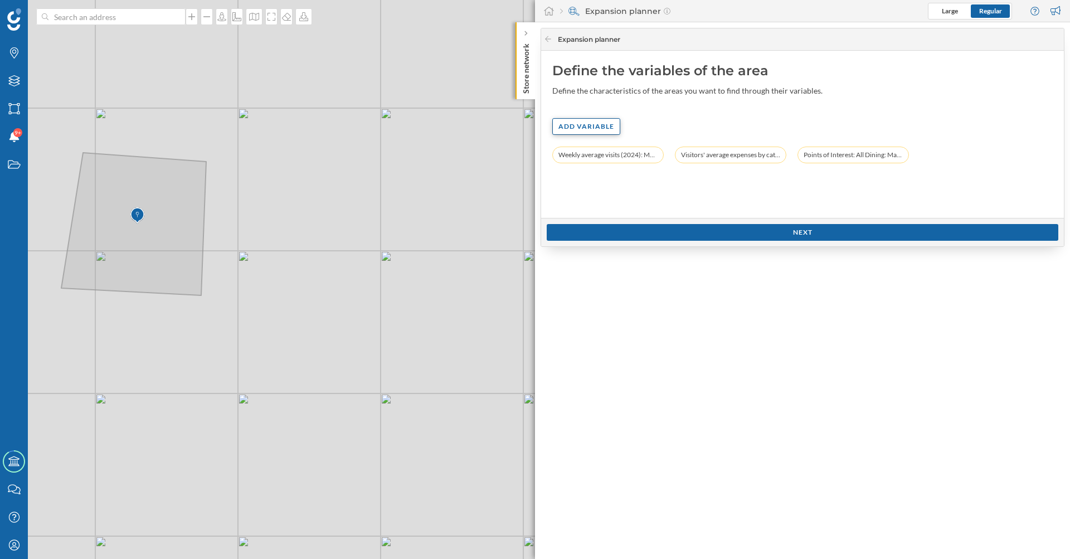
click at [594, 120] on div "Add variable" at bounding box center [586, 126] width 68 height 17
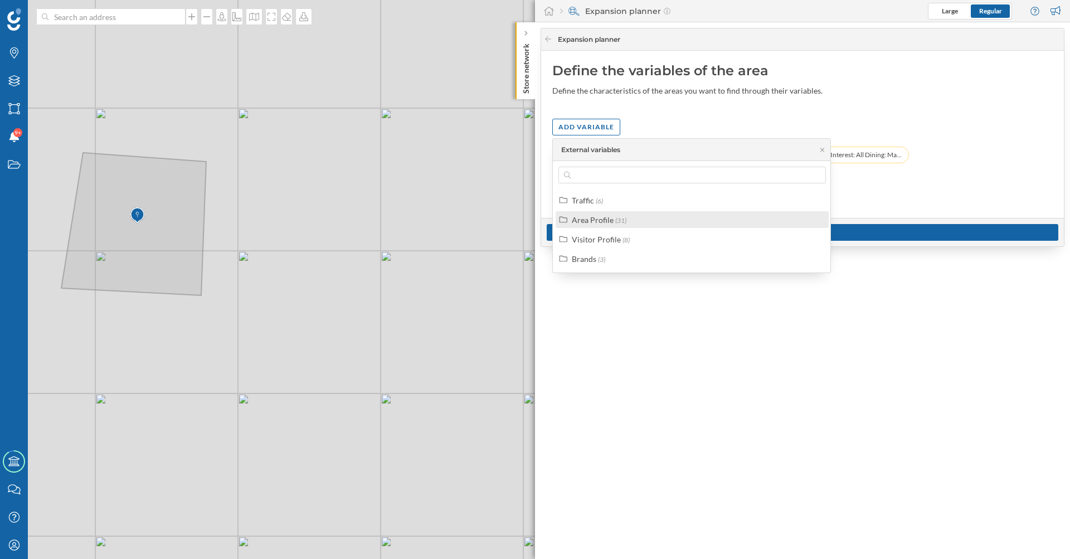
click at [596, 218] on div "Area Profile" at bounding box center [593, 219] width 42 height 9
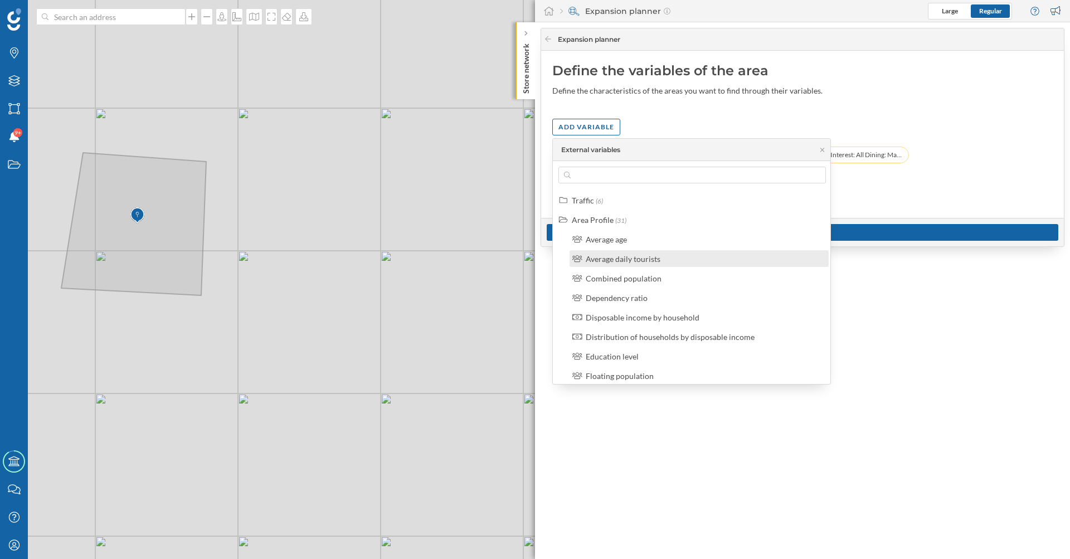
click at [650, 265] on div "Average daily tourists" at bounding box center [699, 258] width 259 height 17
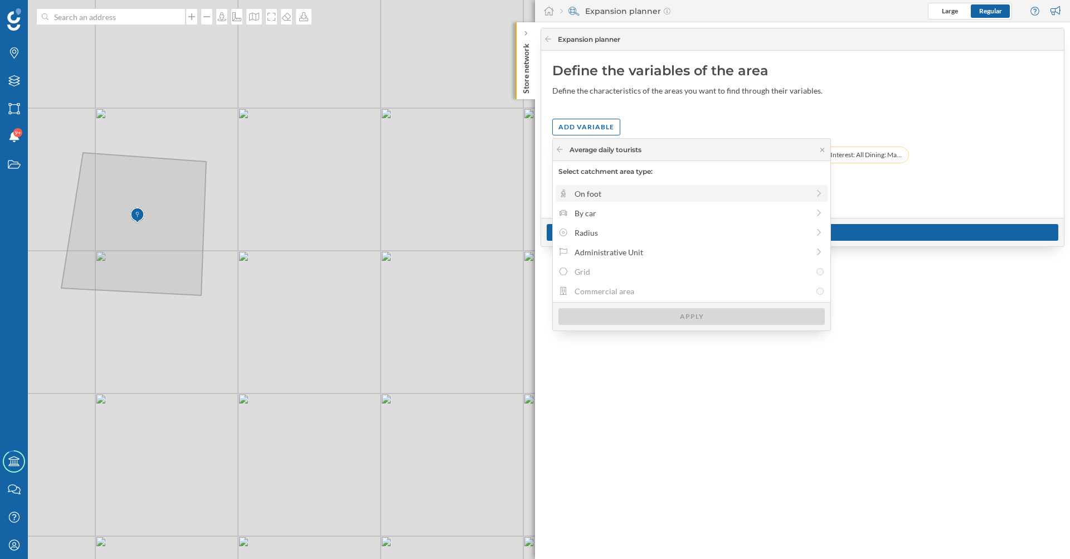
click at [599, 194] on div "On foot" at bounding box center [692, 194] width 234 height 12
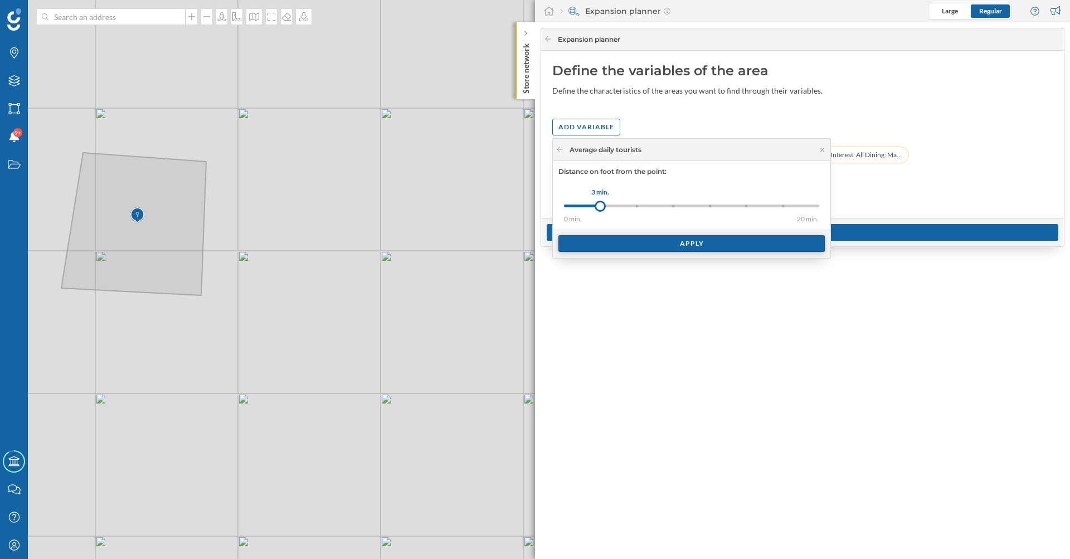
click at [626, 242] on div "Apply" at bounding box center [692, 243] width 266 height 17
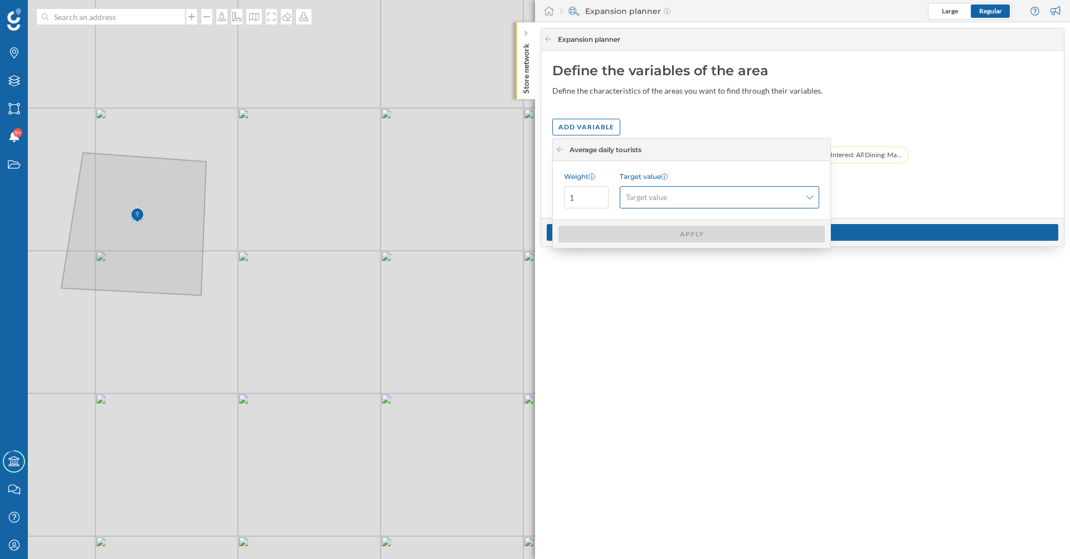
click at [678, 197] on span "Target value" at bounding box center [713, 197] width 175 height 11
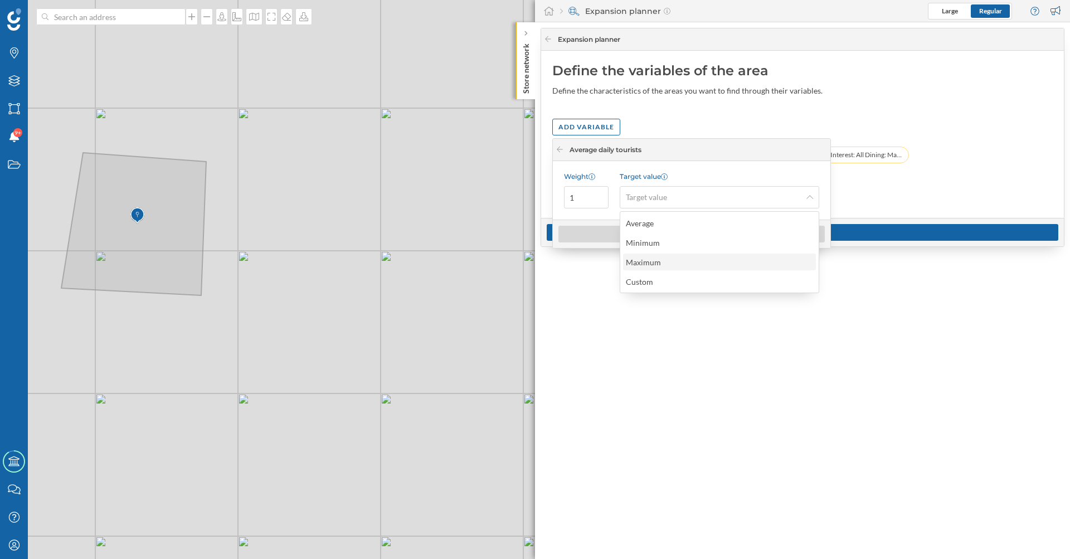
click at [657, 266] on div "Maximum" at bounding box center [643, 262] width 35 height 9
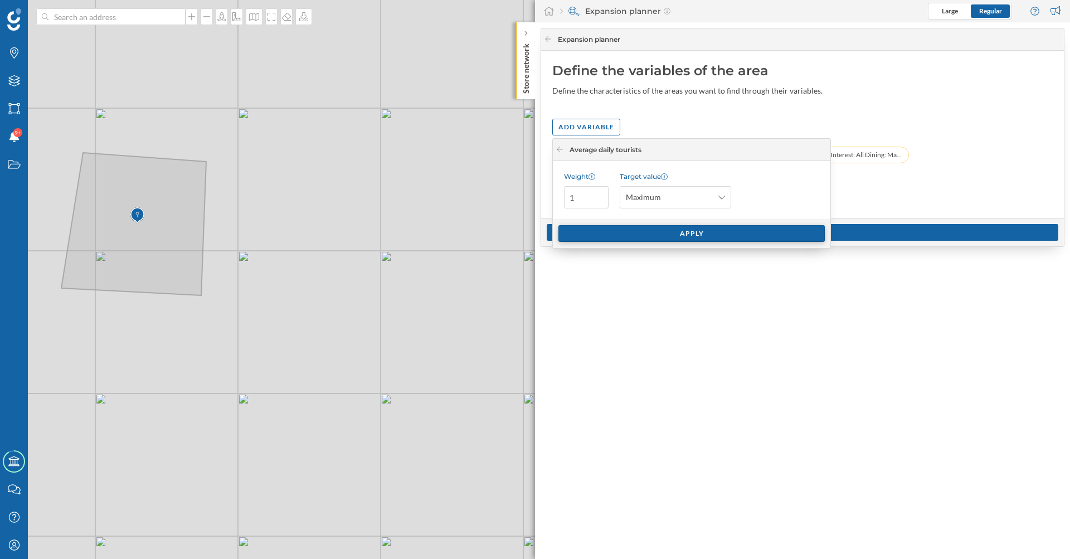
click at [638, 235] on div "Apply" at bounding box center [692, 233] width 266 height 17
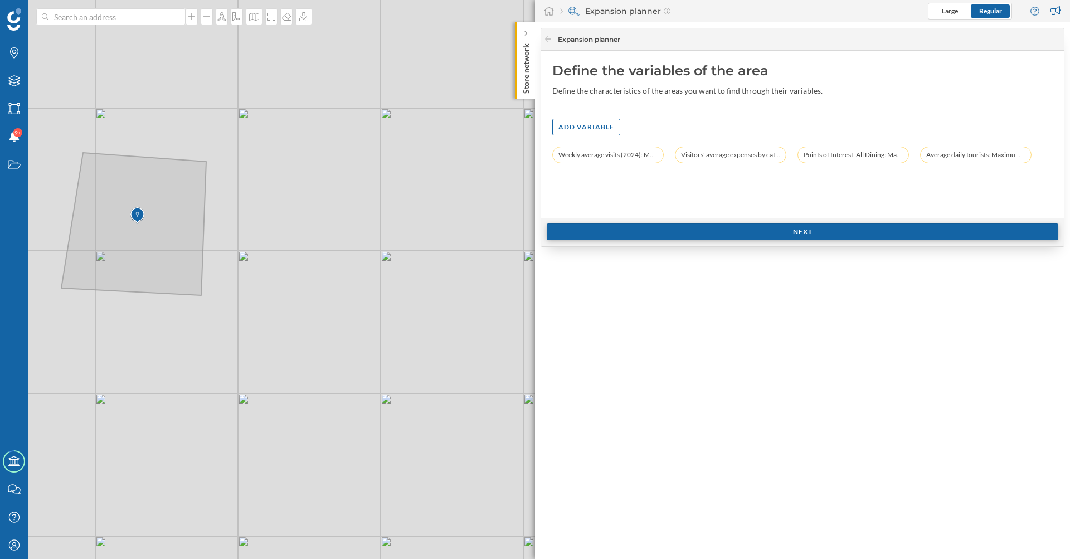
click at [643, 235] on div "Next" at bounding box center [803, 232] width 512 height 17
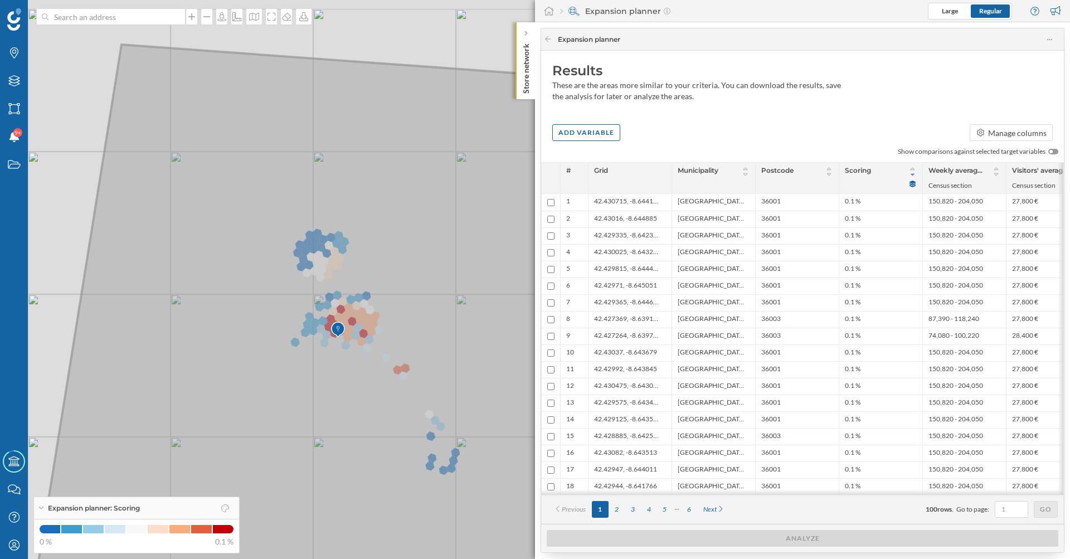
drag, startPoint x: 242, startPoint y: 351, endPoint x: 324, endPoint y: 376, distance: 85.3
click at [322, 375] on icon at bounding box center [325, 330] width 580 height 571
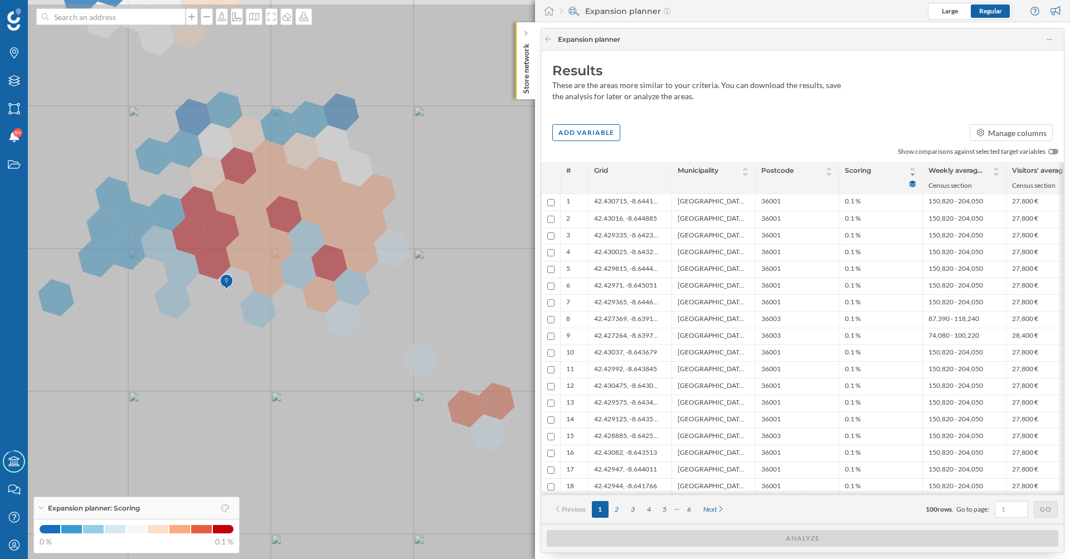
drag, startPoint x: 337, startPoint y: 383, endPoint x: 192, endPoint y: 443, distance: 156.9
click at [192, 443] on icon at bounding box center [390, 340] width 1289 height 676
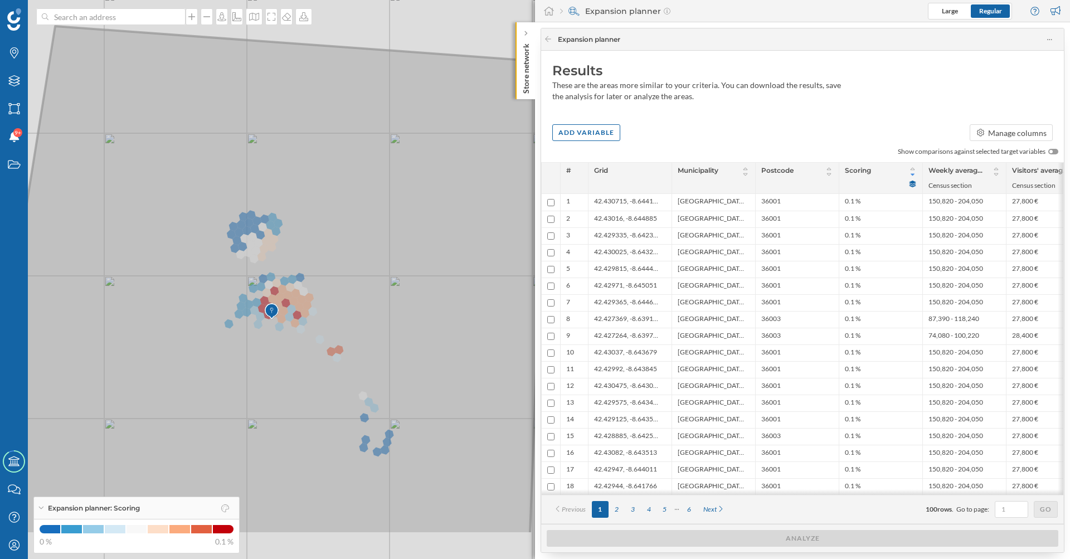
drag, startPoint x: 198, startPoint y: 436, endPoint x: 269, endPoint y: 353, distance: 109.1
click at [269, 353] on icon at bounding box center [261, 280] width 574 height 508
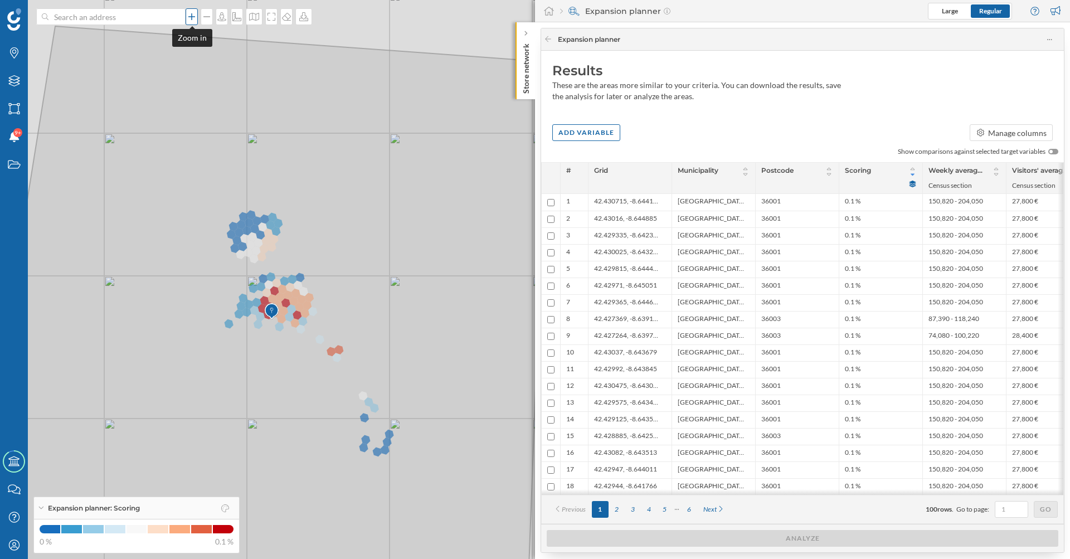
click at [195, 18] on icon at bounding box center [191, 16] width 11 height 9
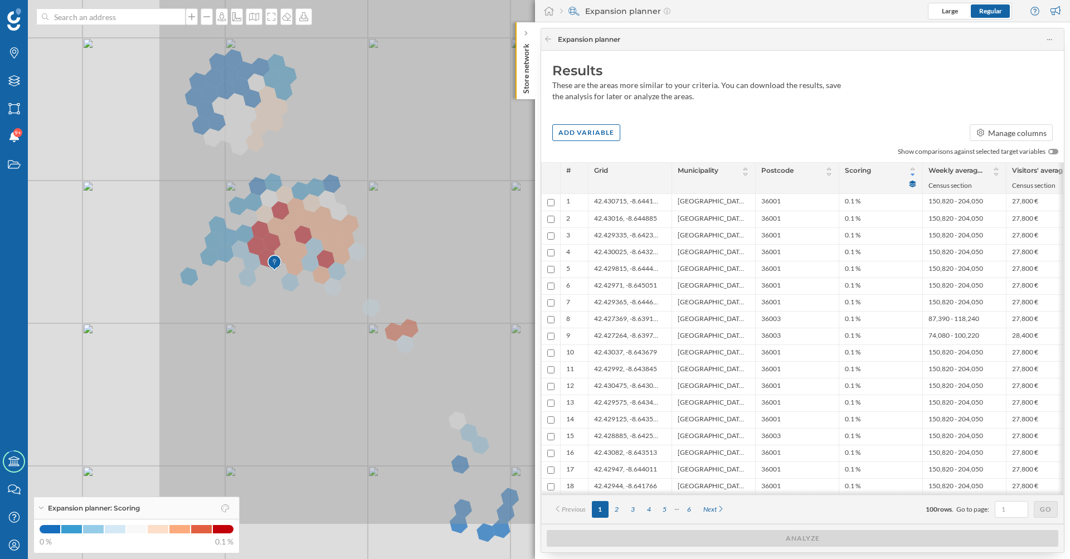
drag, startPoint x: 206, startPoint y: 289, endPoint x: 472, endPoint y: 198, distance: 281.7
click at [472, 198] on icon at bounding box center [490, 188] width 665 height 673
